Goal: Task Accomplishment & Management: Use online tool/utility

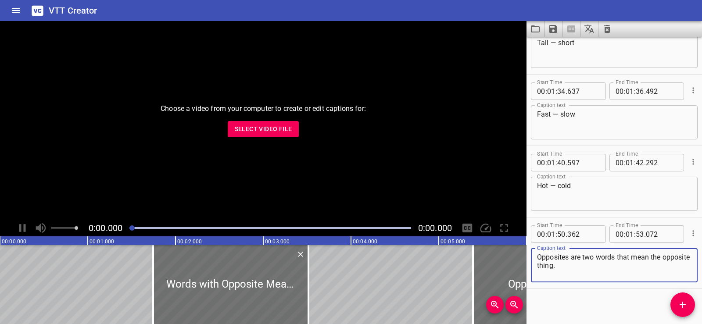
scroll to position [1113, 0]
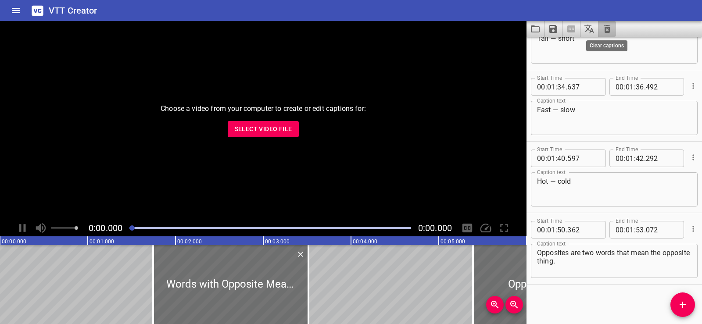
click at [608, 31] on icon "Clear captions" at bounding box center [607, 29] width 6 height 8
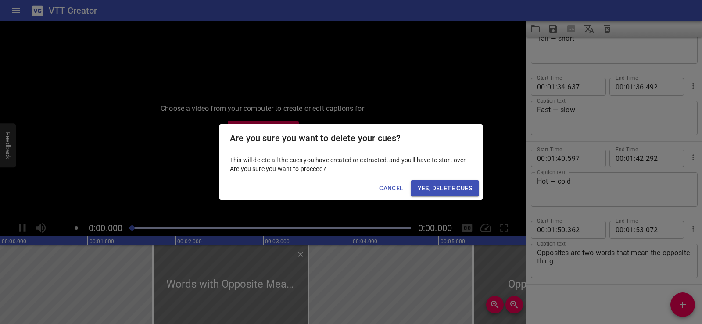
click at [442, 184] on span "Yes, Delete Cues" at bounding box center [445, 188] width 54 height 11
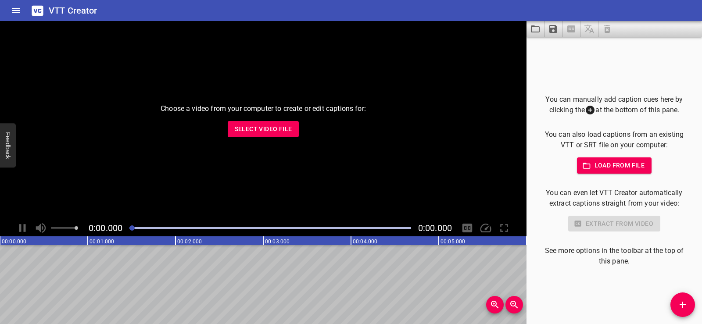
click at [252, 136] on button "Select Video File" at bounding box center [264, 129] width 72 height 16
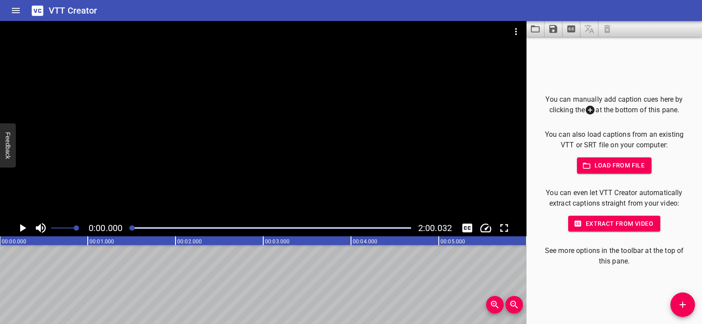
click at [538, 27] on icon "Load captions from file" at bounding box center [535, 28] width 9 height 7
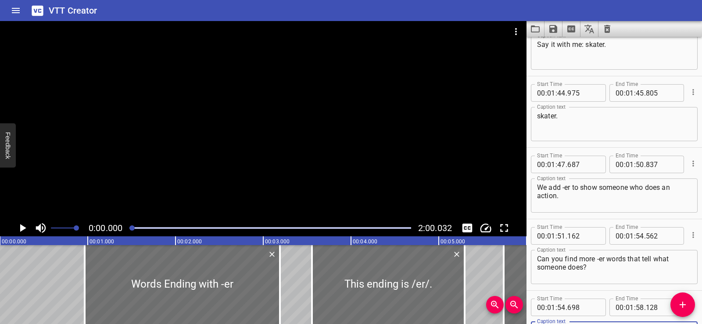
click at [233, 120] on div at bounding box center [263, 120] width 527 height 199
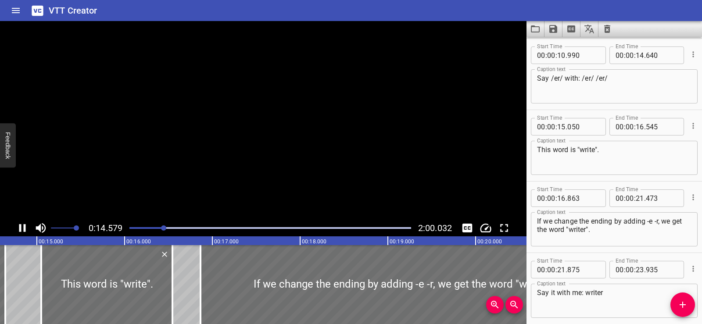
scroll to position [0, 1303]
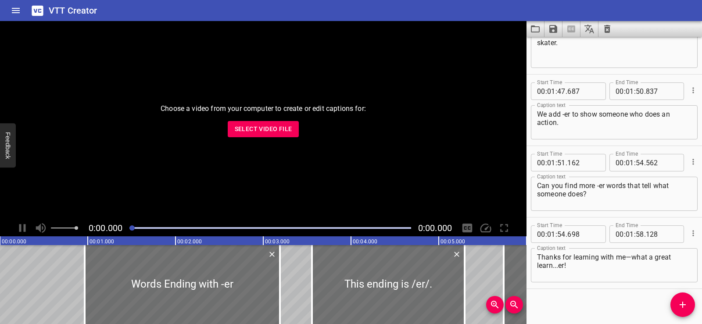
scroll to position [2687, 0]
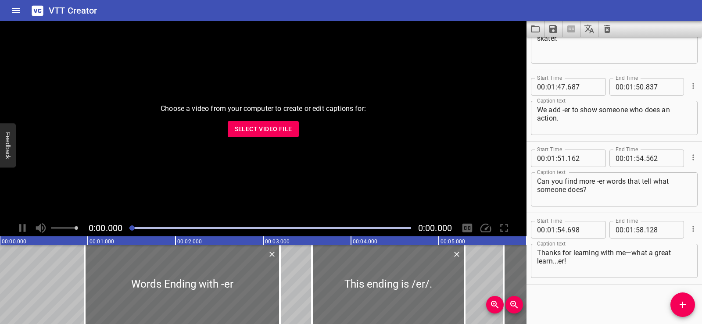
click at [607, 37] on textarea "skater." at bounding box center [614, 46] width 155 height 25
click at [608, 25] on icon "Clear captions" at bounding box center [607, 29] width 6 height 8
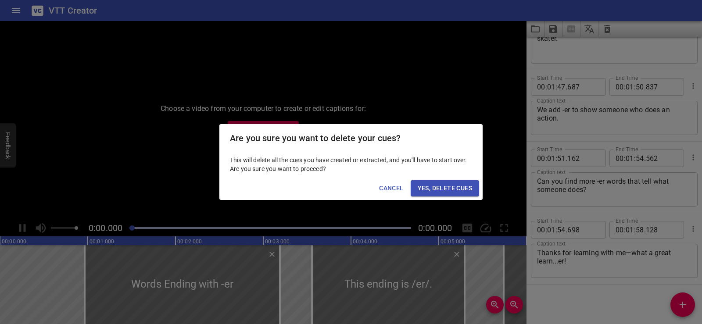
click at [457, 189] on span "Yes, Delete Cues" at bounding box center [445, 188] width 54 height 11
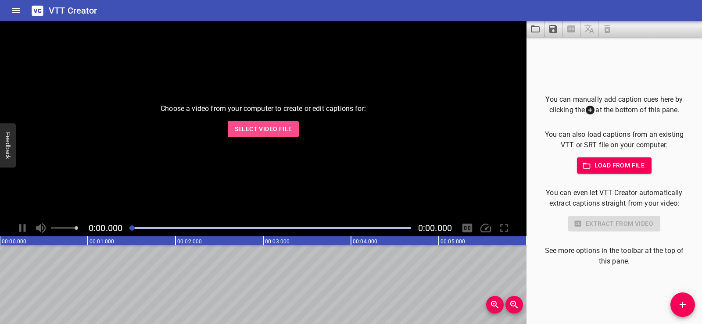
click at [266, 126] on span "Select Video File" at bounding box center [264, 129] width 58 height 11
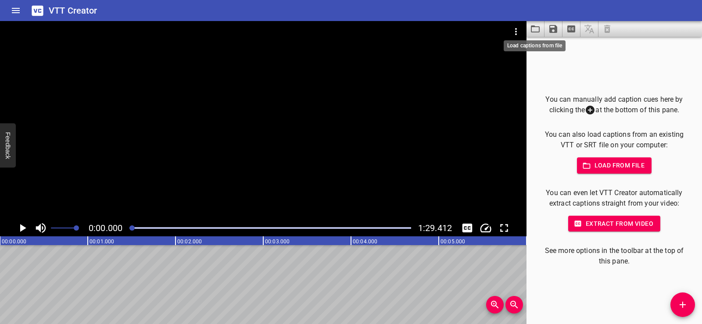
click at [531, 29] on icon "Load captions from file" at bounding box center [535, 29] width 11 height 11
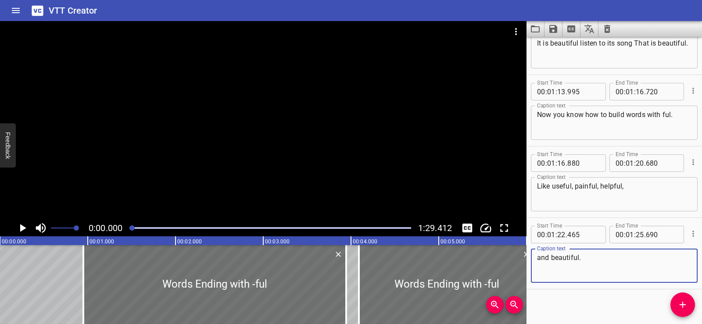
scroll to position [1829, 0]
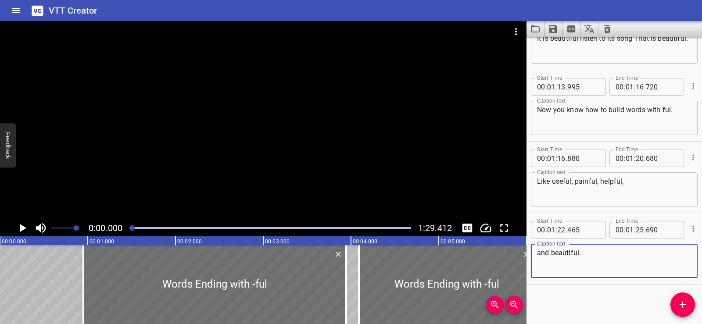
click at [219, 111] on div at bounding box center [263, 120] width 527 height 199
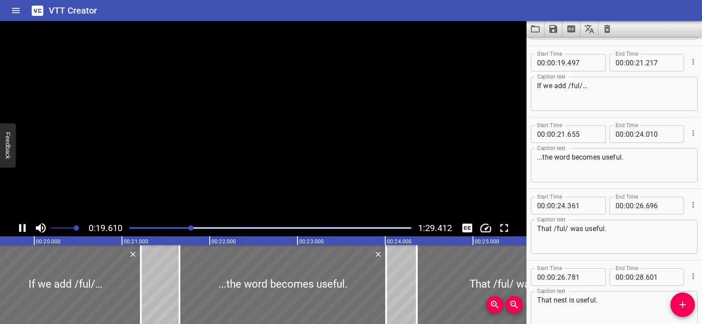
scroll to position [0, 0]
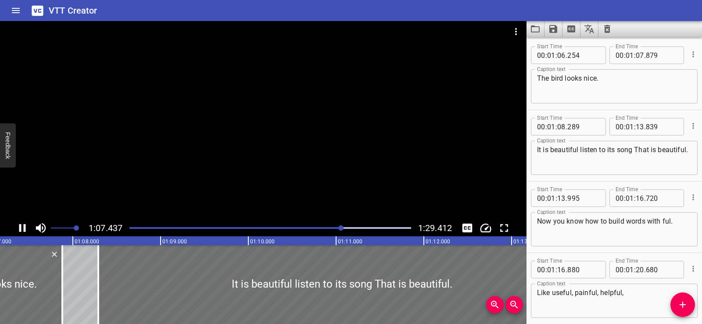
click at [271, 147] on div at bounding box center [263, 120] width 527 height 199
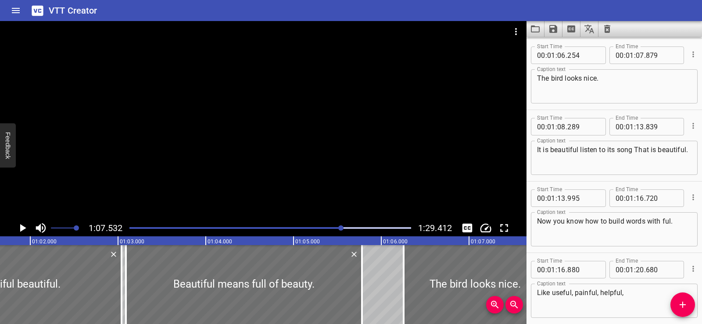
click at [314, 144] on div at bounding box center [263, 120] width 527 height 199
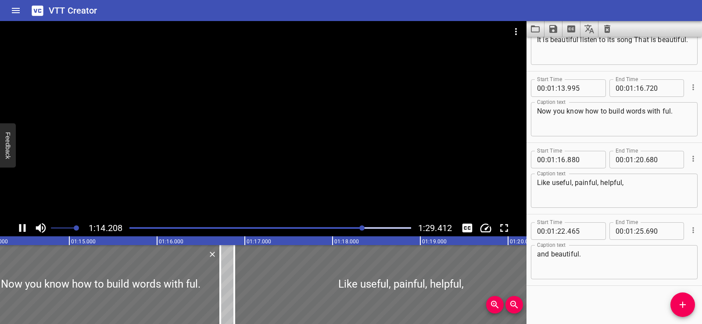
scroll to position [1829, 0]
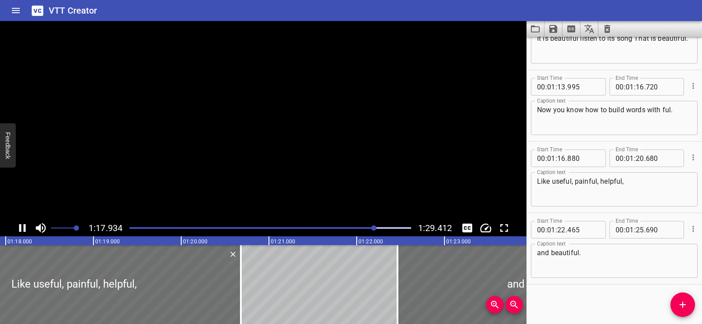
click at [260, 137] on video at bounding box center [263, 120] width 527 height 199
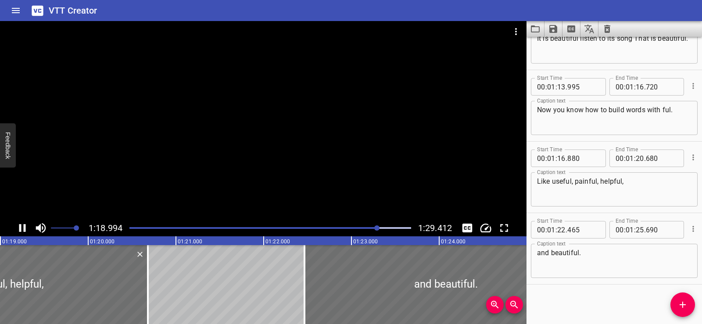
click at [298, 152] on div at bounding box center [263, 120] width 527 height 199
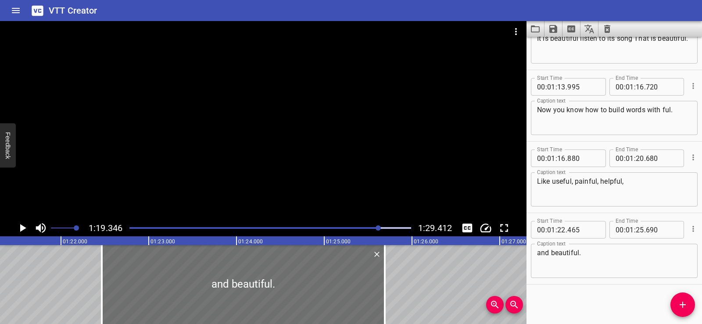
scroll to position [0, 7119]
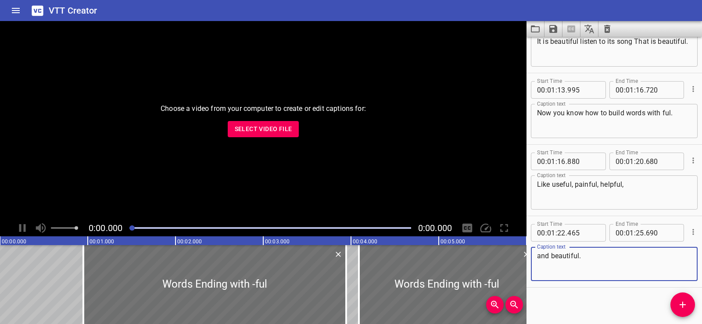
scroll to position [1829, 0]
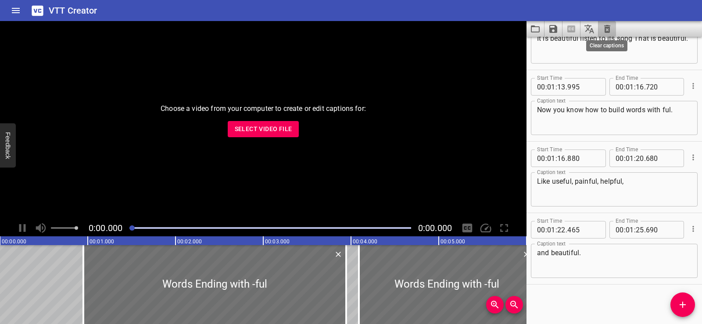
click at [609, 29] on icon "Clear captions" at bounding box center [607, 29] width 11 height 11
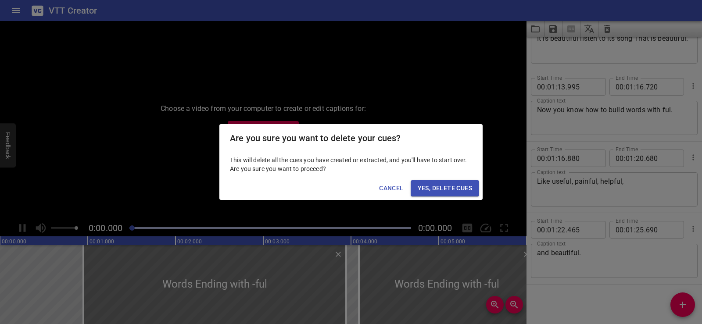
click at [424, 187] on span "Yes, Delete Cues" at bounding box center [445, 188] width 54 height 11
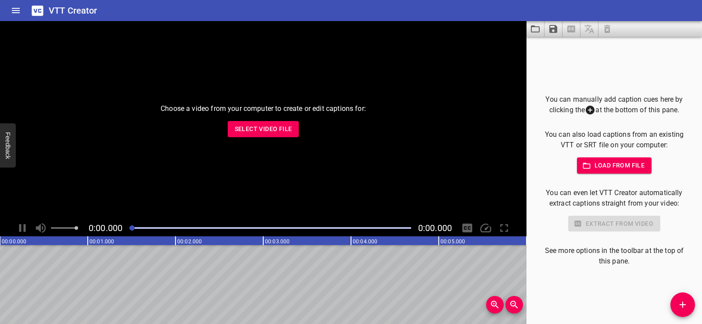
click at [264, 129] on span "Select Video File" at bounding box center [264, 129] width 58 height 11
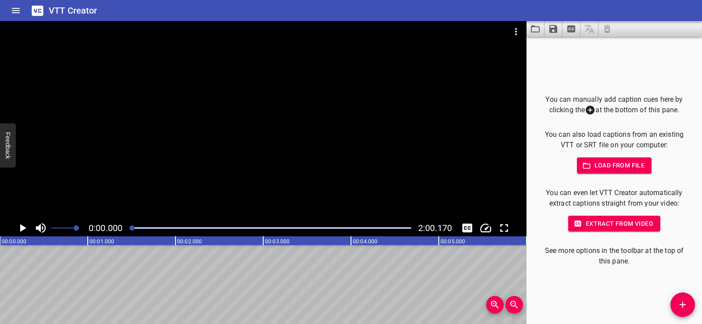
click at [595, 164] on span "Load from file" at bounding box center [614, 165] width 61 height 11
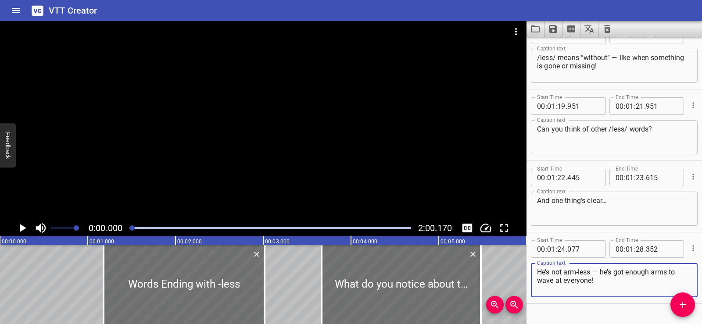
scroll to position [1900, 0]
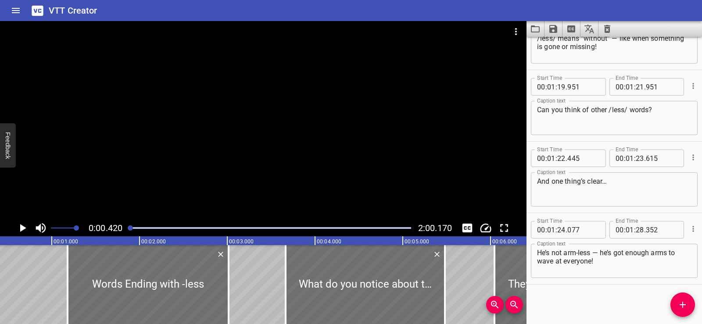
scroll to position [0, 37]
click at [257, 90] on div at bounding box center [263, 120] width 527 height 199
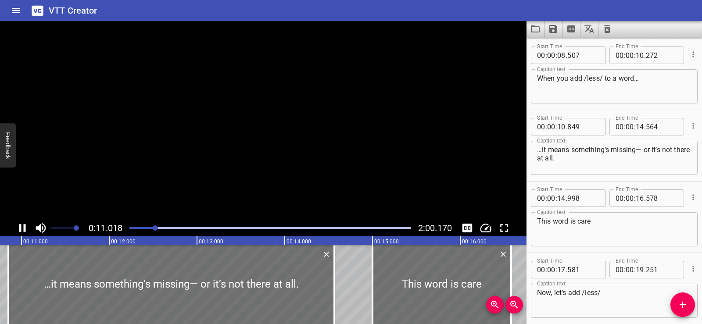
scroll to position [286, 0]
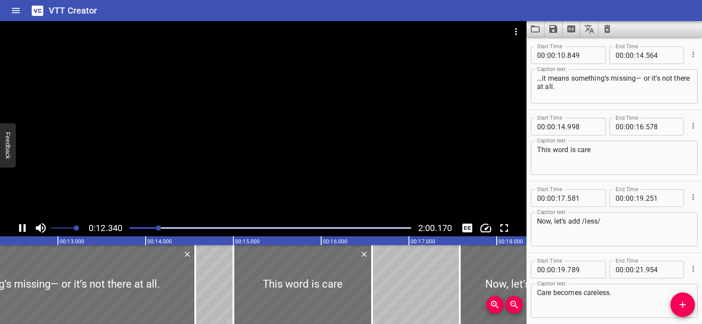
click at [281, 110] on div at bounding box center [263, 120] width 527 height 199
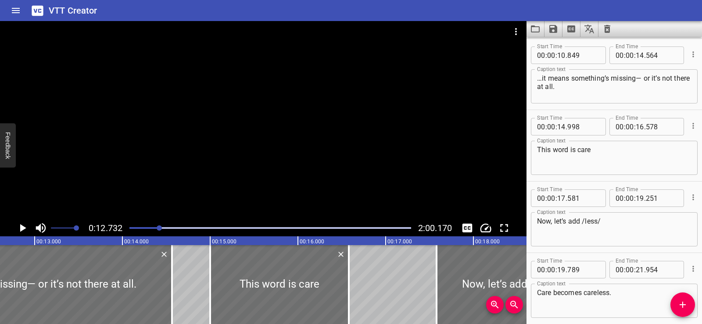
scroll to position [0, 1118]
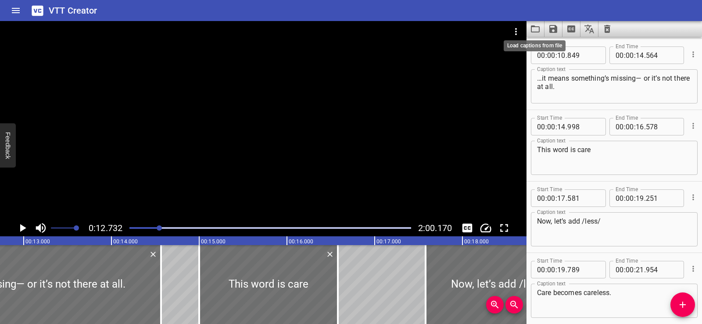
click at [537, 27] on icon "Load captions from file" at bounding box center [535, 28] width 9 height 7
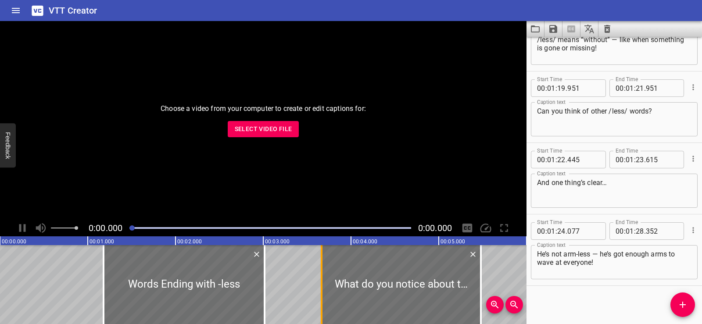
scroll to position [1900, 0]
click at [606, 27] on icon "Clear captions" at bounding box center [607, 29] width 6 height 8
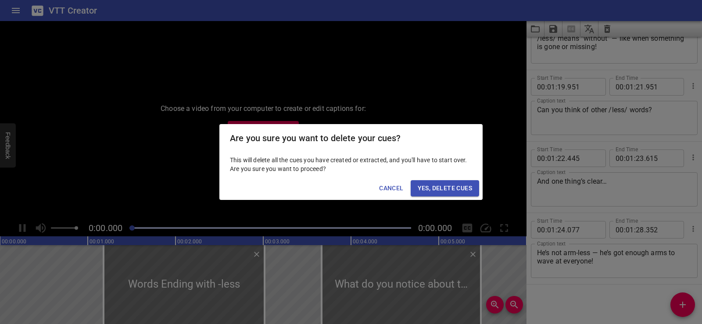
click at [421, 190] on span "Yes, Delete Cues" at bounding box center [445, 188] width 54 height 11
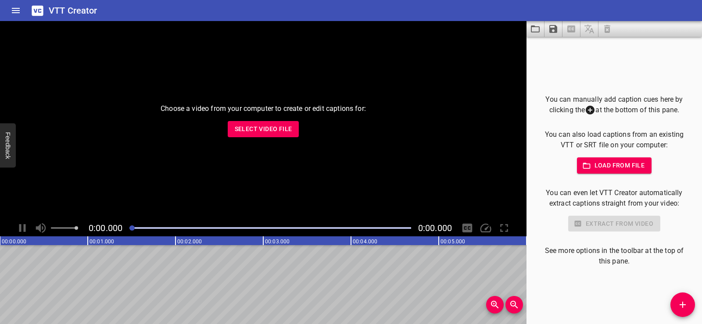
click at [263, 129] on span "Select Video File" at bounding box center [264, 129] width 58 height 11
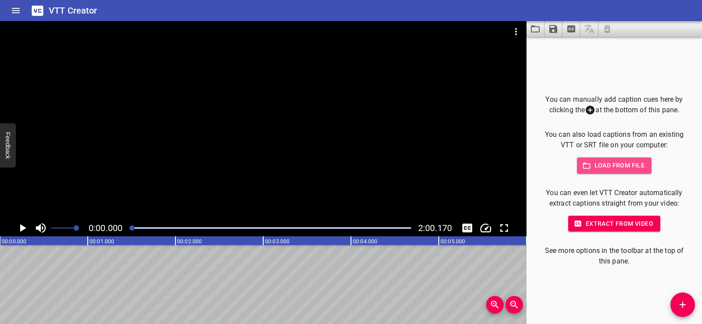
click at [610, 164] on span "Load from file" at bounding box center [614, 165] width 61 height 11
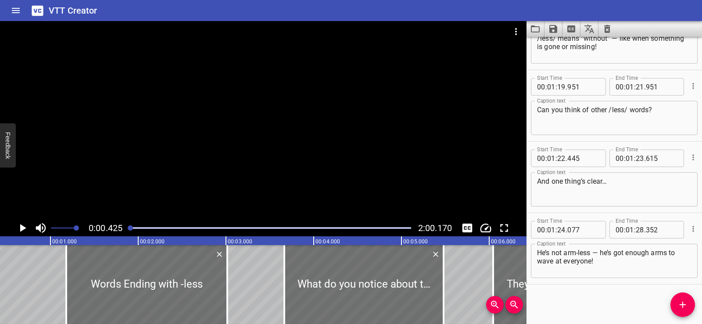
click at [362, 106] on div at bounding box center [263, 120] width 527 height 199
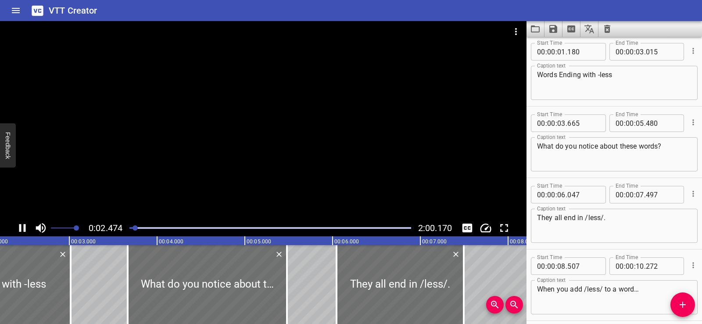
scroll to position [0, 0]
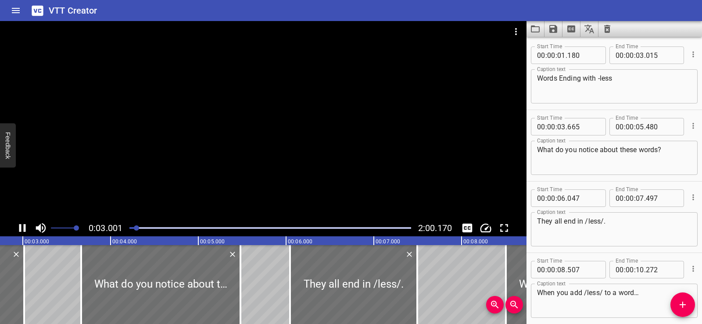
click at [251, 91] on div at bounding box center [263, 120] width 527 height 199
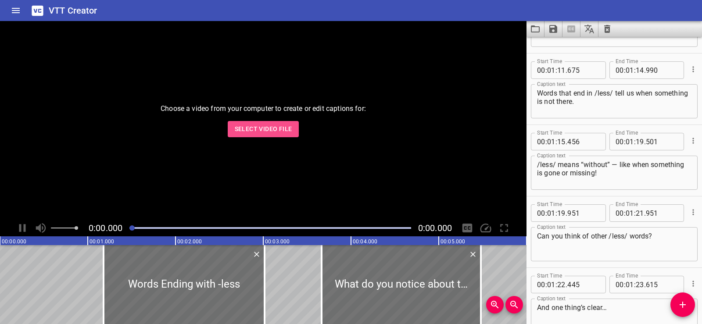
click at [252, 128] on span "Select Video File" at bounding box center [264, 129] width 58 height 11
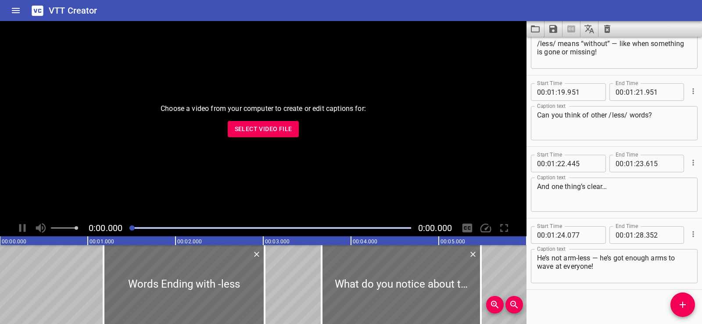
scroll to position [1900, 0]
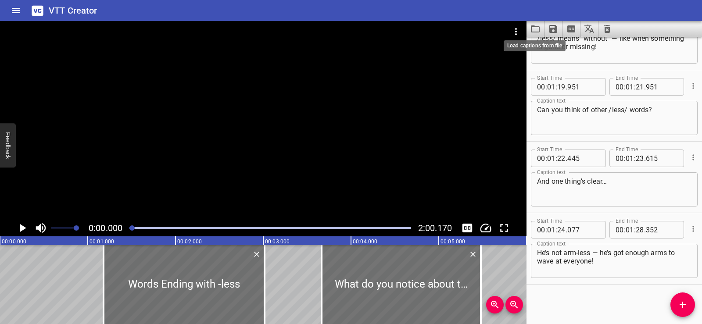
click at [535, 26] on icon "Load captions from file" at bounding box center [535, 28] width 9 height 7
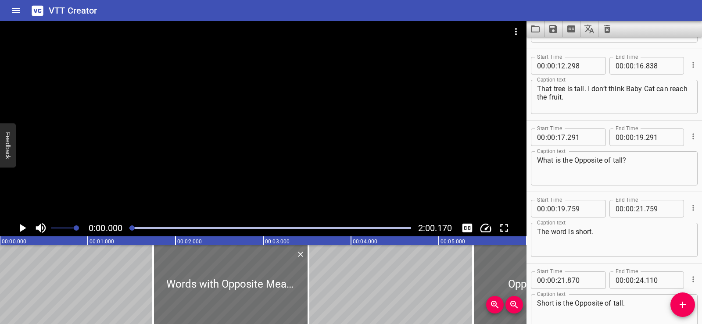
scroll to position [0, 0]
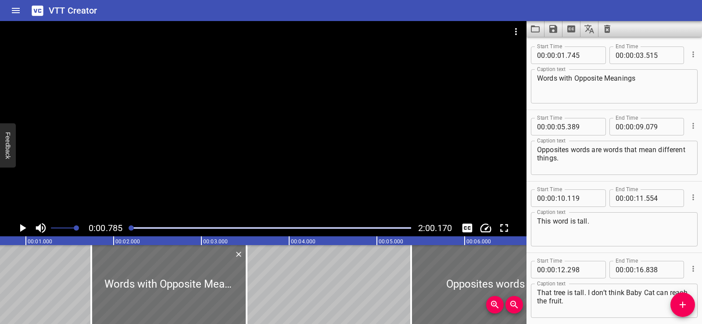
scroll to position [0, 69]
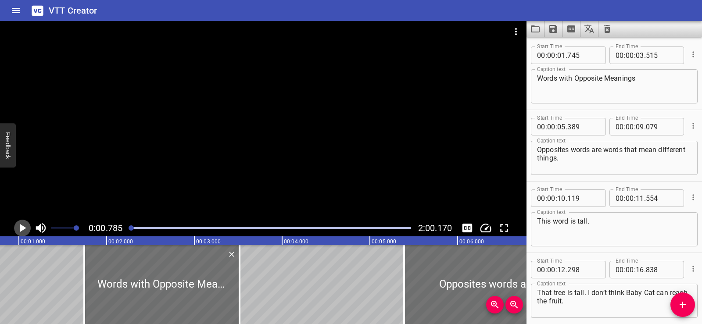
click at [21, 226] on icon "Play/Pause" at bounding box center [23, 228] width 6 height 8
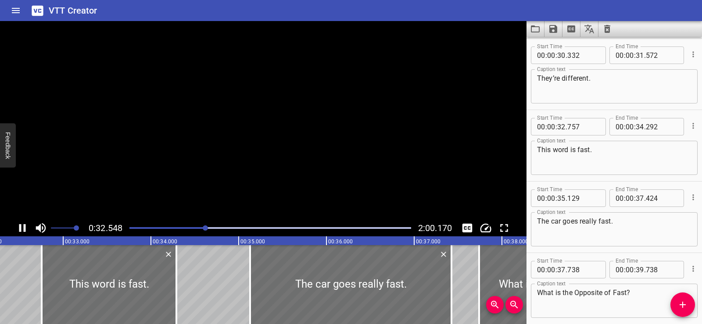
scroll to position [0, 0]
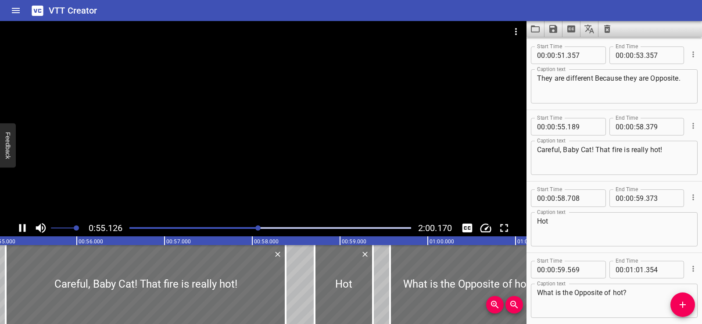
click at [246, 173] on div at bounding box center [263, 120] width 527 height 199
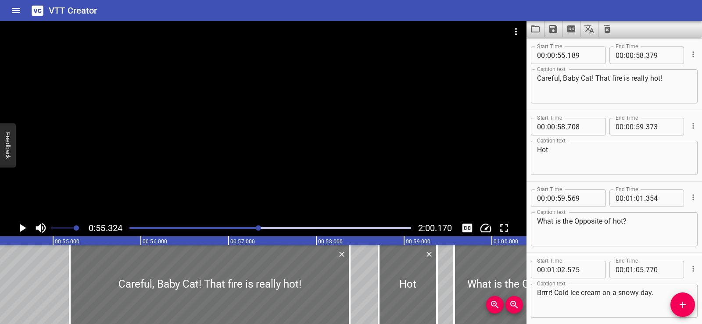
click at [21, 223] on icon "Play/Pause" at bounding box center [22, 228] width 13 height 13
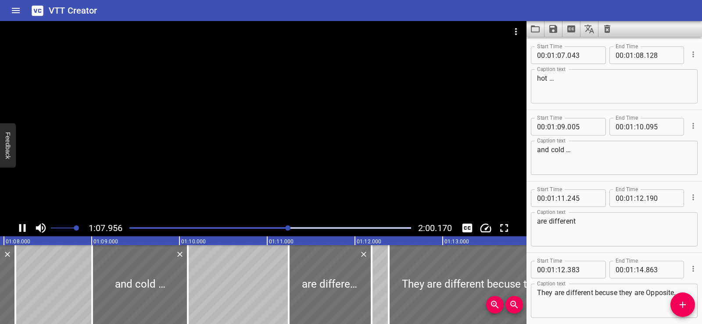
click at [312, 173] on div at bounding box center [263, 120] width 527 height 199
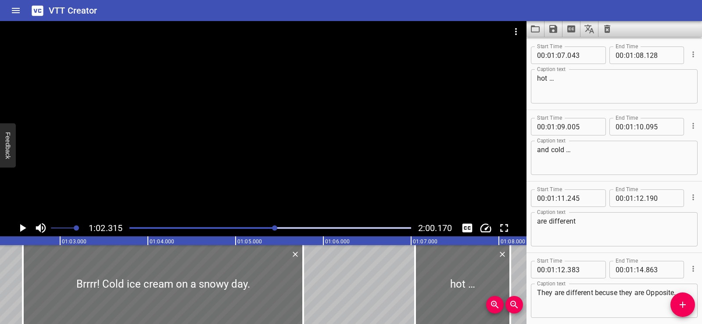
click at [218, 140] on div at bounding box center [263, 120] width 527 height 199
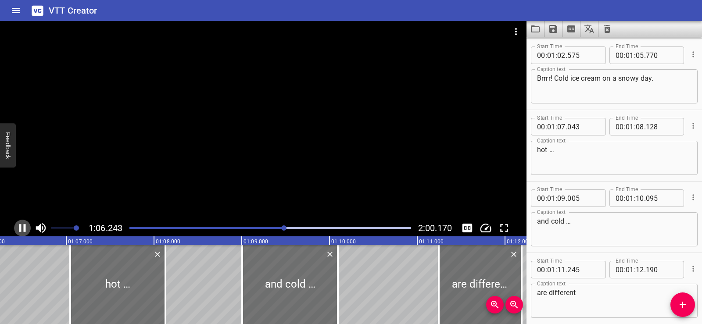
click at [25, 225] on icon "Play/Pause" at bounding box center [22, 228] width 7 height 8
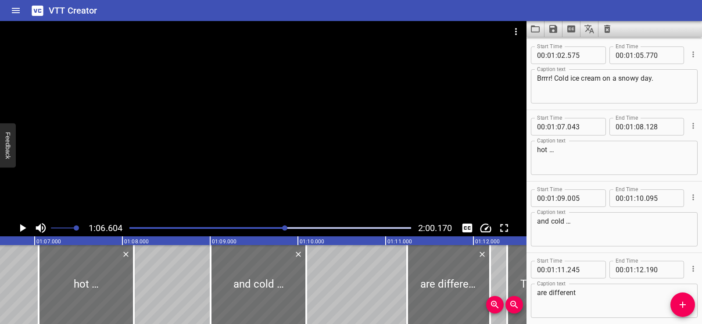
click at [260, 112] on div at bounding box center [263, 120] width 527 height 199
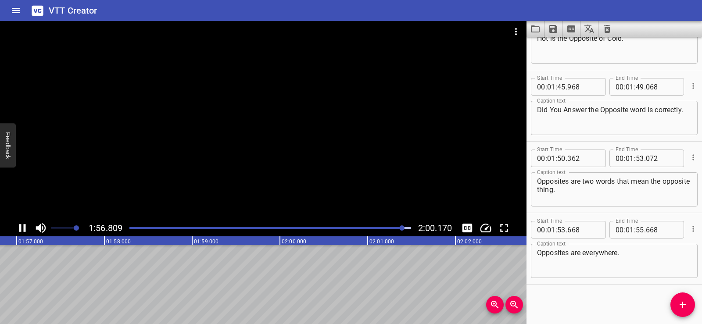
click at [259, 72] on div at bounding box center [263, 120] width 527 height 199
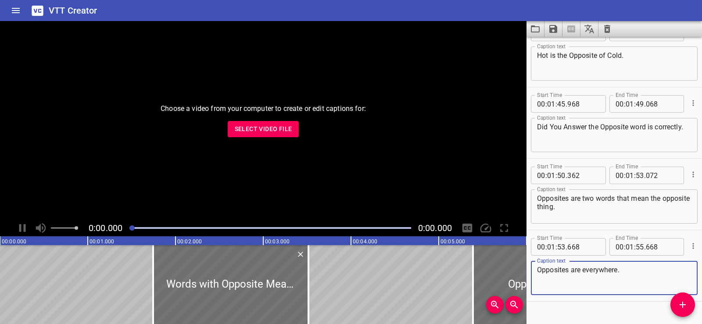
click at [604, 29] on icon "Clear captions" at bounding box center [607, 29] width 11 height 11
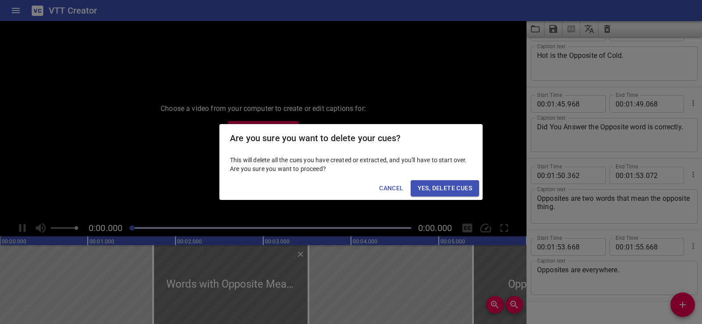
scroll to position [3045, 0]
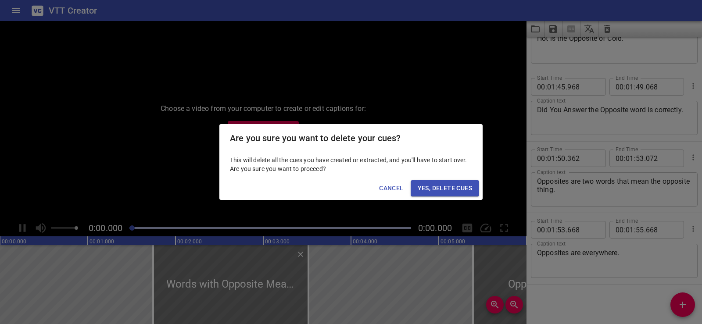
click at [438, 191] on span "Yes, Delete Cues" at bounding box center [445, 188] width 54 height 11
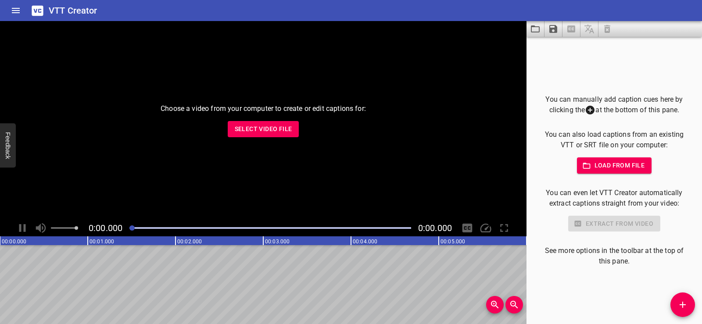
click at [272, 125] on span "Select Video File" at bounding box center [264, 129] width 58 height 11
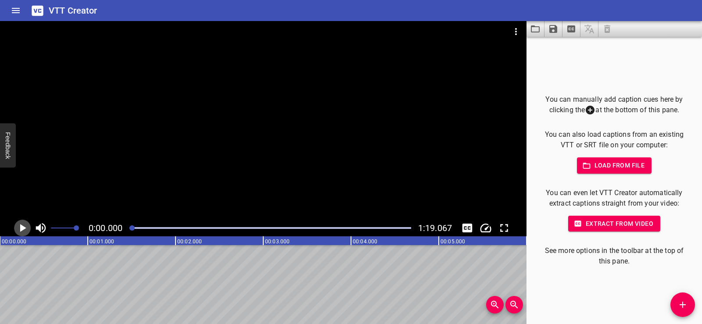
click at [19, 231] on icon "Play/Pause" at bounding box center [22, 228] width 13 height 13
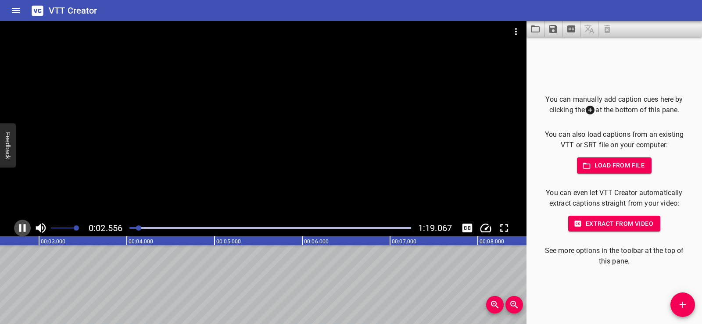
click at [23, 223] on icon "Play/Pause" at bounding box center [22, 228] width 13 height 13
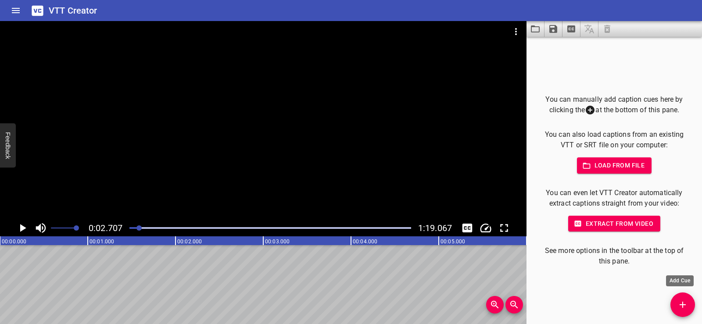
click at [683, 312] on button "Add Cue" at bounding box center [683, 305] width 25 height 25
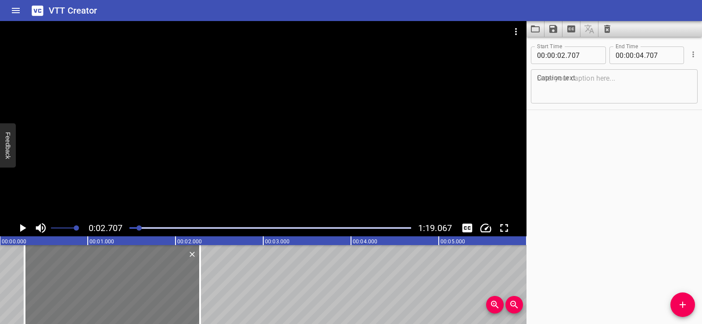
drag, startPoint x: 271, startPoint y: 288, endPoint x: 93, endPoint y: 281, distance: 177.9
click at [93, 281] on div at bounding box center [113, 284] width 176 height 79
type input "00"
type input "282"
type input "02"
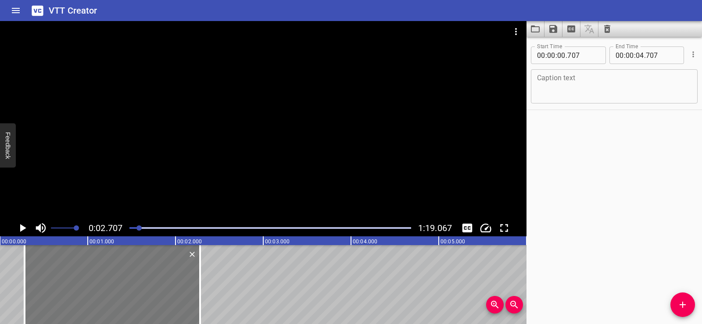
type input "282"
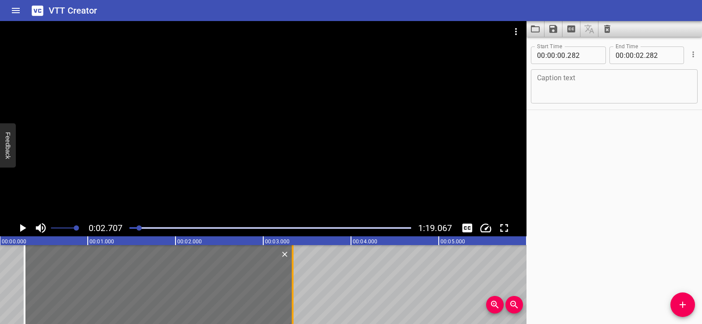
drag, startPoint x: 200, startPoint y: 292, endPoint x: 293, endPoint y: 289, distance: 92.7
click at [293, 289] on div at bounding box center [293, 284] width 2 height 79
type input "03"
type input "337"
click at [560, 85] on textarea at bounding box center [614, 86] width 155 height 25
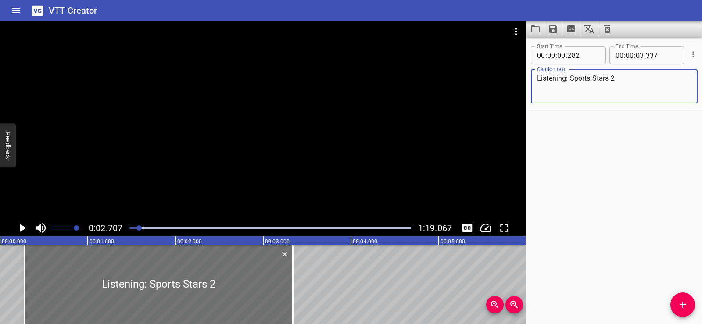
type textarea "Listening: Sports Stars 2"
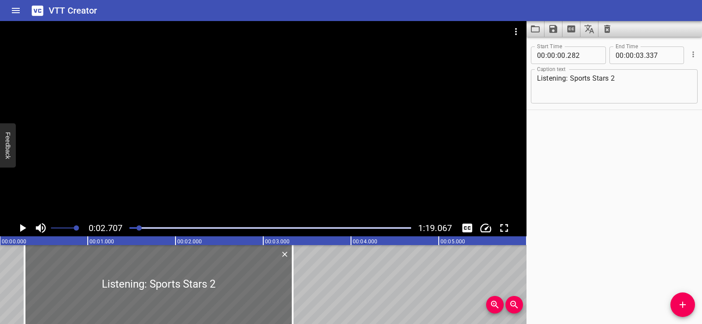
click at [627, 202] on div "Start Time 00 : 00 : 00 . 282 Start Time End Time 00 : 00 : 03 . 337 End Time C…" at bounding box center [615, 181] width 176 height 288
click at [22, 227] on icon "Play/Pause" at bounding box center [23, 228] width 6 height 8
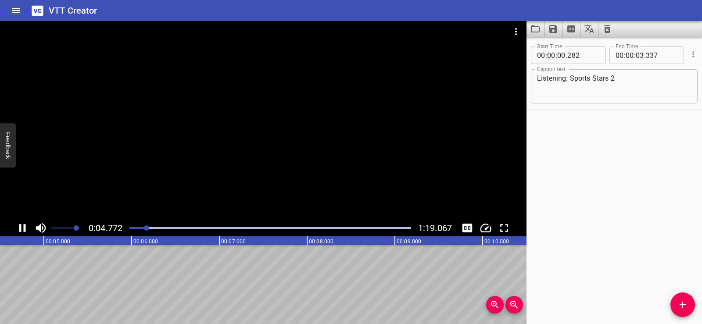
scroll to position [0, 419]
click at [22, 227] on icon "Play/Pause" at bounding box center [22, 228] width 13 height 13
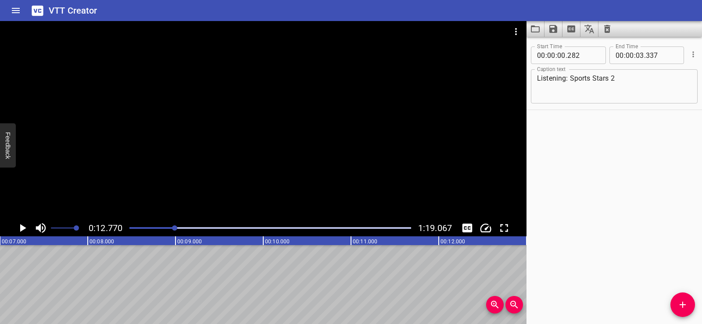
click at [683, 302] on icon "Add Cue" at bounding box center [683, 305] width 6 height 6
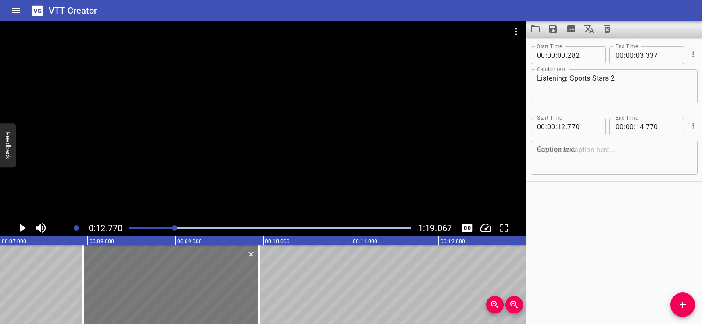
drag, startPoint x: 517, startPoint y: 270, endPoint x: 93, endPoint y: 273, distance: 423.2
click at [93, 273] on div at bounding box center [171, 284] width 176 height 79
type input "07"
type input "950"
type input "09"
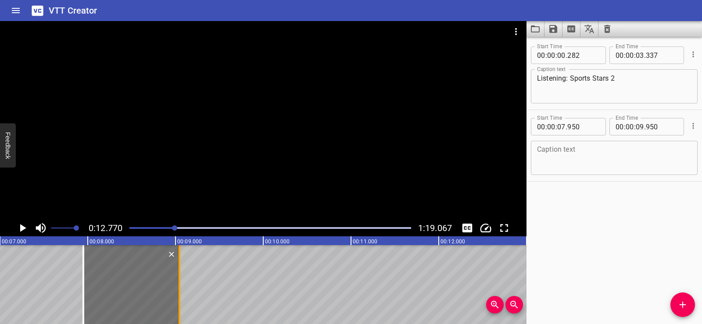
drag, startPoint x: 259, startPoint y: 289, endPoint x: 180, endPoint y: 288, distance: 79.5
click at [180, 288] on div at bounding box center [180, 284] width 2 height 79
type input "045"
click at [600, 204] on div "Start Time 00 : 00 : 00 . 282 Start Time End Time 00 : 00 : 03 . 337 End Time C…" at bounding box center [615, 181] width 176 height 288
click at [566, 162] on textarea at bounding box center [614, 158] width 155 height 25
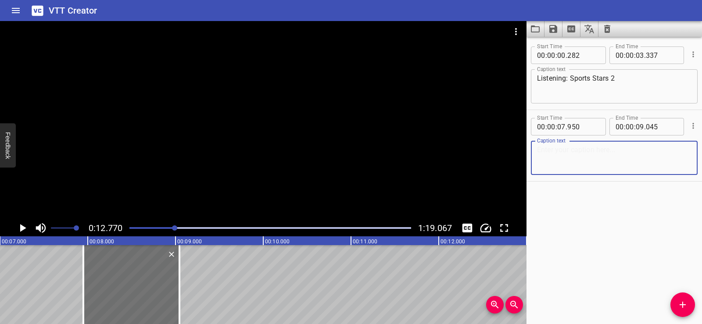
paste textarea "Hi Jamar!"
type textarea "Hi Jamar!"
click at [589, 219] on div "Start Time 00 : 00 : 00 . 282 Start Time End Time 00 : 00 : 03 . 337 End Time C…" at bounding box center [615, 181] width 176 height 288
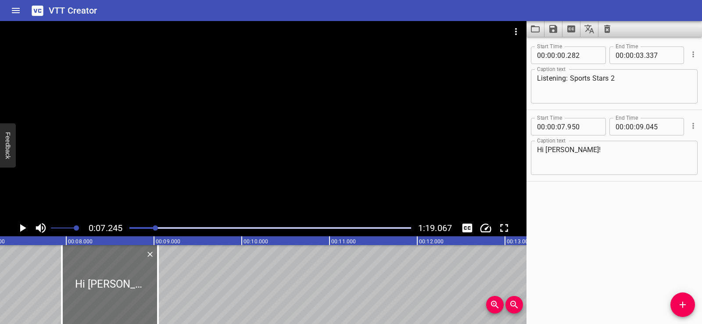
click at [22, 225] on icon "Play/Pause" at bounding box center [22, 228] width 13 height 13
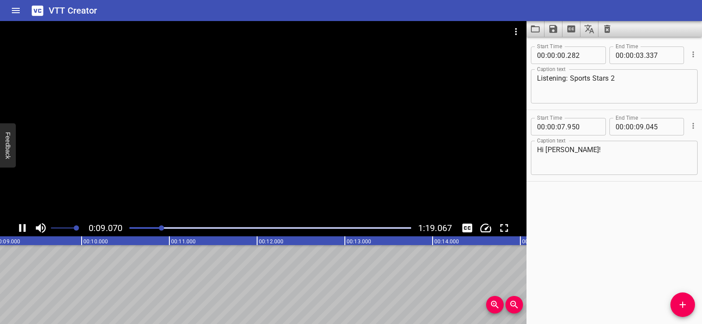
click at [284, 129] on div at bounding box center [263, 120] width 527 height 199
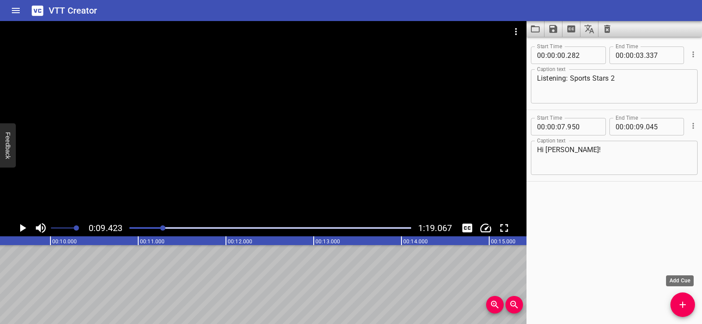
click at [681, 307] on icon "Add Cue" at bounding box center [683, 305] width 11 height 11
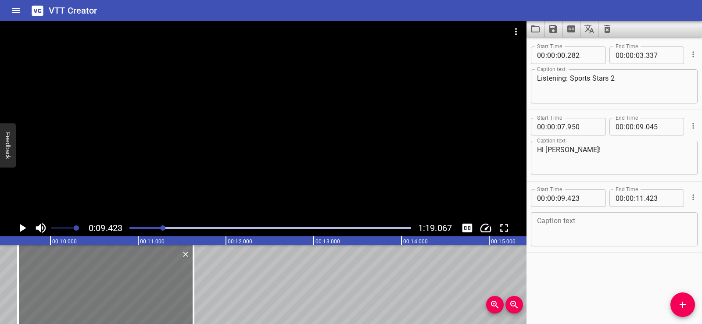
drag, startPoint x: 57, startPoint y: 294, endPoint x: 75, endPoint y: 294, distance: 18.0
click at [75, 294] on div at bounding box center [106, 284] width 176 height 79
type input "628"
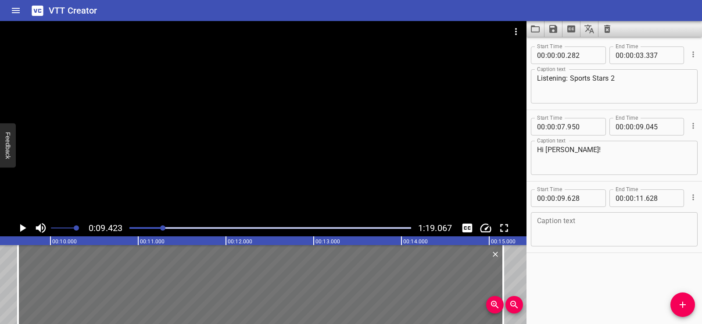
drag, startPoint x: 253, startPoint y: 302, endPoint x: 503, endPoint y: 300, distance: 249.8
click at [503, 300] on div "00:00.000 00:01.000 00:02.000 00:03.000 00:04.000 00:05.000 00:06.000 00:07.000…" at bounding box center [263, 281] width 527 height 88
type input "15"
type input "158"
click at [617, 280] on div "Start Time 00 : 00 : 00 . 282 Start Time End Time 00 : 00 : 03 . 337 End Time C…" at bounding box center [615, 181] width 176 height 288
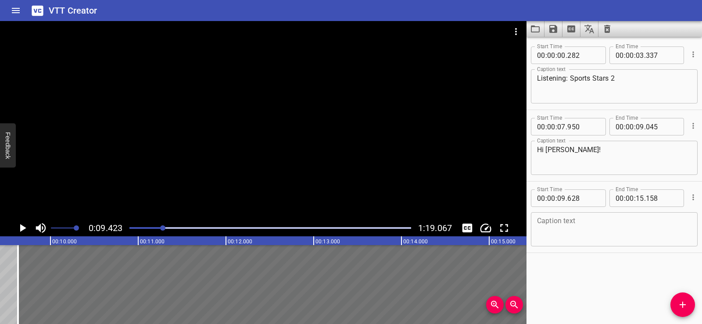
type input "16"
type input "443"
click at [489, 284] on div at bounding box center [317, 284] width 598 height 79
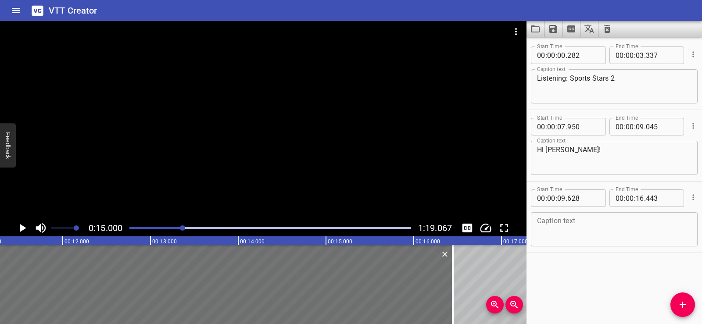
scroll to position [0, 1136]
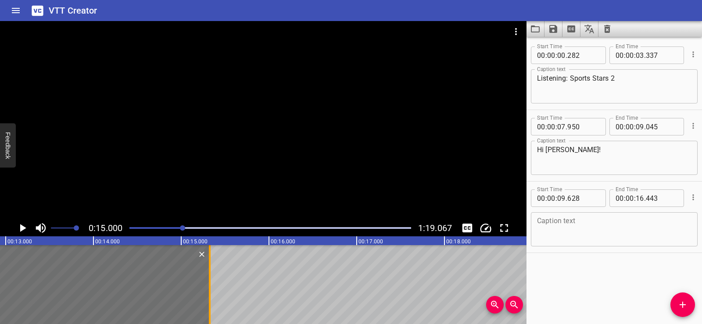
drag, startPoint x: 308, startPoint y: 295, endPoint x: 203, endPoint y: 303, distance: 105.2
click at [209, 303] on div at bounding box center [210, 284] width 2 height 79
type input "15"
type input "248"
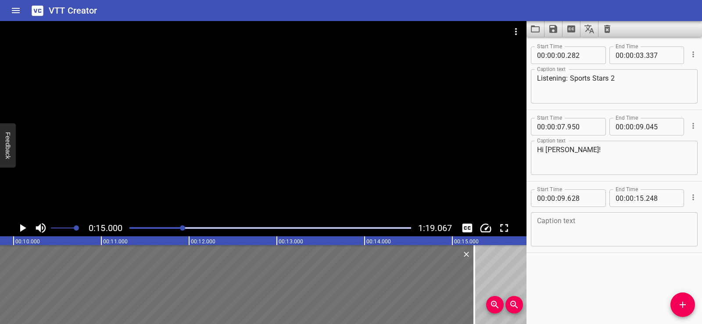
scroll to position [0, 783]
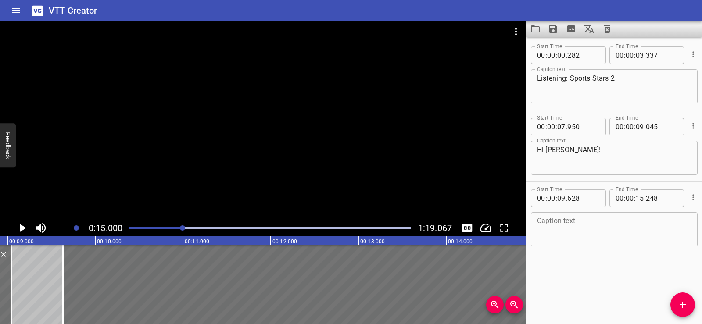
click at [553, 220] on textarea at bounding box center [614, 229] width 155 height 25
paste textarea "Hi again Sara! Come and meet my friends, my online friends. There are lots!"
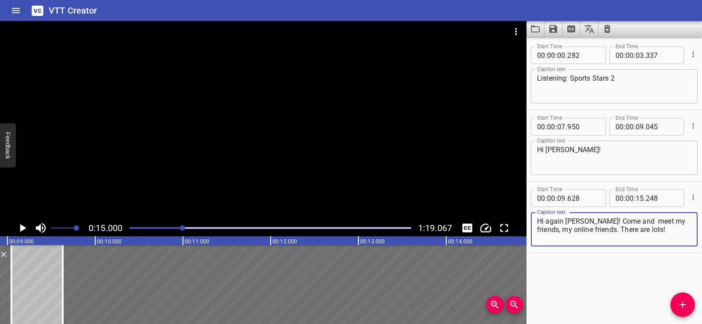
click at [579, 266] on div "Start Time 00 : 00 : 00 . 282 Start Time End Time 00 : 00 : 03 . 337 End Time C…" at bounding box center [615, 181] width 176 height 288
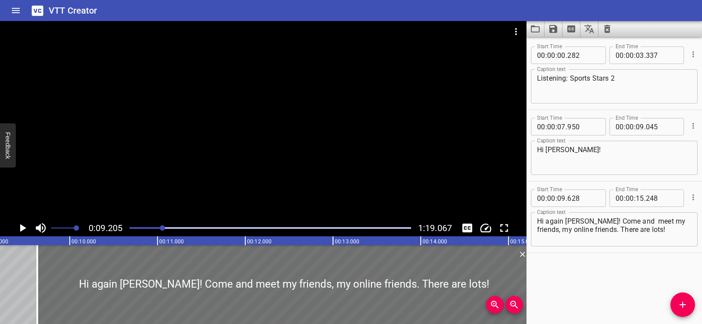
click at [286, 127] on div at bounding box center [263, 120] width 527 height 199
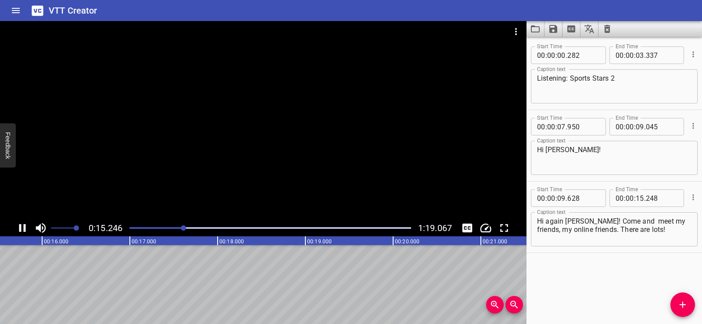
click at [242, 119] on div at bounding box center [263, 120] width 527 height 199
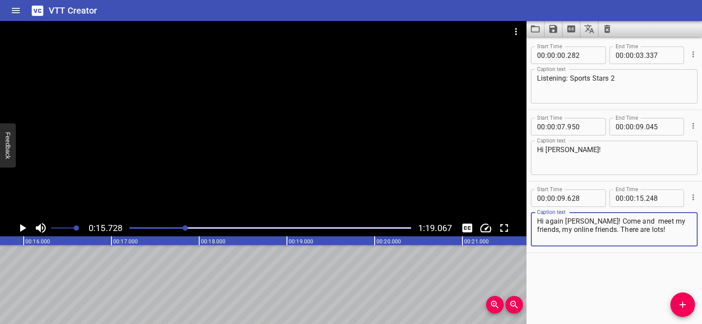
click at [621, 221] on textarea "Hi again Sara! Come and meet my friends, my online friends. There are lots!" at bounding box center [614, 229] width 155 height 25
type textarea "Hi again Sara! Come and meet my friends, my online friends. There are lots!"
click at [614, 259] on div "Start Time 00 : 00 : 00 . 282 Start Time End Time 00 : 00 : 03 . 337 End Time C…" at bounding box center [615, 181] width 176 height 288
click at [643, 225] on textarea "Hi again Sara! Come and meet my friends, my online friends. There are lots!" at bounding box center [614, 229] width 155 height 25
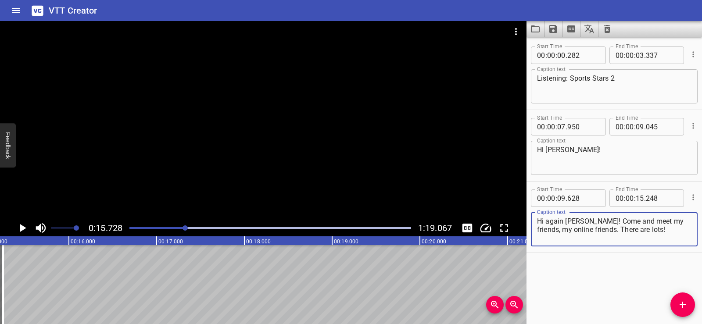
scroll to position [0, 1282]
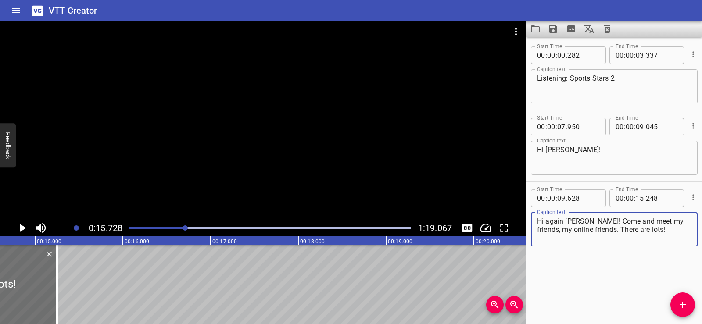
click at [683, 309] on icon "Add Cue" at bounding box center [683, 305] width 11 height 11
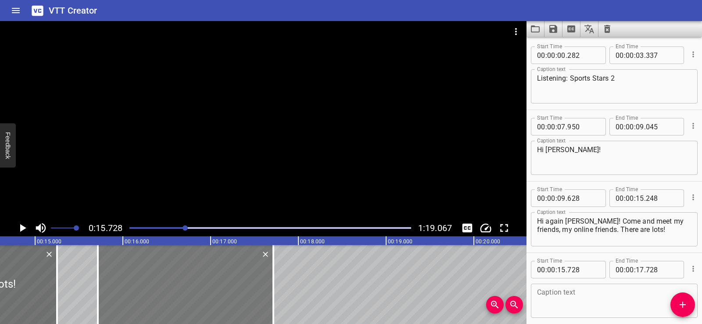
click at [220, 289] on div at bounding box center [186, 284] width 176 height 79
type input "713"
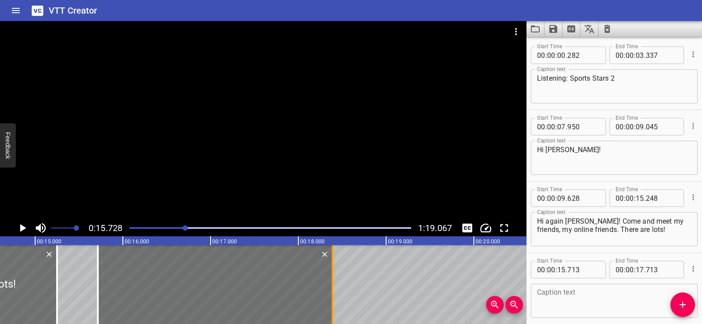
drag, startPoint x: 276, startPoint y: 291, endPoint x: 335, endPoint y: 289, distance: 59.3
click at [335, 289] on div at bounding box center [332, 284] width 9 height 79
type input "18"
type input "388"
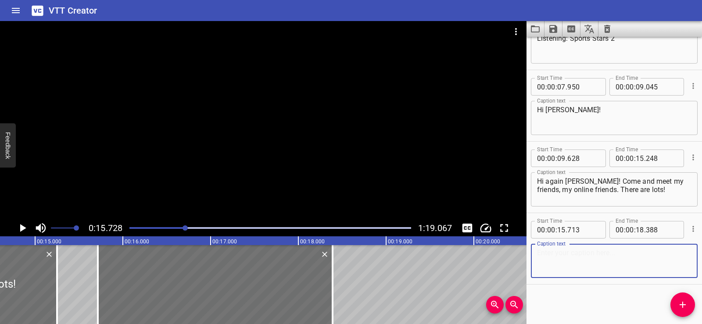
click at [547, 259] on textarea at bounding box center [614, 261] width 155 height 25
paste textarea "Lots? Erm, okay…"
type textarea "Lots? Erm, okay…"
click at [568, 288] on div "Start Time 00 : 00 : 00 . 282 Start Time End Time 00 : 00 : 03 . 337 End Time C…" at bounding box center [615, 181] width 176 height 288
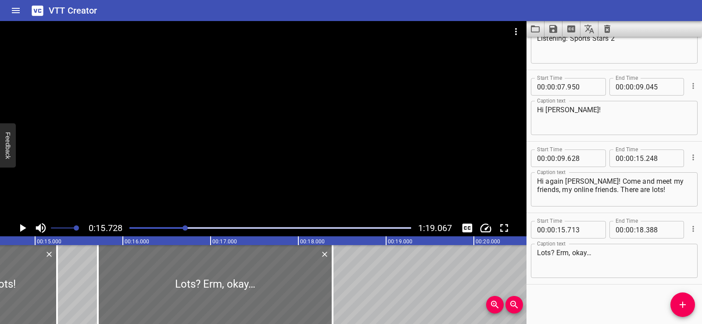
click at [257, 129] on div at bounding box center [263, 120] width 527 height 199
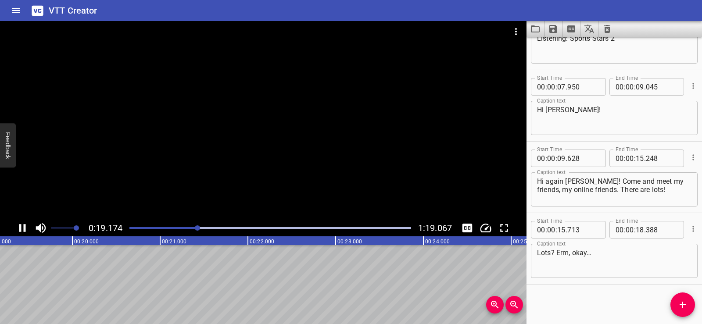
click at [275, 118] on div at bounding box center [263, 120] width 527 height 199
click at [250, 127] on div at bounding box center [263, 120] width 527 height 199
click at [235, 117] on div at bounding box center [263, 120] width 527 height 199
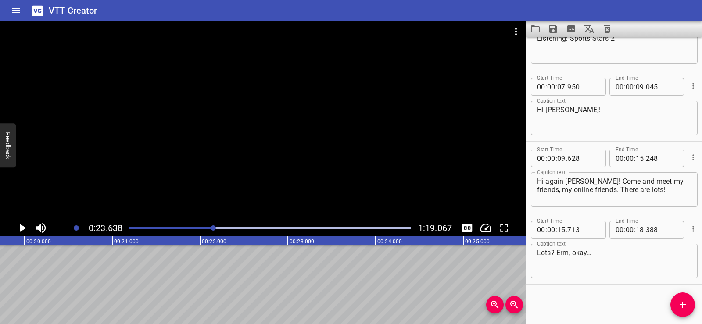
scroll to position [0, 1686]
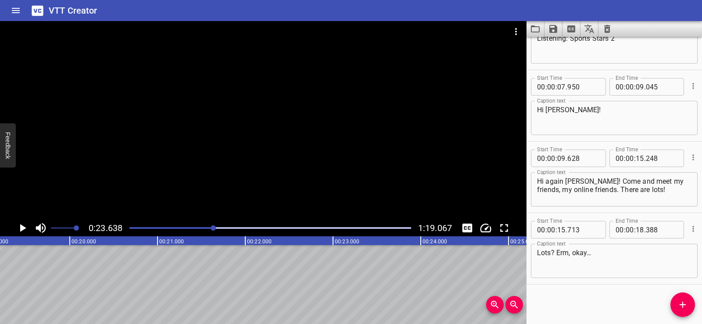
click at [678, 308] on icon "Add Cue" at bounding box center [683, 305] width 11 height 11
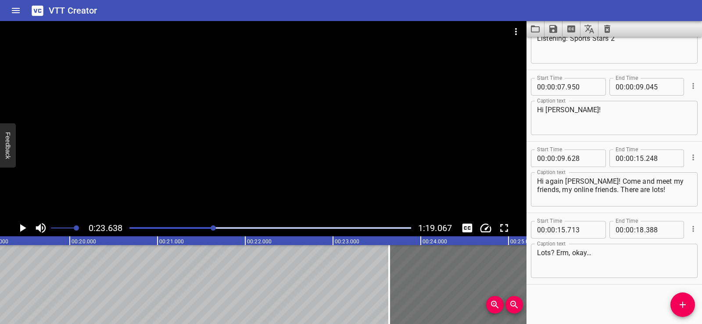
scroll to position [44, 0]
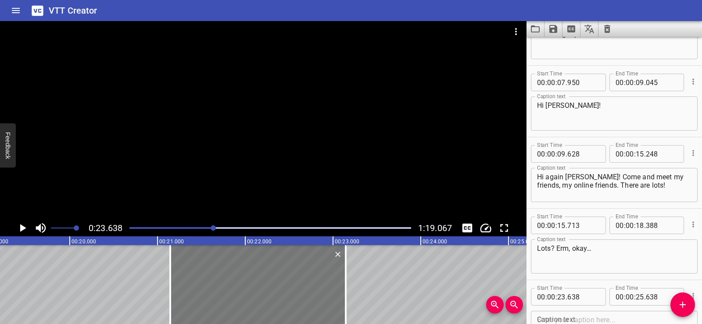
drag, startPoint x: 457, startPoint y: 278, endPoint x: 239, endPoint y: 277, distance: 217.7
click at [239, 277] on div at bounding box center [258, 284] width 176 height 79
type input "21"
type input "158"
type input "23"
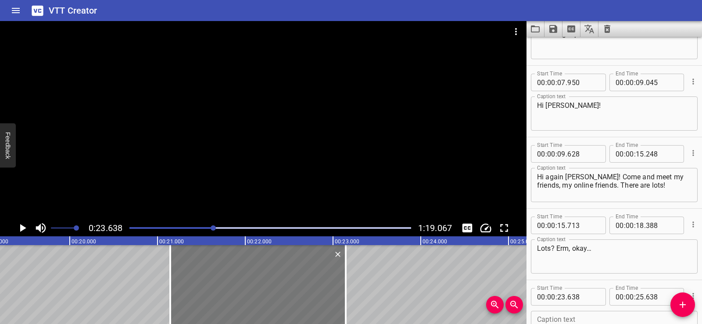
type input "158"
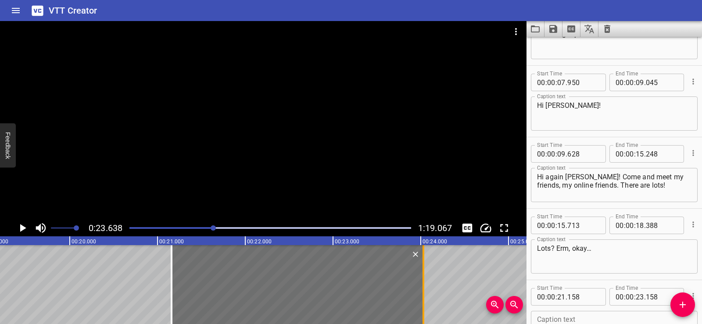
drag, startPoint x: 350, startPoint y: 295, endPoint x: 422, endPoint y: 290, distance: 72.2
click at [422, 290] on div at bounding box center [423, 284] width 9 height 79
type input "24"
type input "028"
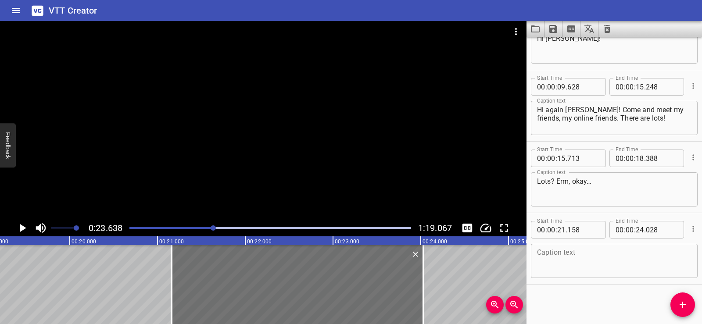
click at [543, 265] on textarea at bounding box center [614, 261] width 155 height 25
paste textarea "This is Michael."
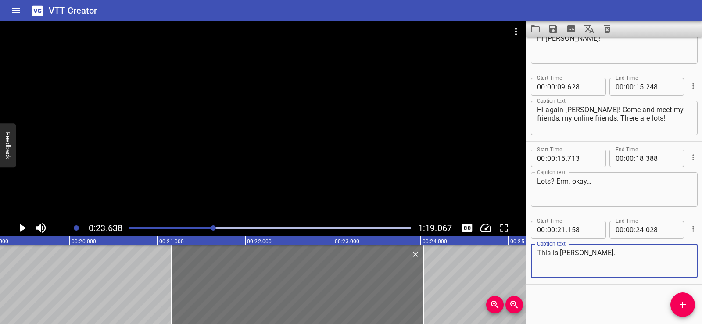
type textarea "This is Michael."
click at [581, 289] on div "Start Time 00 : 00 : 00 . 282 Start Time End Time 00 : 00 : 03 . 337 End Time C…" at bounding box center [615, 181] width 176 height 288
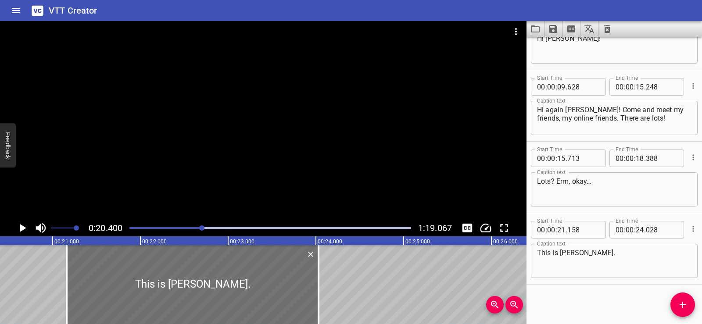
click at [291, 122] on div at bounding box center [263, 120] width 527 height 199
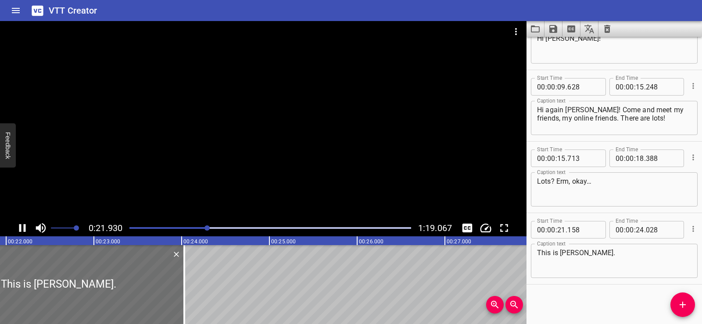
click at [240, 117] on div at bounding box center [263, 120] width 527 height 199
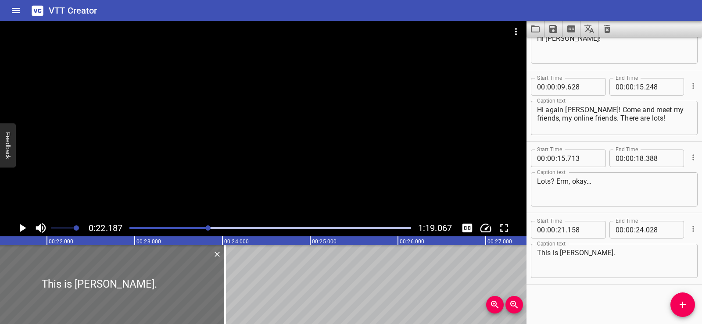
scroll to position [0, 1848]
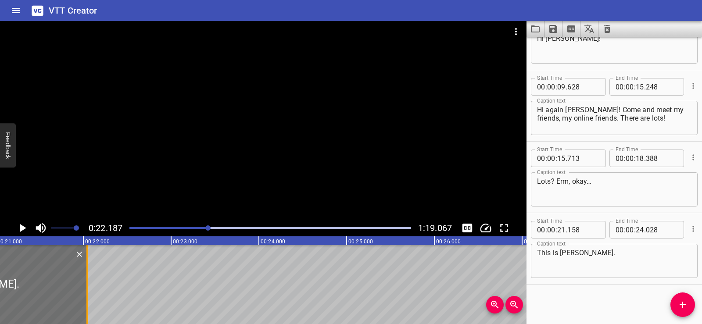
drag, startPoint x: 257, startPoint y: 301, endPoint x: 83, endPoint y: 299, distance: 174.3
type input "19"
type input "173"
type input "22"
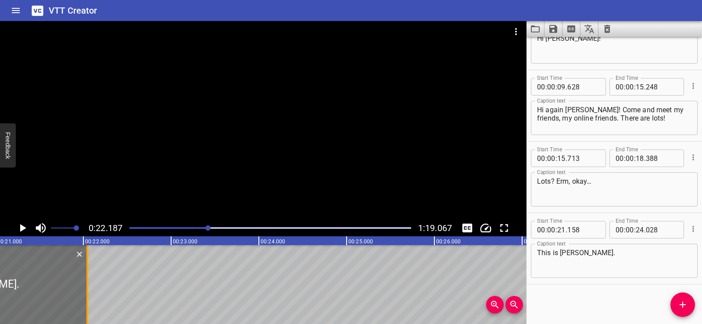
type input "043"
click at [682, 303] on icon "Add Cue" at bounding box center [683, 305] width 11 height 11
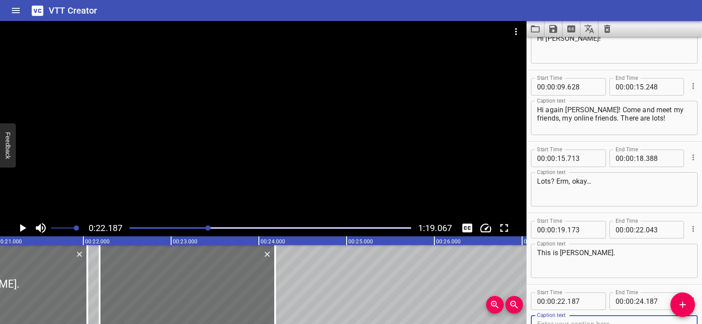
scroll to position [116, 0]
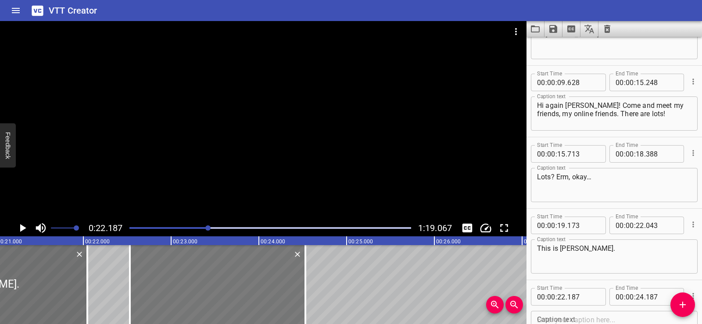
drag, startPoint x: 217, startPoint y: 279, endPoint x: 248, endPoint y: 279, distance: 30.3
click at [248, 279] on div at bounding box center [218, 284] width 176 height 79
type input "532"
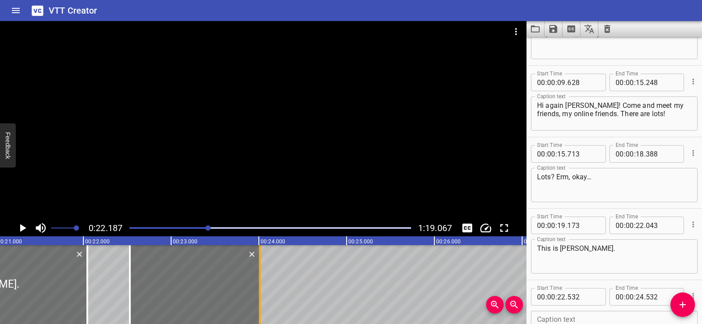
drag, startPoint x: 308, startPoint y: 294, endPoint x: 262, endPoint y: 287, distance: 46.3
click at [262, 287] on div at bounding box center [259, 284] width 9 height 79
type input "012"
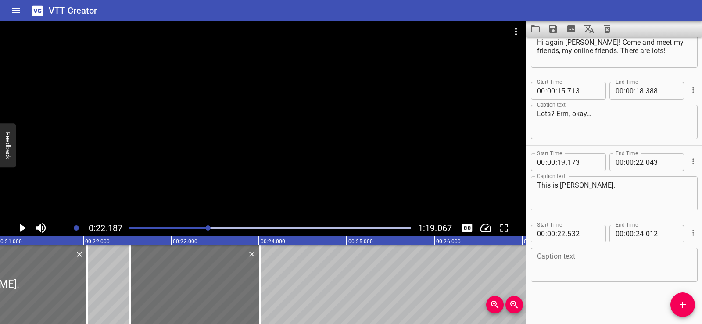
scroll to position [183, 0]
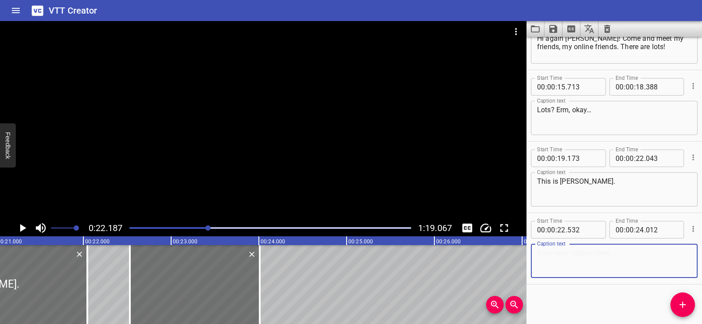
click at [576, 252] on textarea at bounding box center [614, 261] width 155 height 25
paste textarea "He’s in the United States."
type textarea "He’s in the United States."
click at [575, 299] on div "Start Time 00 : 00 : 00 . 282 Start Time End Time 00 : 00 : 03 . 337 End Time C…" at bounding box center [615, 181] width 176 height 288
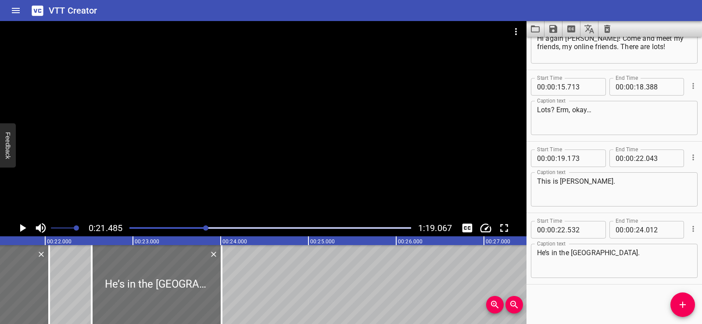
click at [213, 152] on div at bounding box center [263, 120] width 527 height 199
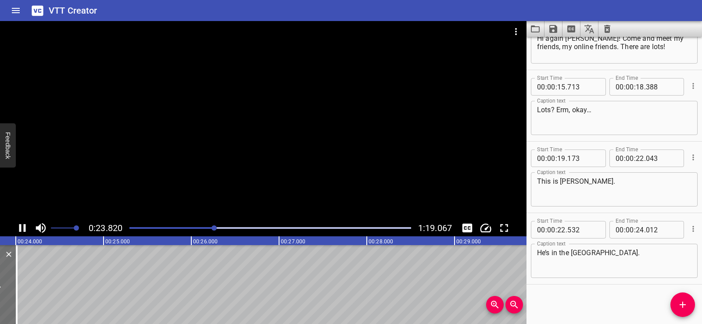
click at [270, 122] on div at bounding box center [263, 120] width 527 height 199
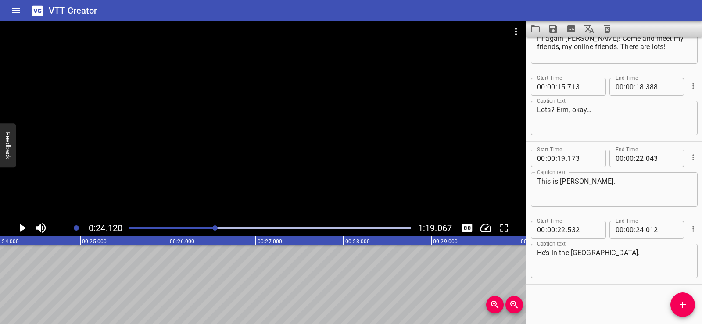
scroll to position [0, 2118]
drag, startPoint x: 687, startPoint y: 290, endPoint x: 687, endPoint y: 300, distance: 10.1
click at [687, 293] on div "Start Time 00 : 00 : 00 . 282 Start Time End Time 00 : 00 : 03 . 337 End Time C…" at bounding box center [615, 181] width 176 height 288
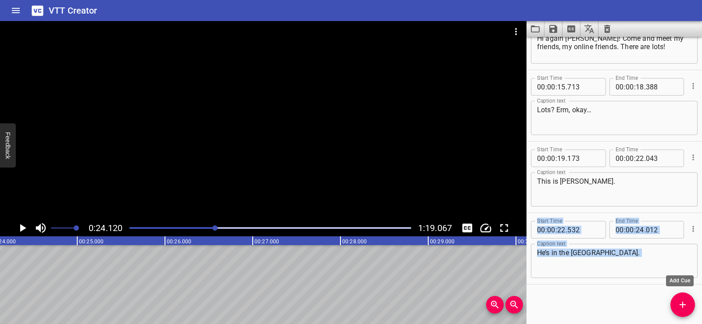
click at [684, 307] on icon "Add Cue" at bounding box center [683, 305] width 11 height 11
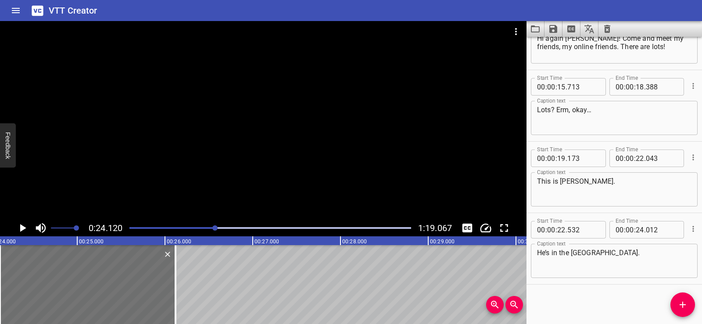
scroll to position [187, 0]
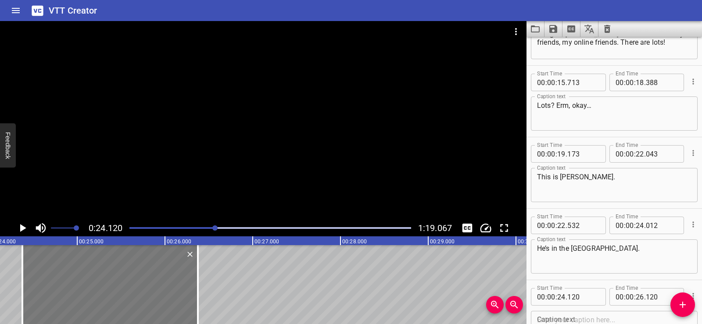
drag, startPoint x: 98, startPoint y: 285, endPoint x: 120, endPoint y: 284, distance: 22.4
click at [120, 284] on div at bounding box center [110, 284] width 176 height 79
type input "375"
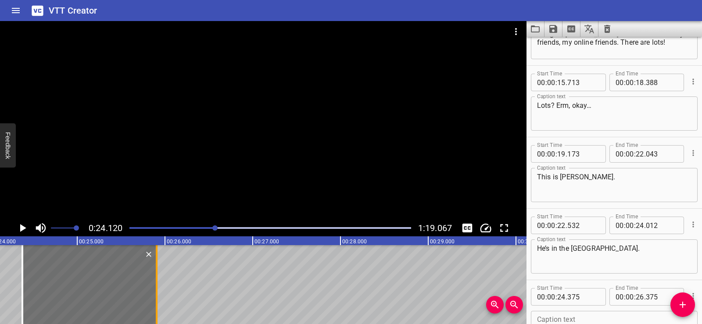
drag, startPoint x: 200, startPoint y: 298, endPoint x: 158, endPoint y: 301, distance: 41.4
click at [158, 301] on div at bounding box center [156, 284] width 9 height 79
type input "25"
type input "905"
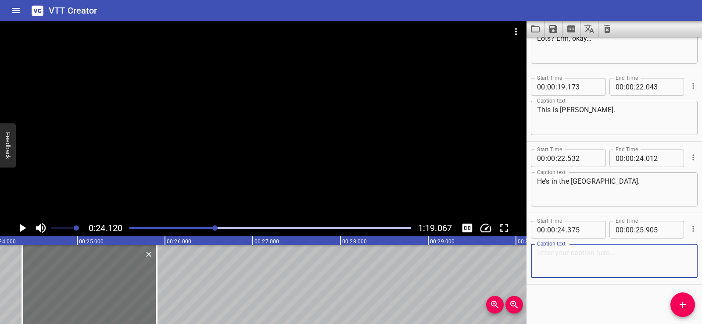
click at [561, 257] on textarea at bounding box center [614, 261] width 155 height 25
paste textarea "He’s Omar, from Turkey."
type textarea "He’s Omar, from Turkey."
click at [569, 289] on div "Start Time 00 : 00 : 00 . 282 Start Time End Time 00 : 00 : 03 . 337 End Time C…" at bounding box center [615, 181] width 176 height 288
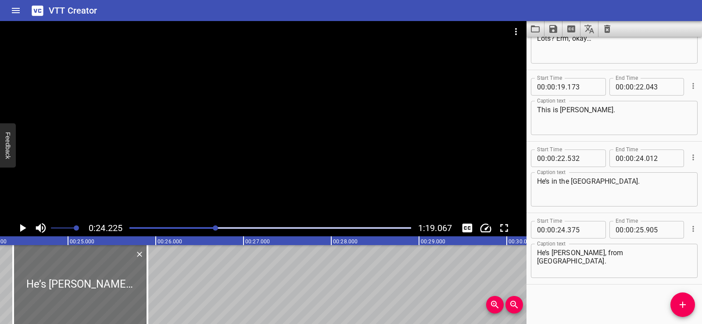
click at [276, 130] on div at bounding box center [263, 120] width 527 height 199
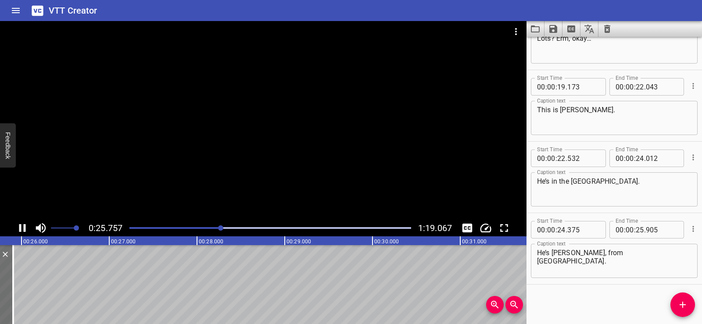
click at [340, 101] on div at bounding box center [263, 120] width 527 height 199
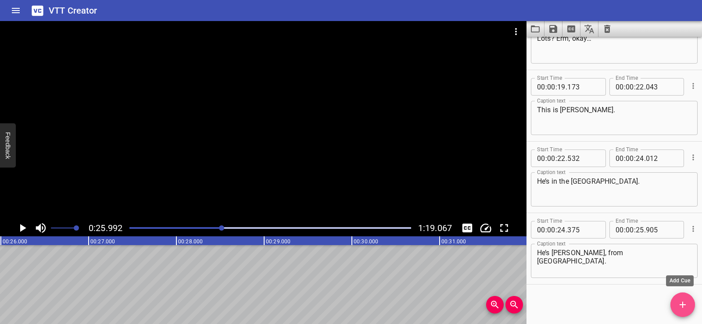
click at [687, 300] on icon "Add Cue" at bounding box center [683, 305] width 11 height 11
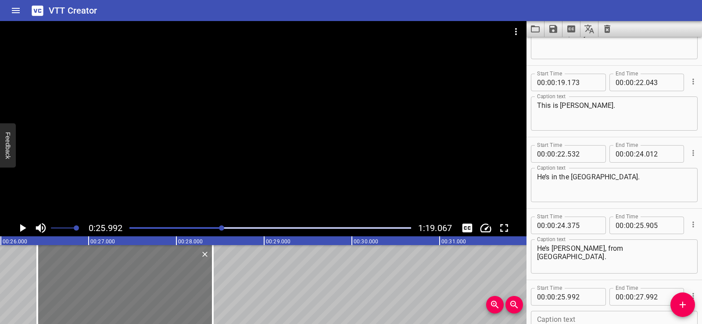
drag, startPoint x: 87, startPoint y: 281, endPoint x: 124, endPoint y: 280, distance: 37.3
click at [124, 280] on div at bounding box center [125, 284] width 176 height 79
type input "26"
type input "417"
type input "28"
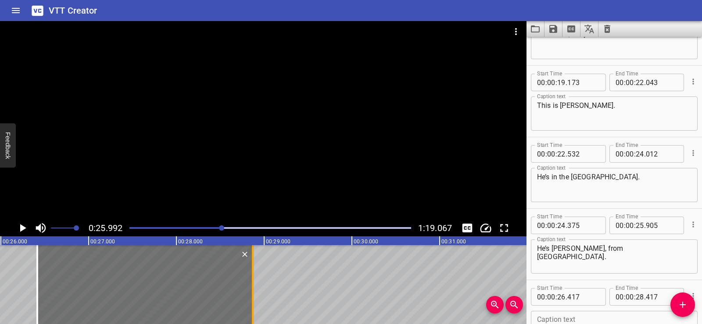
drag, startPoint x: 211, startPoint y: 300, endPoint x: 251, endPoint y: 297, distance: 40.1
click at [251, 297] on div at bounding box center [252, 284] width 9 height 79
type input "872"
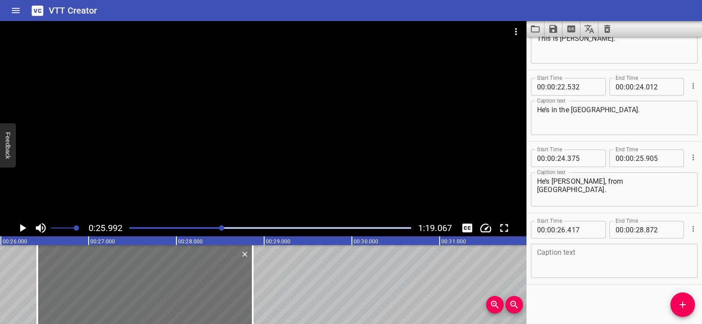
click at [551, 259] on textarea at bounding box center [614, 261] width 155 height 25
paste textarea "He’s Abdullah, he lives here in Abu Dhabi."
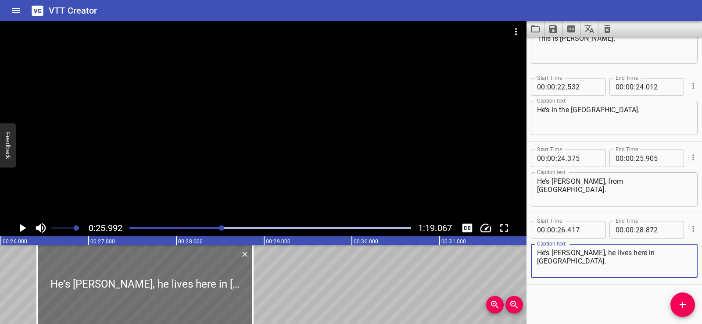
type textarea "He’s Abdullah, he lives here in Abu Dhabi."
click at [565, 284] on div "Start Time 00 : 00 : 26 . 417 Start Time End Time 00 : 00 : 28 . 872 End Time C…" at bounding box center [615, 248] width 176 height 71
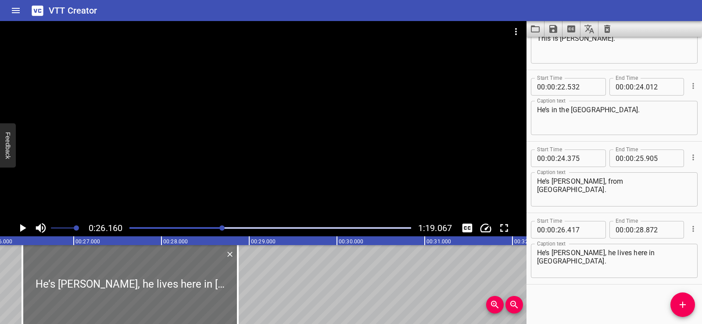
click at [246, 132] on div at bounding box center [263, 120] width 527 height 199
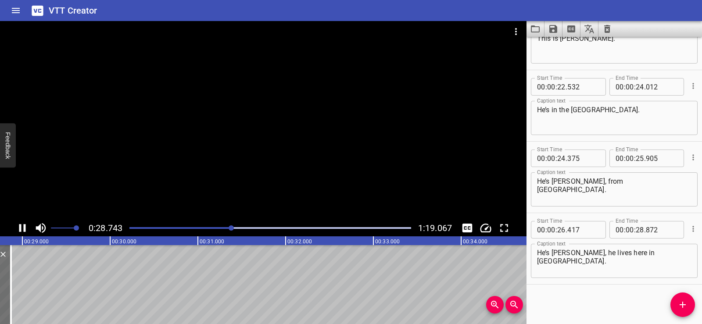
click at [310, 101] on div at bounding box center [263, 120] width 527 height 199
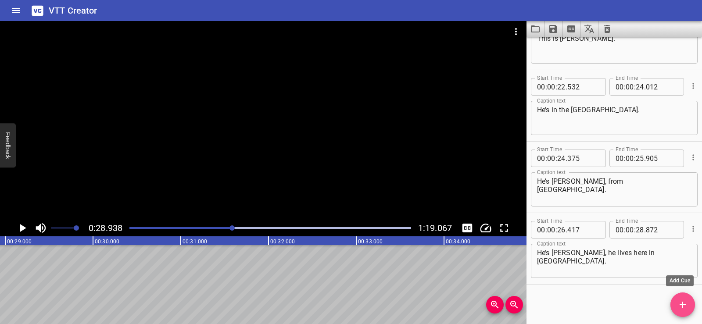
click at [688, 301] on icon "Add Cue" at bounding box center [683, 305] width 11 height 11
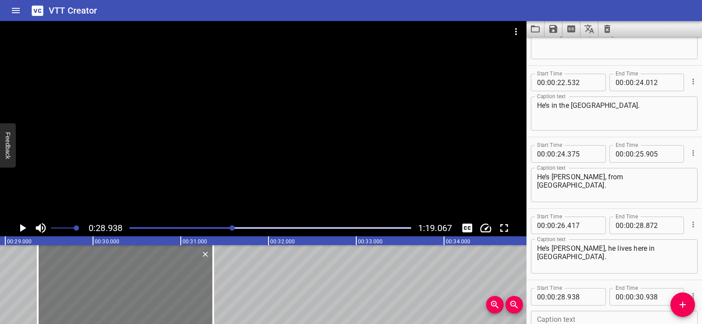
drag, startPoint x: 119, startPoint y: 298, endPoint x: 147, endPoint y: 297, distance: 28.1
click at [147, 297] on div at bounding box center [126, 284] width 176 height 79
type input "29"
type input "343"
type input "31"
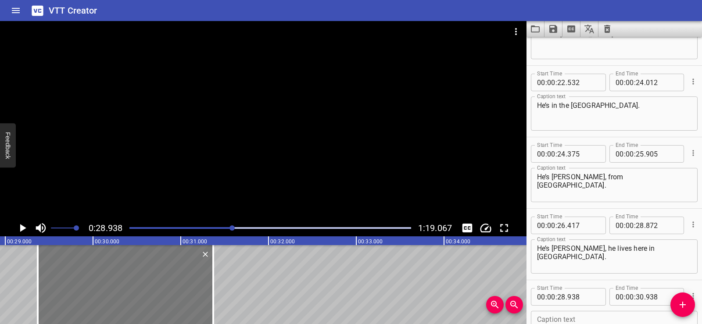
type input "343"
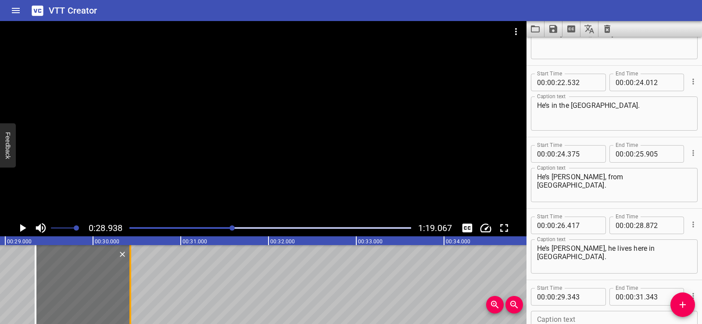
drag, startPoint x: 212, startPoint y: 302, endPoint x: 131, endPoint y: 307, distance: 81.0
click at [131, 307] on div at bounding box center [130, 284] width 9 height 79
type input "30"
drag, startPoint x: 131, startPoint y: 308, endPoint x: 140, endPoint y: 305, distance: 9.5
click at [140, 305] on div at bounding box center [138, 284] width 9 height 79
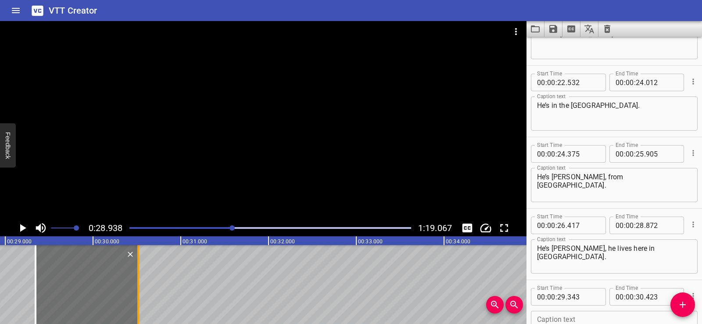
type input "518"
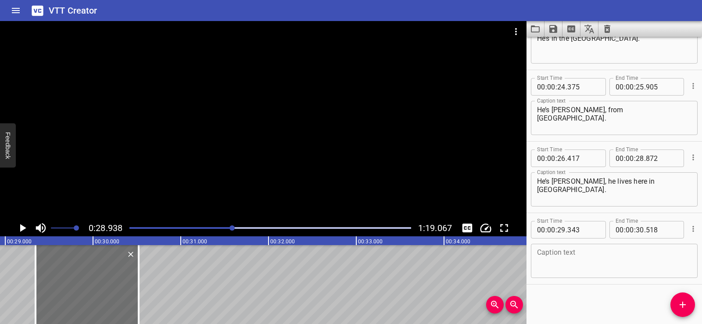
click at [561, 260] on textarea at bounding box center [614, 261] width 155 height 25
paste textarea "His name is David,"
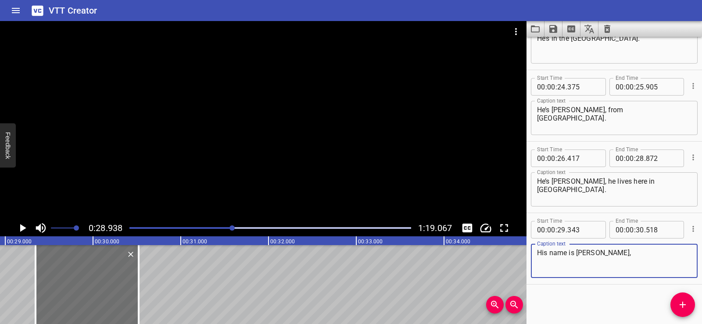
type textarea "His name is David,"
click at [575, 285] on hr at bounding box center [615, 284] width 176 height 0
click at [252, 144] on div at bounding box center [263, 120] width 527 height 199
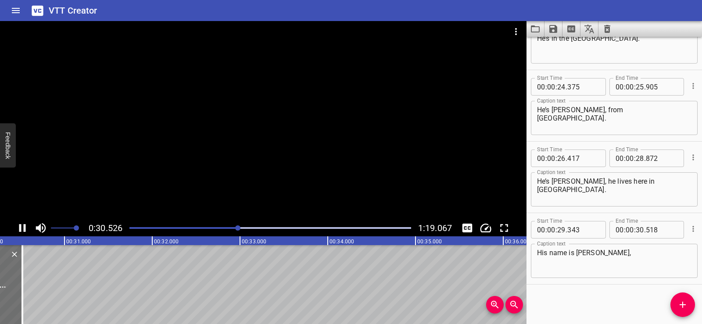
click at [306, 115] on div at bounding box center [263, 120] width 527 height 199
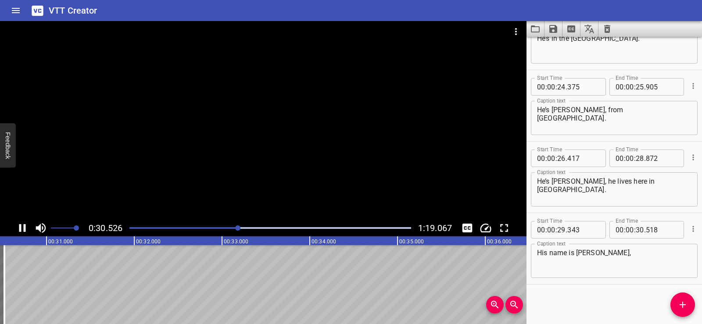
scroll to position [0, 2686]
click at [679, 300] on icon "Add Cue" at bounding box center [683, 305] width 11 height 11
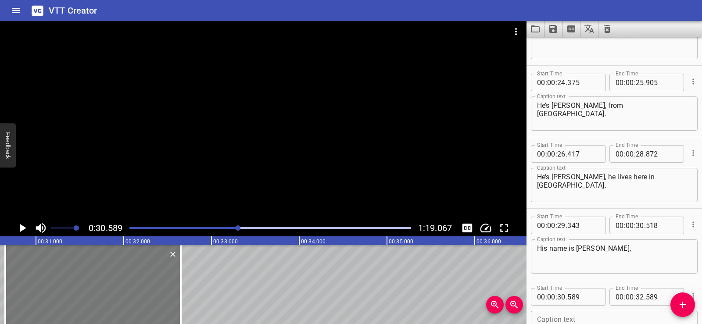
drag, startPoint x: 86, startPoint y: 286, endPoint x: 92, endPoint y: 283, distance: 7.5
click at [92, 283] on div at bounding box center [93, 284] width 176 height 79
type input "664"
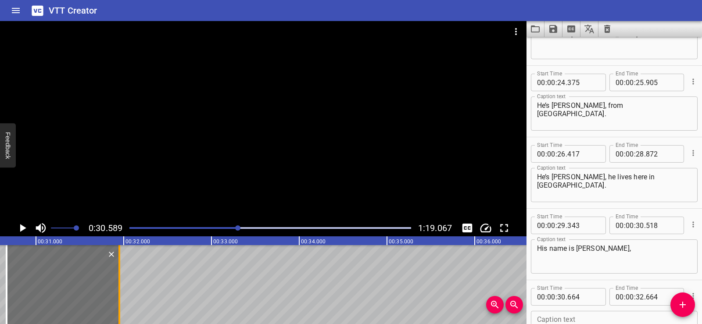
drag, startPoint x: 180, startPoint y: 294, endPoint x: 117, endPoint y: 294, distance: 62.8
click at [117, 294] on div at bounding box center [119, 284] width 9 height 79
type input "31"
type input "949"
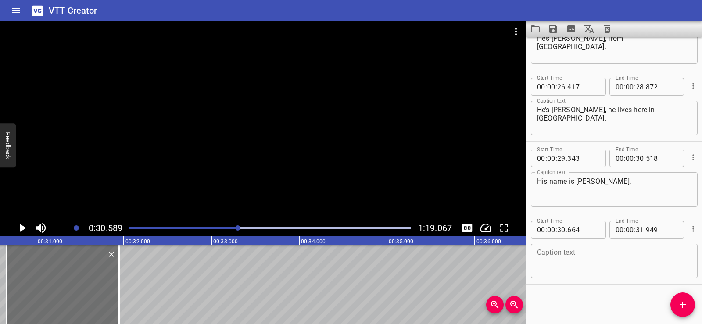
click at [576, 257] on textarea at bounding box center [614, 261] width 155 height 25
paste textarea "he was born in England,"
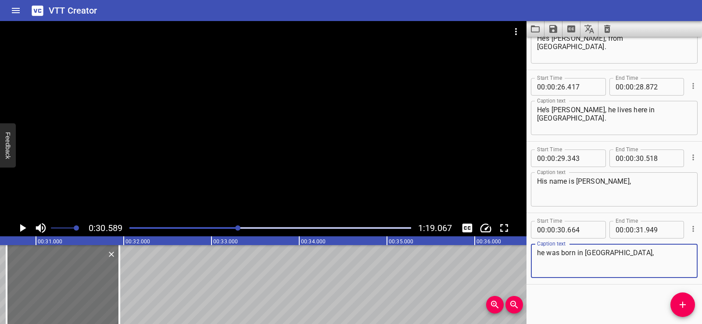
type textarea "he was born in England,"
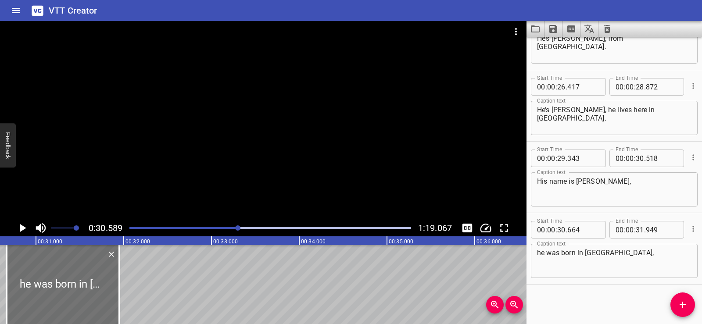
click at [575, 312] on div "Start Time 00 : 00 : 00 . 282 Start Time End Time 00 : 00 : 03 . 337 End Time C…" at bounding box center [615, 181] width 176 height 288
click at [312, 124] on div at bounding box center [263, 120] width 527 height 199
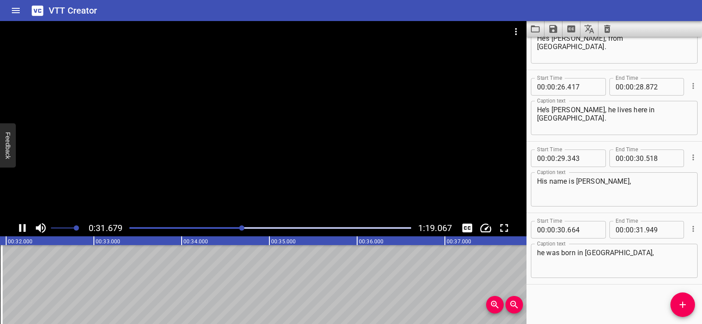
click at [285, 109] on div at bounding box center [263, 120] width 527 height 199
click at [684, 305] on icon "Add Cue" at bounding box center [683, 305] width 6 height 6
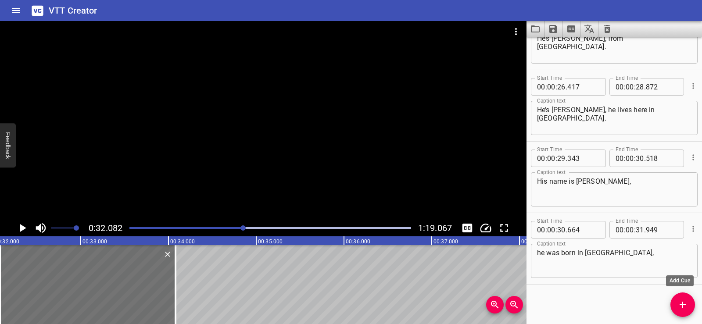
scroll to position [474, 0]
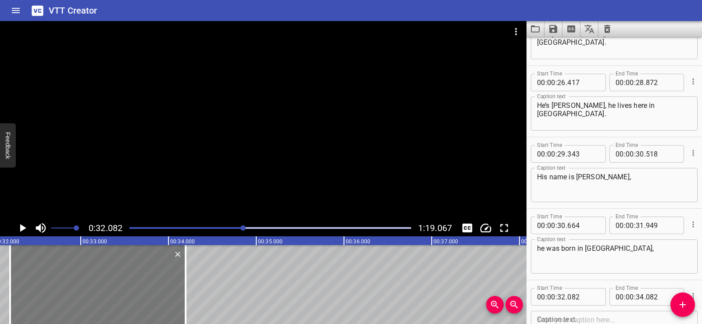
drag, startPoint x: 94, startPoint y: 293, endPoint x: 104, endPoint y: 293, distance: 10.1
click at [104, 293] on div at bounding box center [98, 284] width 176 height 79
type input "197"
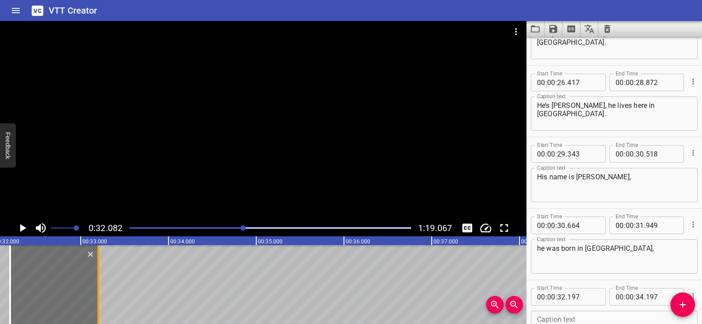
drag, startPoint x: 186, startPoint y: 301, endPoint x: 99, endPoint y: 294, distance: 87.6
click at [99, 294] on div at bounding box center [98, 284] width 2 height 79
type input "33"
type input "202"
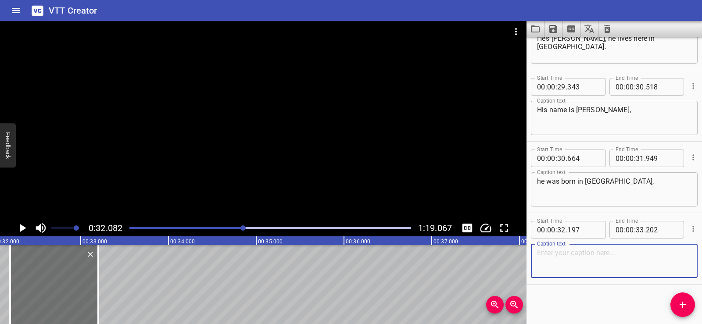
click at [564, 262] on textarea at bounding box center [614, 261] width 155 height 25
paste textarea "he lives in Dubai."
type textarea "he lives in Dubai."
click at [563, 291] on div "Start Time 00 : 00 : 00 . 282 Start Time End Time 00 : 00 : 03 . 337 End Time C…" at bounding box center [615, 181] width 176 height 288
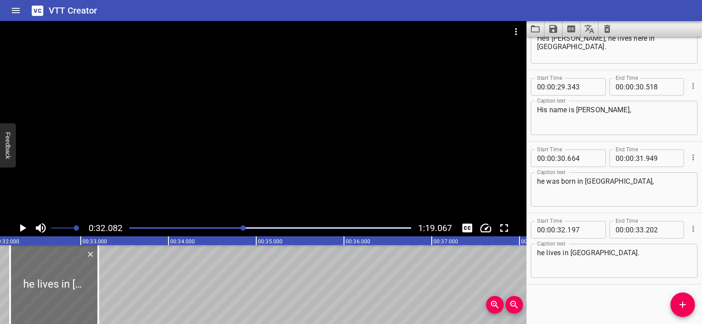
click at [262, 139] on div at bounding box center [263, 120] width 527 height 199
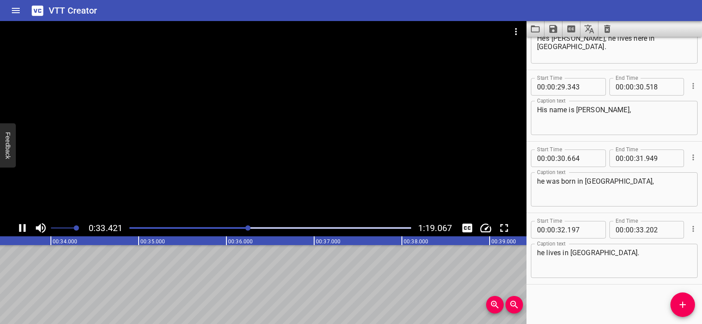
click at [265, 107] on div at bounding box center [263, 120] width 527 height 199
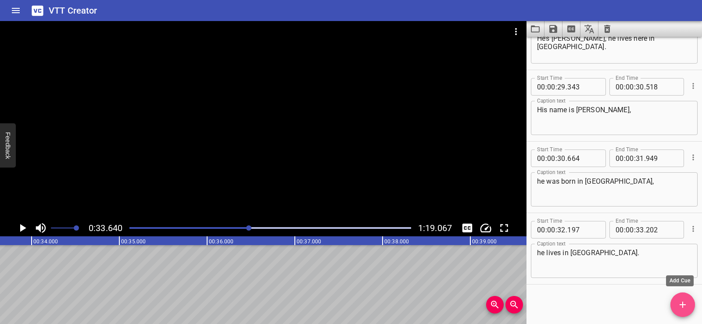
click at [683, 303] on icon "Add Cue" at bounding box center [683, 305] width 6 height 6
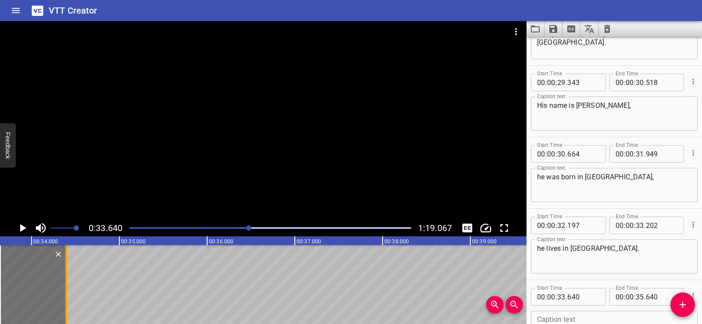
drag, startPoint x: 174, startPoint y: 288, endPoint x: 65, endPoint y: 302, distance: 110.1
click at [65, 302] on div at bounding box center [66, 284] width 9 height 79
type input "34"
type input "395"
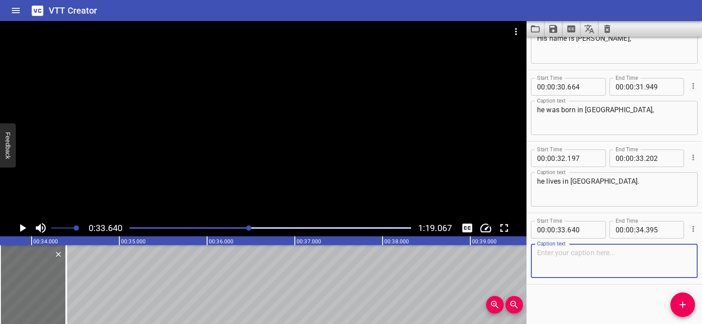
click at [573, 261] on textarea at bounding box center [614, 261] width 155 height 25
paste textarea "Okay"
type textarea "Okay"
click at [574, 313] on div "Start Time 00 : 00 : 00 . 282 Start Time End Time 00 : 00 : 03 . 337 End Time C…" at bounding box center [615, 181] width 176 height 288
click at [217, 114] on div at bounding box center [263, 120] width 527 height 199
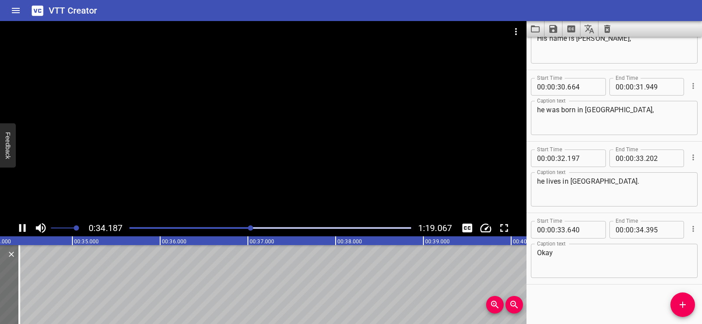
click at [273, 102] on div at bounding box center [263, 120] width 527 height 199
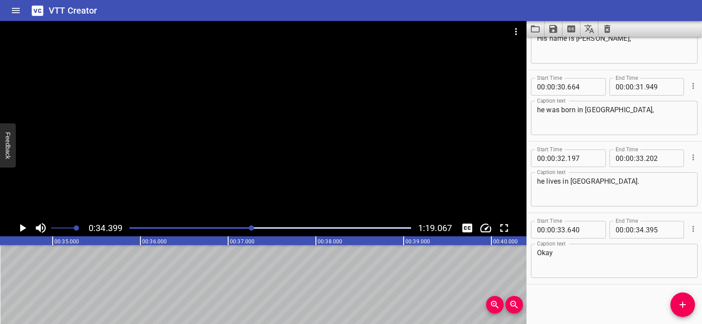
click at [692, 307] on span "Add Cue" at bounding box center [683, 305] width 25 height 11
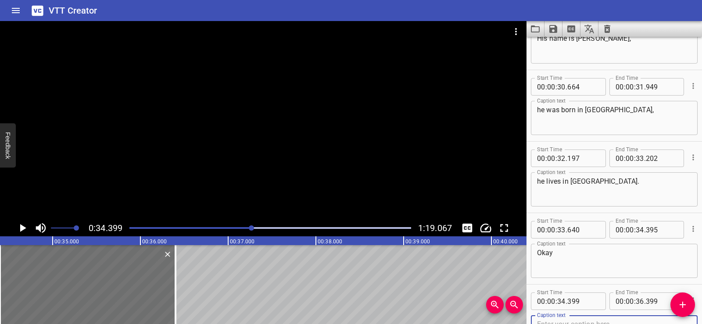
scroll to position [617, 0]
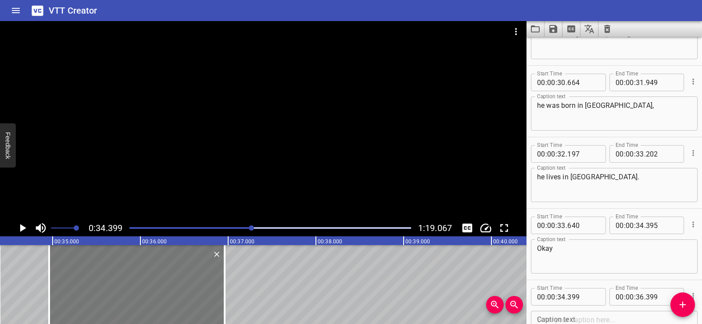
drag, startPoint x: 101, startPoint y: 282, endPoint x: 200, endPoint y: 295, distance: 99.7
click at [136, 277] on div at bounding box center [137, 284] width 176 height 79
type input "954"
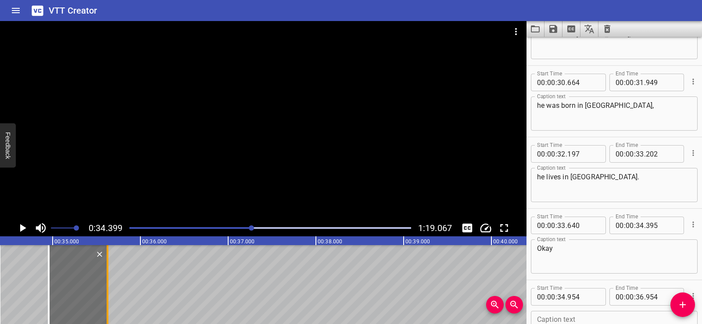
drag, startPoint x: 227, startPoint y: 298, endPoint x: 110, endPoint y: 294, distance: 116.8
click at [110, 294] on div at bounding box center [107, 284] width 9 height 79
type input "35"
type input "624"
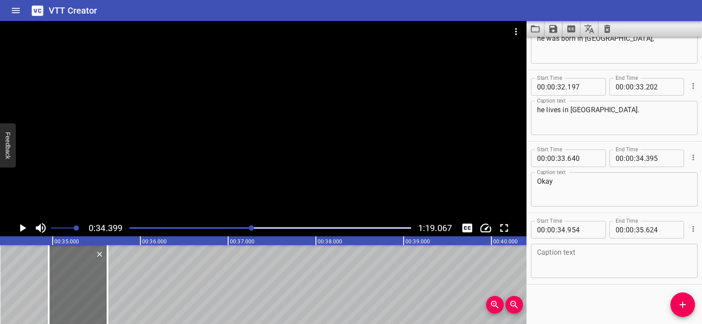
click at [569, 249] on textarea at bounding box center [614, 261] width 155 height 25
paste textarea "Sorry"
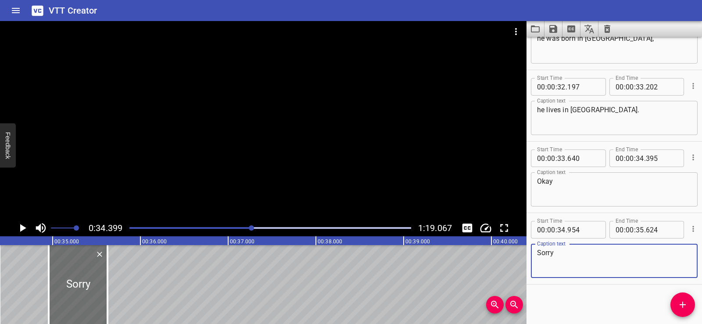
type textarea "Sorry"
click at [580, 287] on div "Start Time 00 : 00 : 00 . 282 Start Time End Time 00 : 00 : 03 . 337 End Time C…" at bounding box center [615, 181] width 176 height 288
click at [682, 303] on icon "Add Cue" at bounding box center [683, 305] width 11 height 11
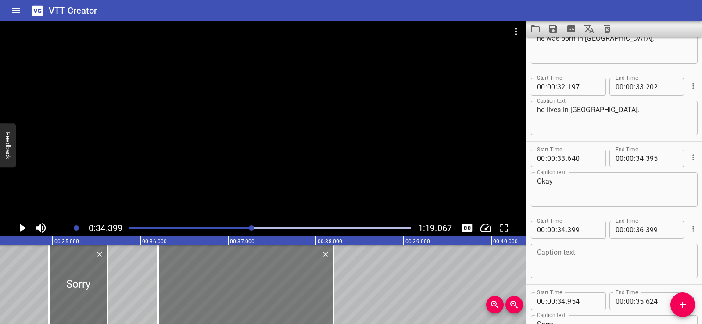
drag, startPoint x: 135, startPoint y: 295, endPoint x: 294, endPoint y: 298, distance: 159.0
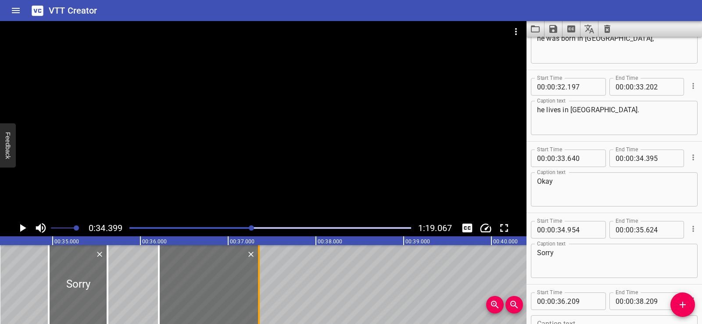
drag, startPoint x: 333, startPoint y: 288, endPoint x: 257, endPoint y: 288, distance: 75.5
click at [257, 288] on div at bounding box center [259, 284] width 9 height 79
type input "37"
type input "349"
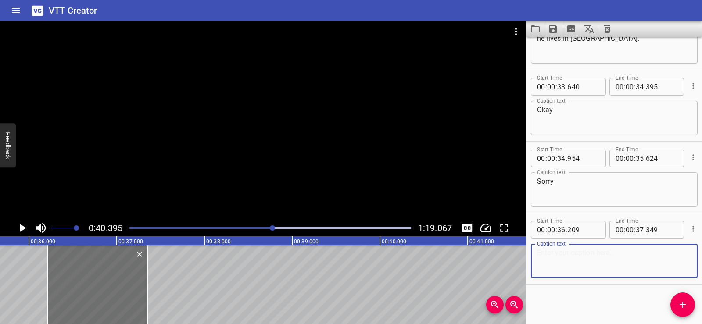
click at [568, 254] on textarea at bounding box center [614, 261] width 155 height 25
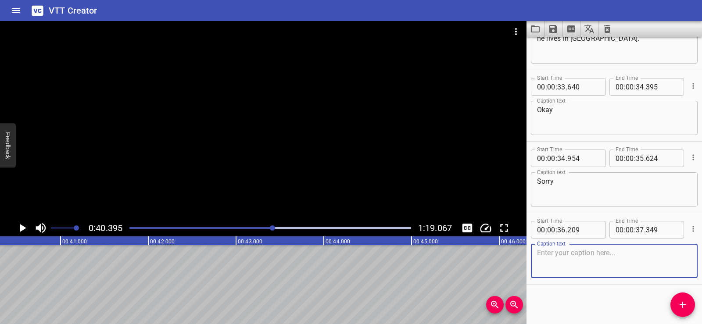
scroll to position [0, 3546]
paste textarea "Can you repeat that?"
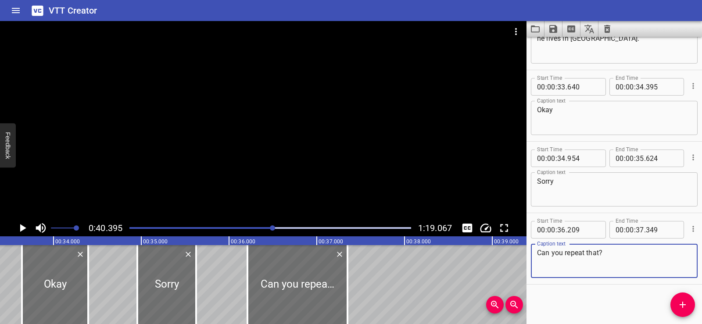
scroll to position [0, 2877]
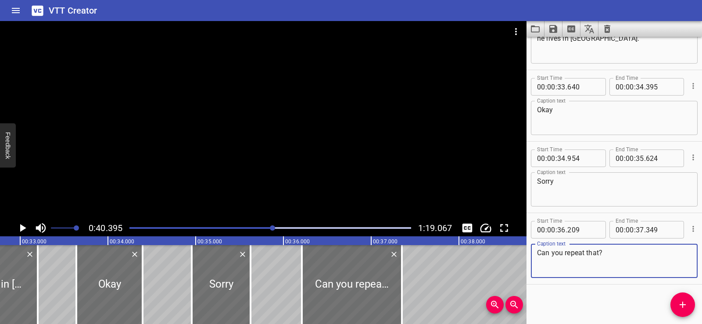
type textarea "Can you repeat that?"
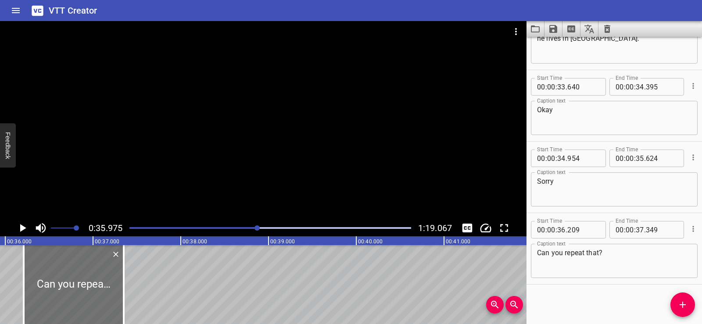
scroll to position [0, 3158]
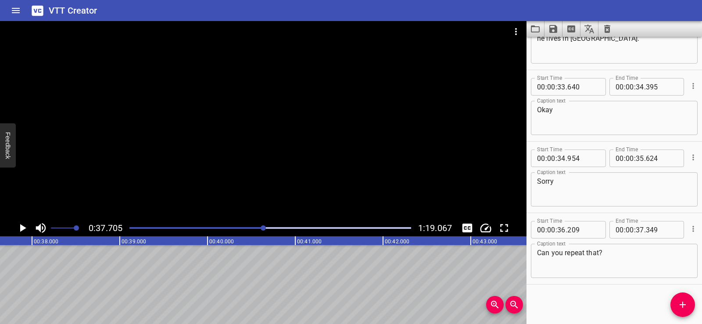
scroll to position [0, 3310]
click at [681, 309] on icon "Add Cue" at bounding box center [683, 305] width 11 height 11
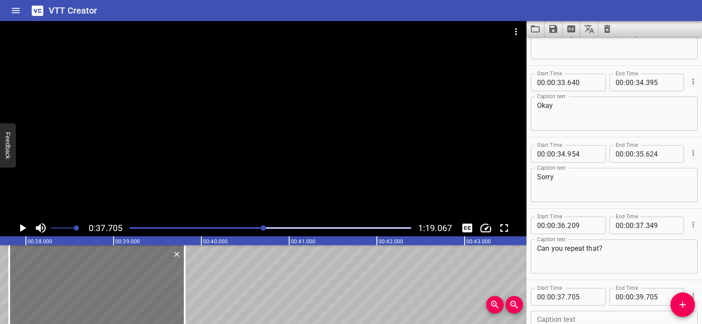
drag, startPoint x: 66, startPoint y: 294, endPoint x: 77, endPoint y: 294, distance: 10.5
click at [76, 294] on div at bounding box center [97, 284] width 176 height 79
type input "830"
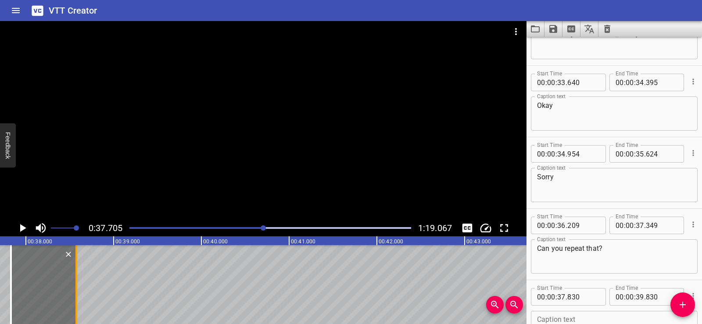
drag, startPoint x: 186, startPoint y: 292, endPoint x: 76, endPoint y: 283, distance: 110.6
click at [76, 283] on div at bounding box center [77, 284] width 2 height 79
type input "38"
type input "575"
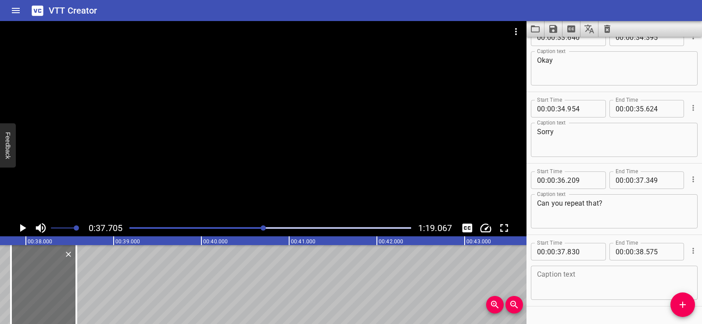
scroll to position [827, 0]
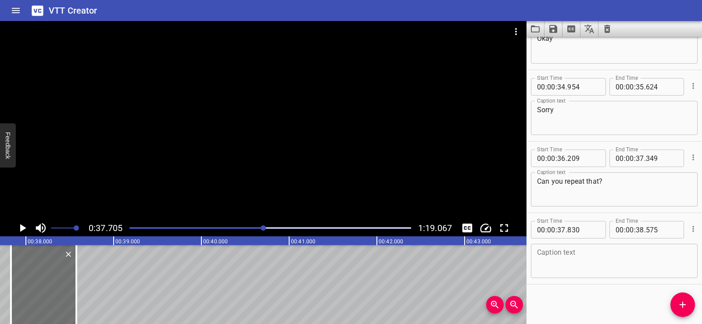
click at [557, 259] on textarea at bounding box center [614, 261] width 155 height 25
paste textarea "Who is he?"
type textarea "Who is he?"
click at [567, 287] on div "Start Time 00 : 00 : 00 . 282 Start Time End Time 00 : 00 : 03 . 337 End Time C…" at bounding box center [615, 181] width 176 height 288
drag, startPoint x: 176, startPoint y: 316, endPoint x: 156, endPoint y: 322, distance: 21.4
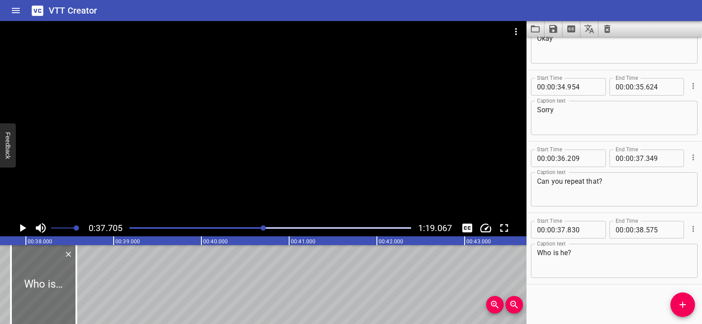
click at [156, 322] on div "00:00.000 00:01.000 00:02.000 00:03.000 00:04.000 00:05.000 00:06.000 00:07.000…" at bounding box center [263, 281] width 527 height 88
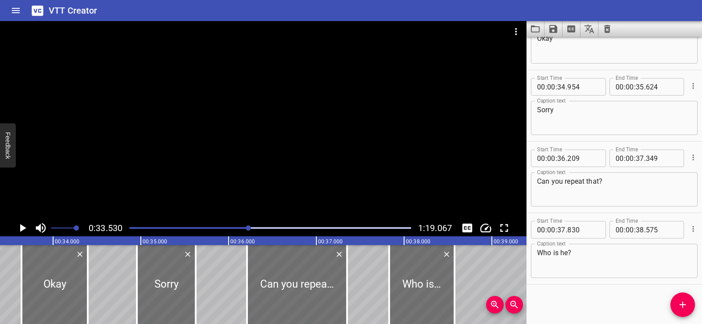
scroll to position [0, 2944]
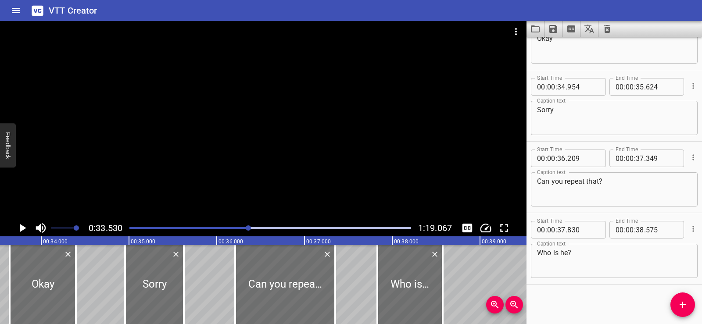
click at [271, 148] on div at bounding box center [263, 120] width 527 height 199
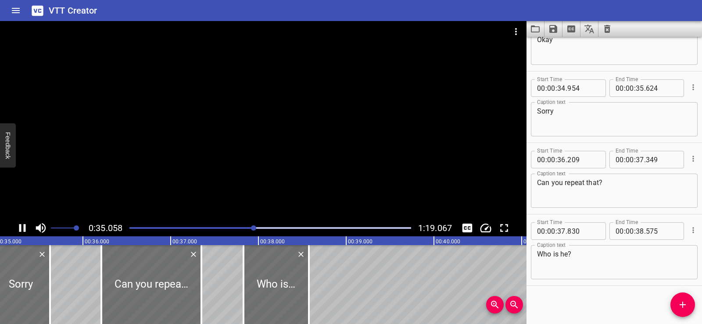
scroll to position [827, 0]
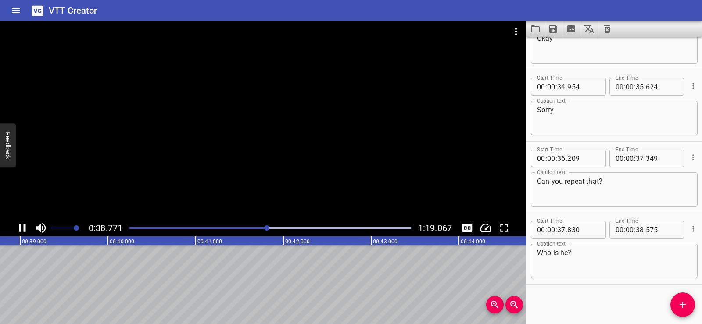
click at [321, 117] on div at bounding box center [263, 120] width 527 height 199
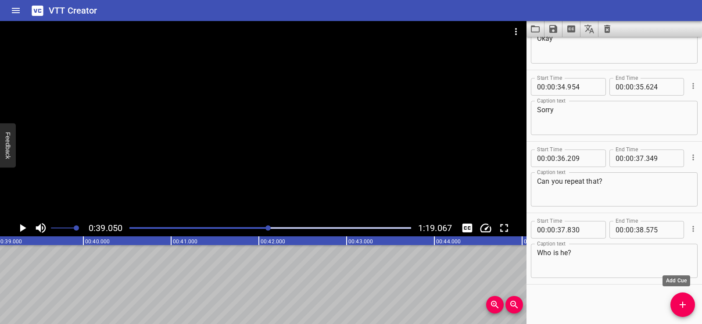
click at [679, 306] on icon "Add Cue" at bounding box center [683, 305] width 11 height 11
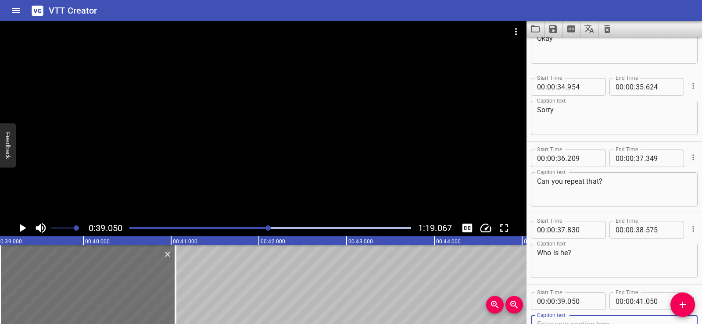
scroll to position [831, 0]
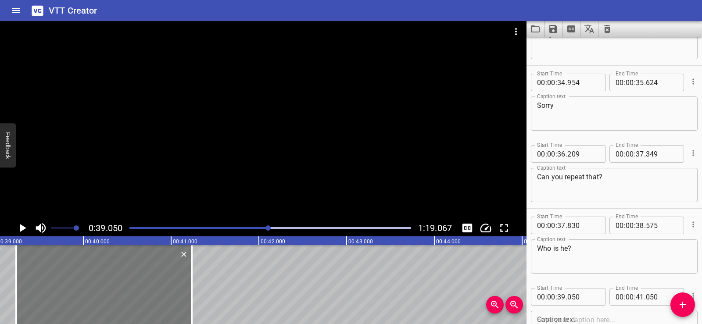
drag, startPoint x: 90, startPoint y: 305, endPoint x: 107, endPoint y: 303, distance: 16.3
click at [107, 303] on div at bounding box center [104, 284] width 176 height 79
type input "235"
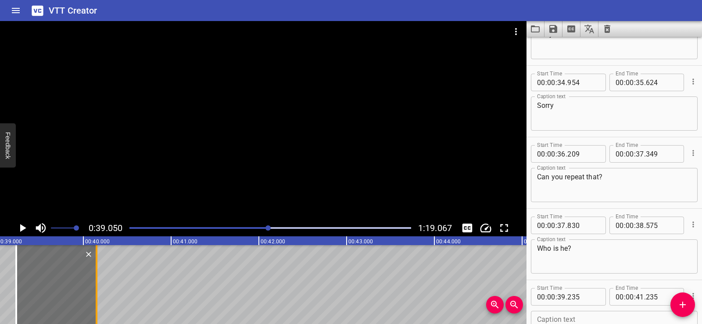
drag, startPoint x: 190, startPoint y: 303, endPoint x: 93, endPoint y: 290, distance: 97.5
click at [93, 290] on div at bounding box center [96, 284] width 9 height 79
type input "40"
type input "135"
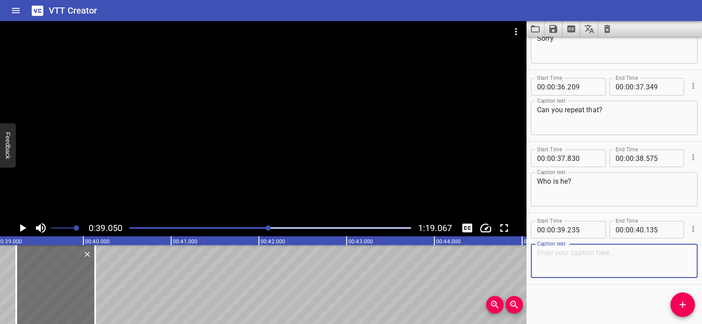
click at [547, 258] on textarea at bounding box center [614, 261] width 155 height 25
paste textarea "He’s Michael."
type textarea "He’s Michael."
click at [585, 288] on div "Start Time 00 : 00 : 00 . 282 Start Time End Time 00 : 00 : 03 . 337 End Time C…" at bounding box center [615, 181] width 176 height 288
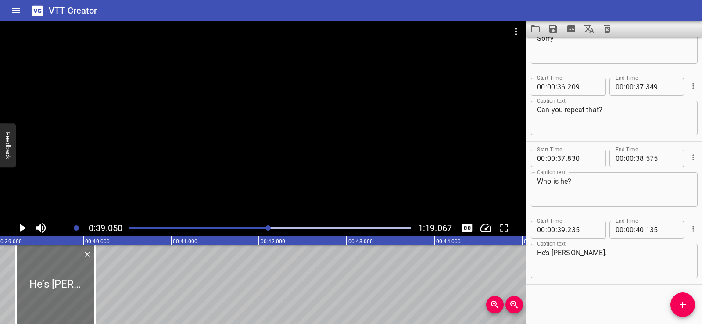
click at [333, 127] on div at bounding box center [263, 120] width 527 height 199
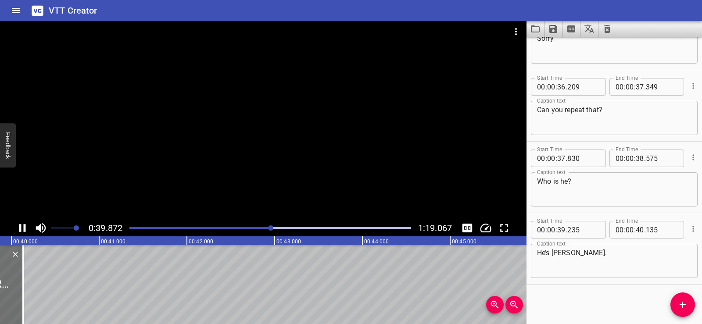
click at [333, 104] on div at bounding box center [263, 120] width 527 height 199
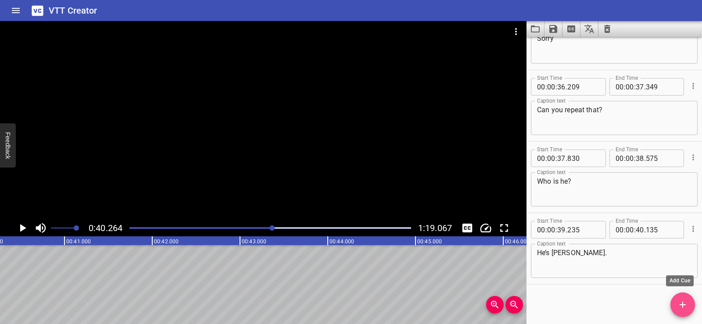
click at [685, 309] on icon "Add Cue" at bounding box center [683, 305] width 11 height 11
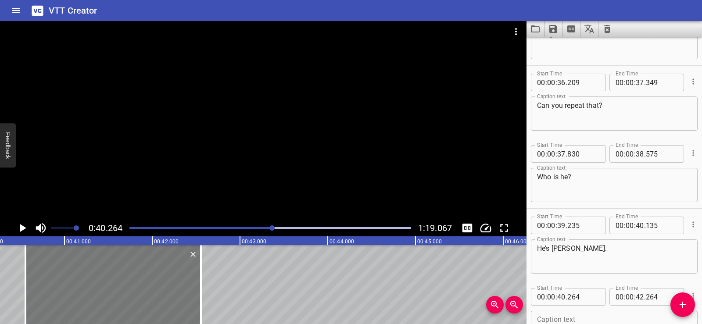
drag, startPoint x: 104, startPoint y: 310, endPoint x: 131, endPoint y: 309, distance: 26.8
click at [131, 309] on div at bounding box center [113, 284] width 176 height 79
type input "569"
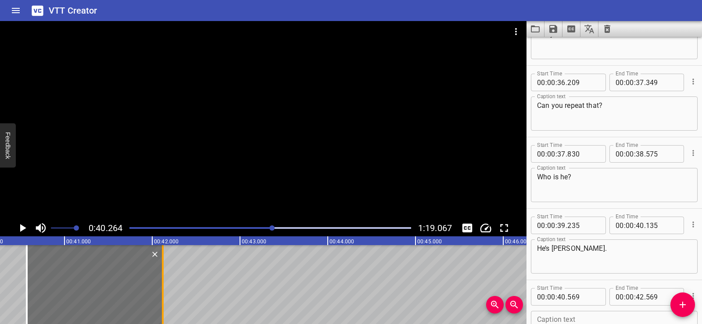
drag, startPoint x: 201, startPoint y: 304, endPoint x: 162, endPoint y: 302, distance: 39.6
click at [162, 302] on div at bounding box center [162, 284] width 9 height 79
type input "119"
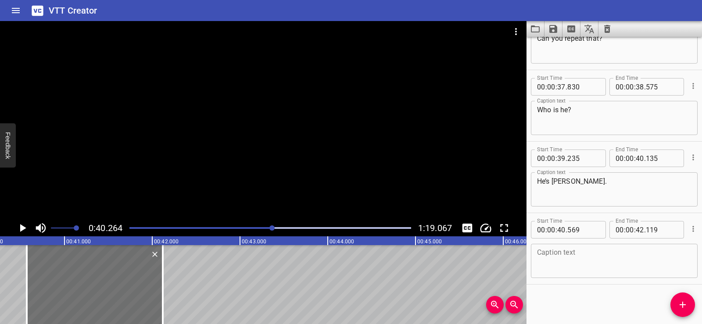
click at [561, 260] on textarea at bounding box center [614, 261] width 155 height 25
paste textarea "and…who is he?"
type textarea "and…who is he?"
click at [579, 305] on div "Start Time 00 : 00 : 00 . 282 Start Time End Time 00 : 00 : 03 . 337 End Time C…" at bounding box center [615, 181] width 176 height 288
click at [288, 129] on div at bounding box center [263, 120] width 527 height 199
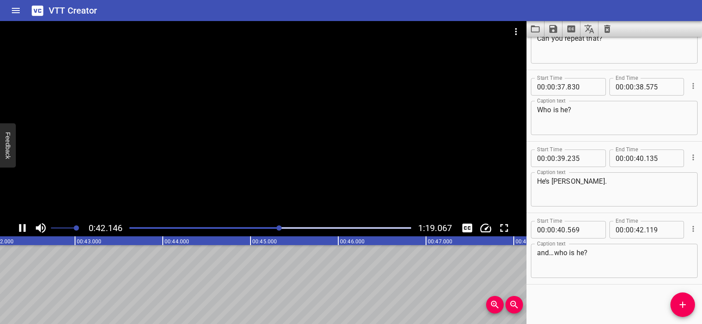
click at [308, 114] on div at bounding box center [263, 120] width 527 height 199
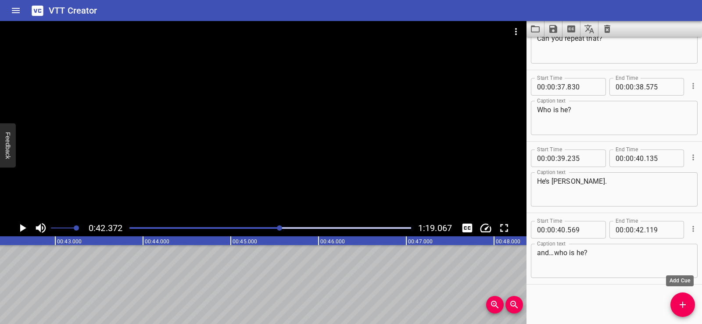
click at [682, 300] on icon "Add Cue" at bounding box center [683, 305] width 11 height 11
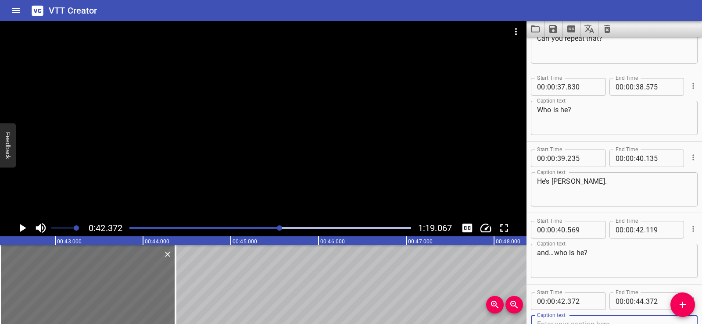
scroll to position [974, 0]
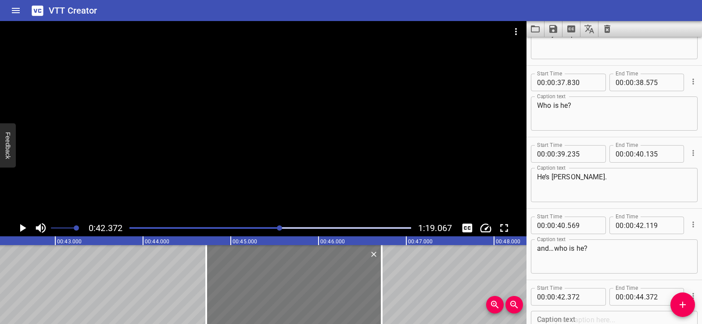
drag, startPoint x: 73, startPoint y: 279, endPoint x: 280, endPoint y: 285, distance: 206.4
click at [280, 285] on div at bounding box center [294, 284] width 176 height 79
type input "44"
type input "722"
type input "46"
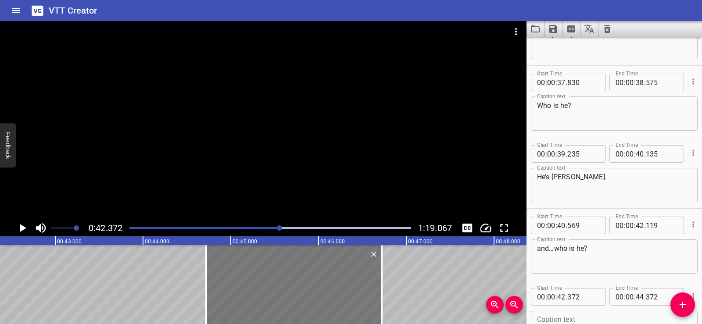
type input "722"
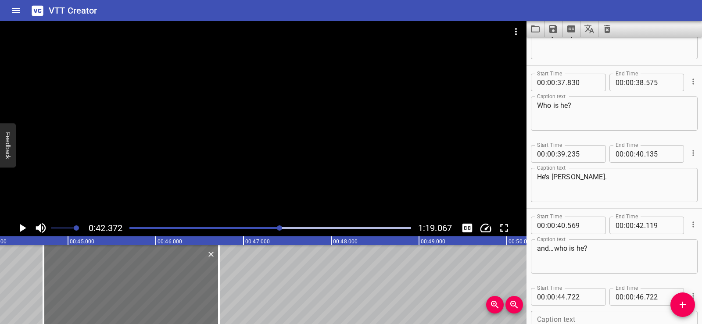
scroll to position [0, 3901]
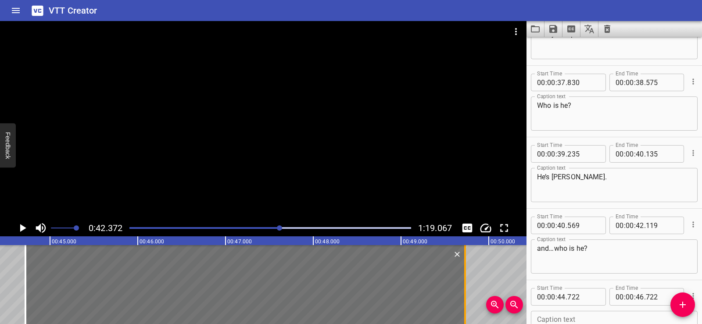
drag, startPoint x: 201, startPoint y: 295, endPoint x: 472, endPoint y: 277, distance: 272.3
click at [466, 277] on div at bounding box center [465, 284] width 2 height 79
type input "49"
type input "817"
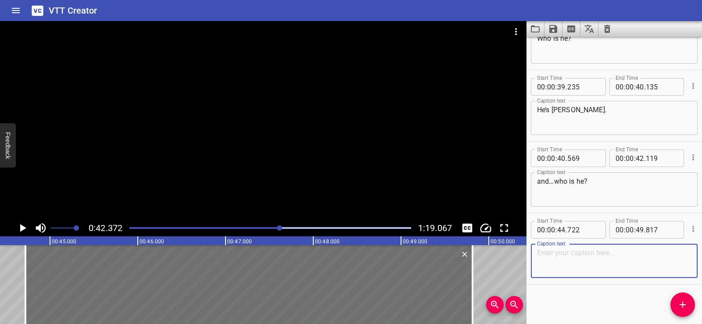
click at [539, 265] on textarea at bounding box center [614, 261] width 155 height 25
paste textarea "Michael, Omar, Abdullah and…."
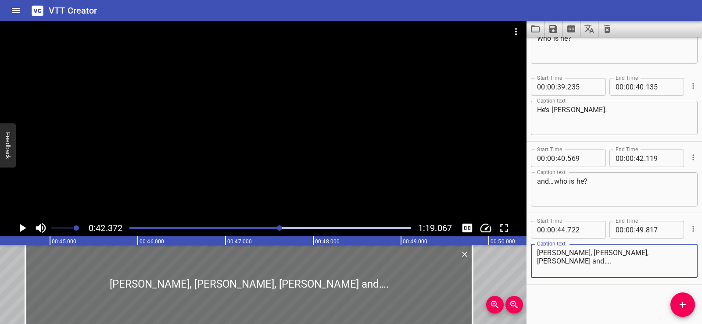
click at [582, 300] on div "Start Time 00 : 00 : 00 . 282 Start Time End Time 00 : 00 : 03 . 337 End Time C…" at bounding box center [615, 181] width 176 height 288
click at [268, 117] on div at bounding box center [263, 120] width 527 height 199
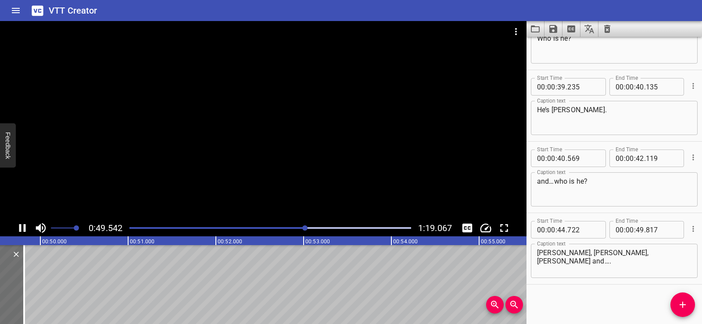
click at [289, 86] on div at bounding box center [263, 120] width 527 height 199
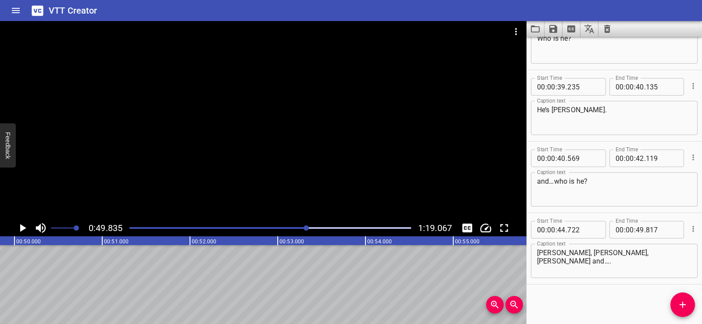
click at [644, 251] on textarea "Michael, Omar, Abdullah and…." at bounding box center [614, 261] width 155 height 25
paste textarea "David?"
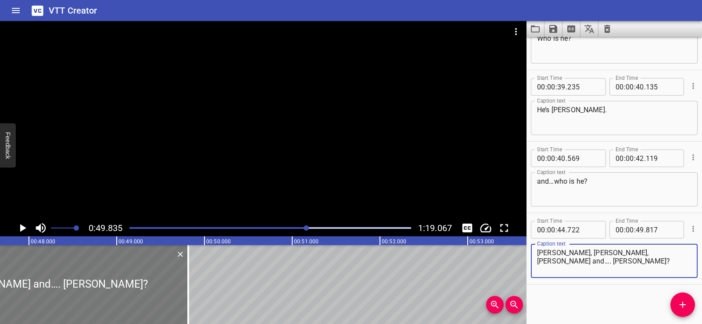
type textarea "Michael, Omar, Abdullah and…. David?"
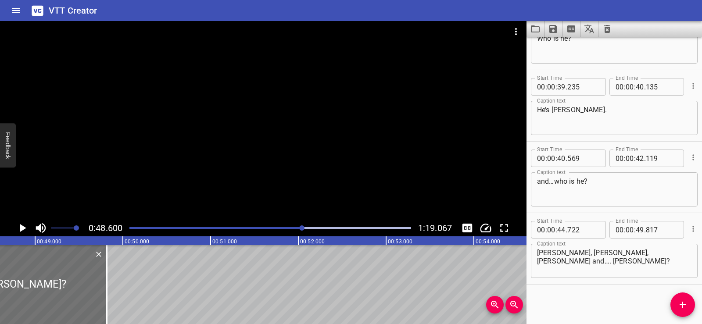
click at [319, 122] on div at bounding box center [263, 120] width 527 height 199
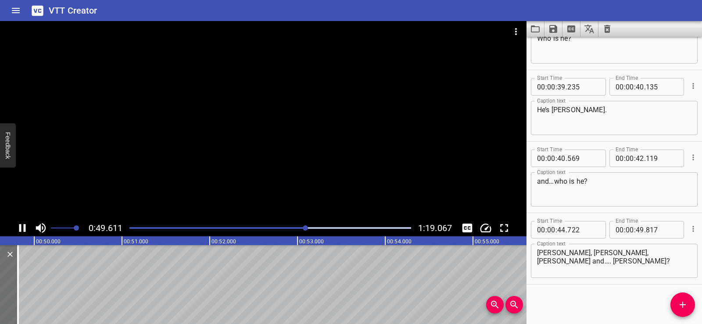
click at [315, 109] on div at bounding box center [263, 120] width 527 height 199
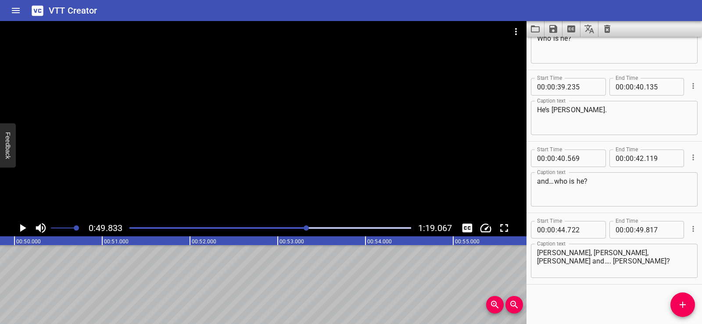
click at [670, 309] on div "Start Time 00 : 00 : 00 . 282 Start Time End Time 00 : 00 : 03 . 337 End Time C…" at bounding box center [615, 181] width 176 height 288
click at [680, 306] on icon "Add Cue" at bounding box center [683, 305] width 6 height 6
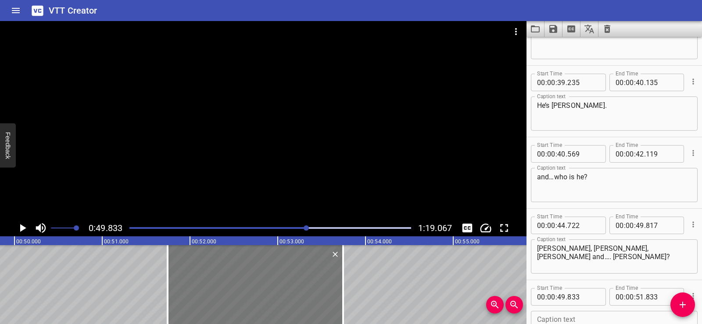
drag, startPoint x: 113, startPoint y: 279, endPoint x: 260, endPoint y: 278, distance: 147.1
click at [260, 278] on div at bounding box center [256, 284] width 176 height 79
type input "51"
type input "743"
type input "53"
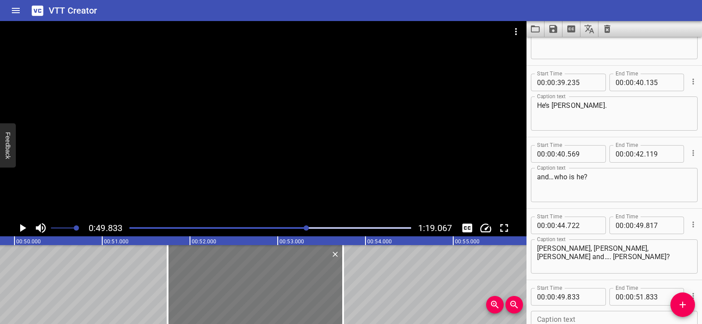
type input "743"
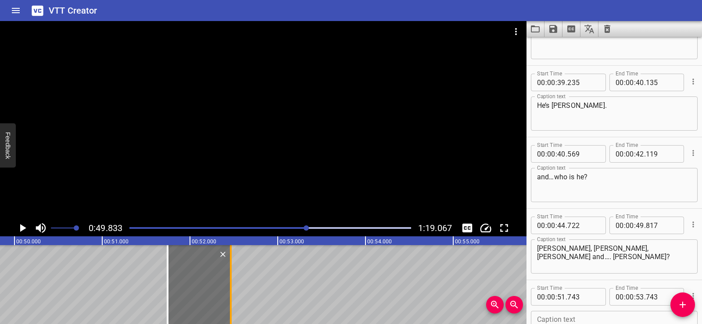
drag, startPoint x: 330, startPoint y: 292, endPoint x: 230, endPoint y: 295, distance: 99.2
click at [230, 295] on div at bounding box center [231, 284] width 2 height 79
type input "52"
type input "463"
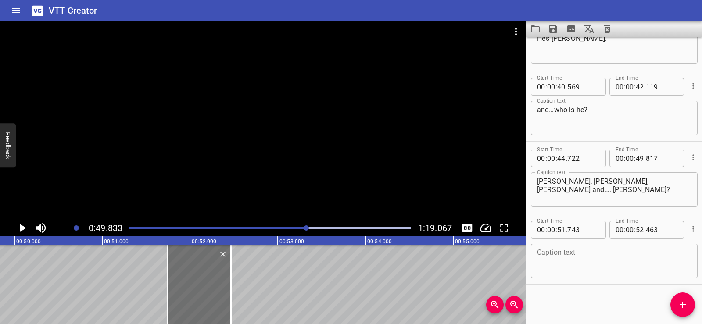
click at [534, 242] on div "Caption text Caption text" at bounding box center [614, 261] width 167 height 40
click at [559, 260] on textarea at bounding box center [614, 261] width 155 height 25
paste textarea "Yes!"
type textarea "Yes!"
click at [564, 275] on div "Yes! Caption text" at bounding box center [614, 261] width 167 height 34
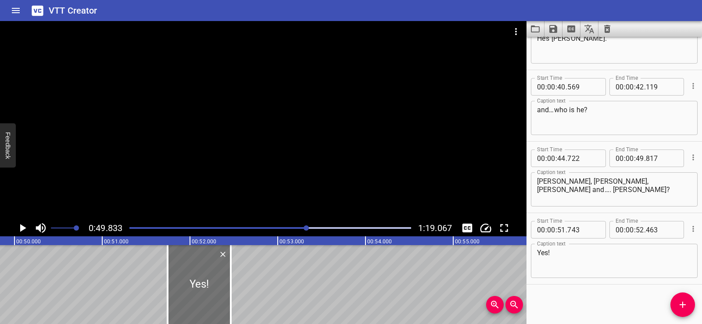
click at [289, 173] on div at bounding box center [263, 120] width 527 height 199
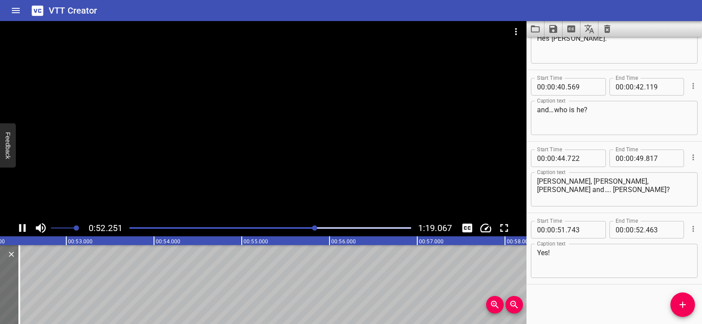
click at [270, 126] on div at bounding box center [263, 120] width 527 height 199
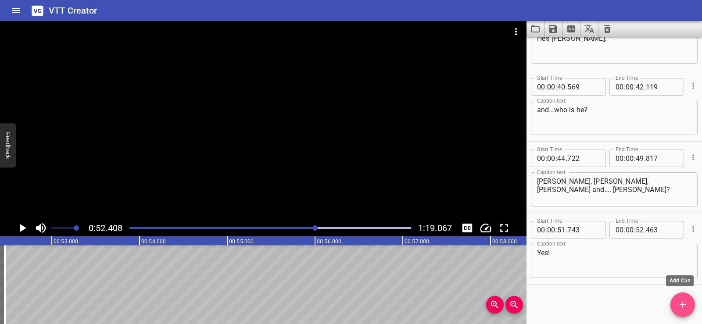
click at [677, 305] on span "Add Cue" at bounding box center [683, 305] width 25 height 11
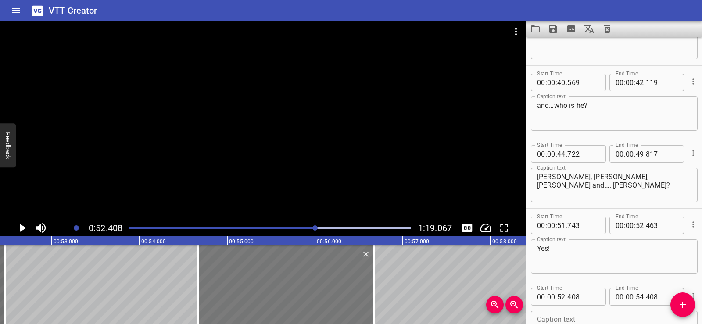
drag, startPoint x: 107, startPoint y: 282, endPoint x: 308, endPoint y: 287, distance: 201.1
click at [308, 287] on div at bounding box center [286, 284] width 176 height 79
type input "54"
type input "693"
type input "56"
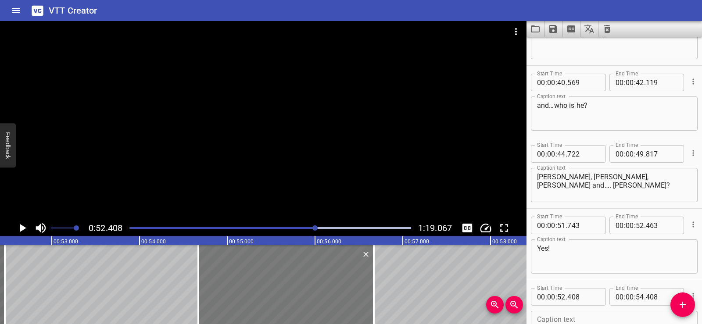
type input "693"
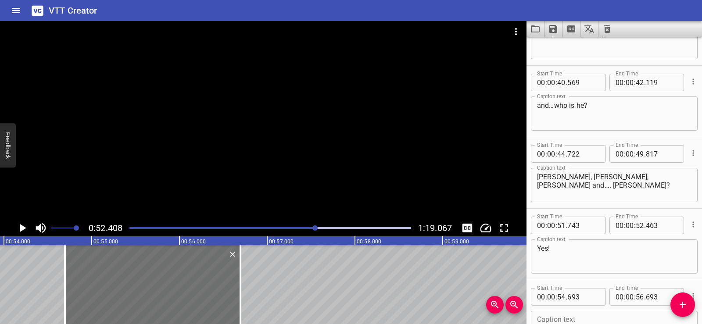
scroll to position [0, 4755]
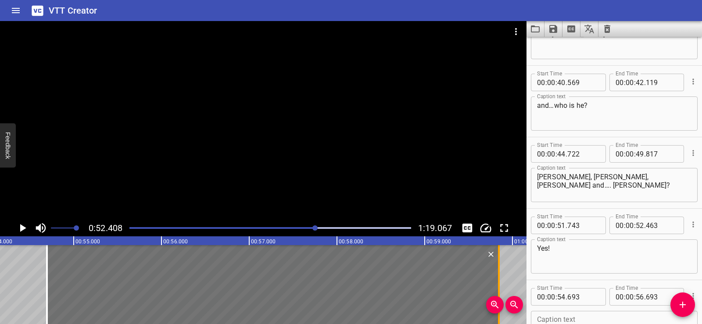
drag, startPoint x: 222, startPoint y: 297, endPoint x: 498, endPoint y: 294, distance: 276.6
click at [498, 294] on div at bounding box center [499, 284] width 2 height 79
type input "59"
type input "843"
click at [693, 274] on div "Start Time 00 : 00 : 51 . 743 Start Time End Time 00 : 00 : 52 . 463 End Time C…" at bounding box center [615, 244] width 176 height 71
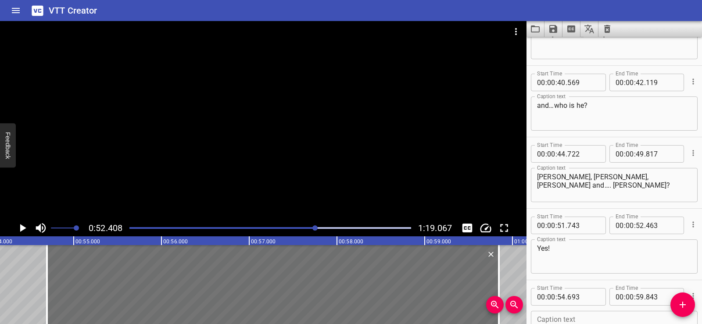
scroll to position [1185, 0]
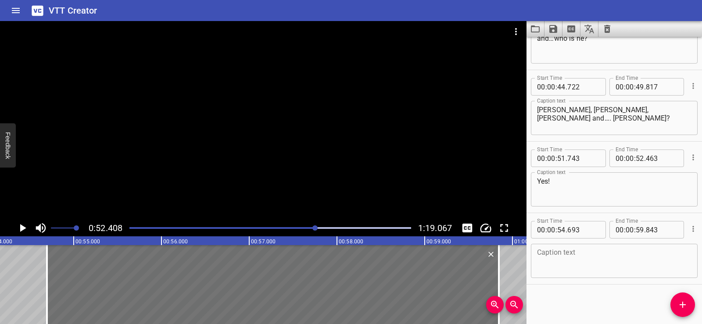
click at [563, 264] on textarea at bounding box center [614, 261] width 155 height 25
paste textarea "Michael…from Turkey, Omar from…"
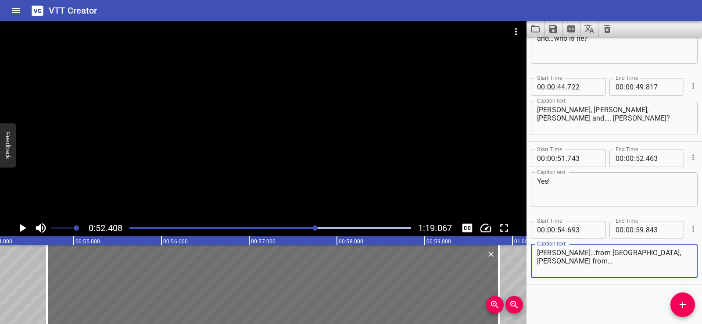
type textarea "Michael…from Turkey, Omar from…"
click at [571, 298] on div "Start Time 00 : 00 : 00 . 282 Start Time End Time 00 : 00 : 03 . 337 End Time C…" at bounding box center [615, 181] width 176 height 288
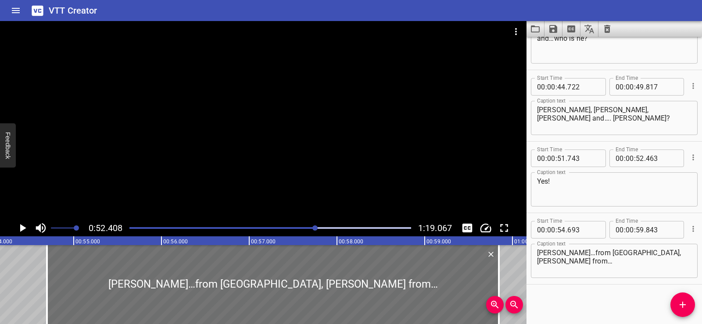
click at [293, 136] on div at bounding box center [263, 120] width 527 height 199
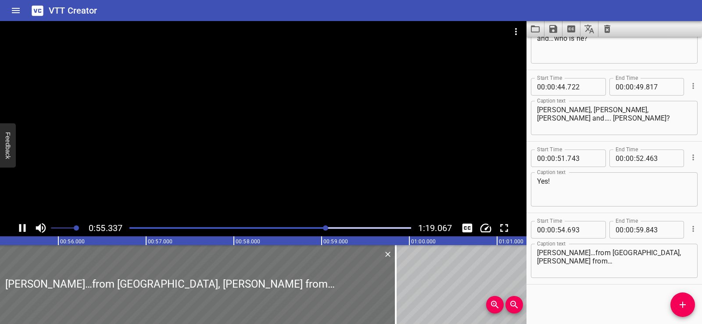
click at [278, 105] on div at bounding box center [263, 120] width 527 height 199
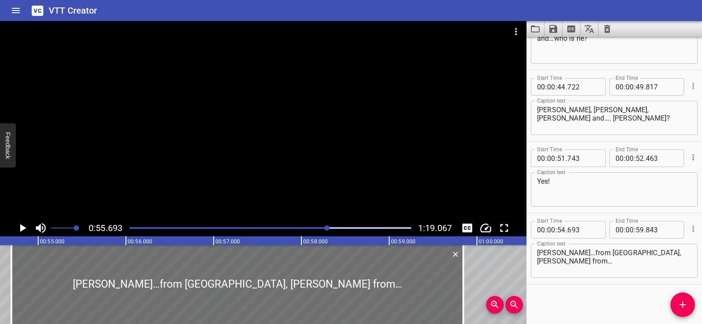
scroll to position [0, 4799]
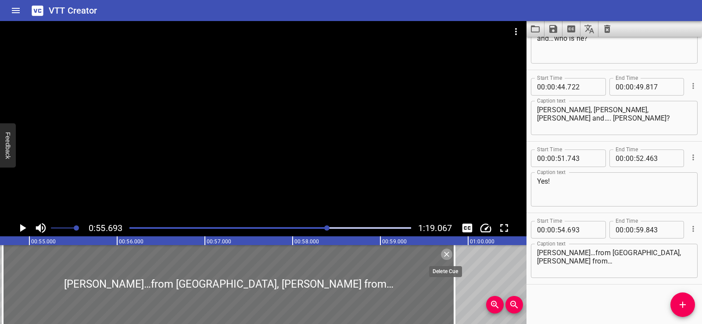
click at [449, 254] on icon "Delete" at bounding box center [446, 254] width 9 height 9
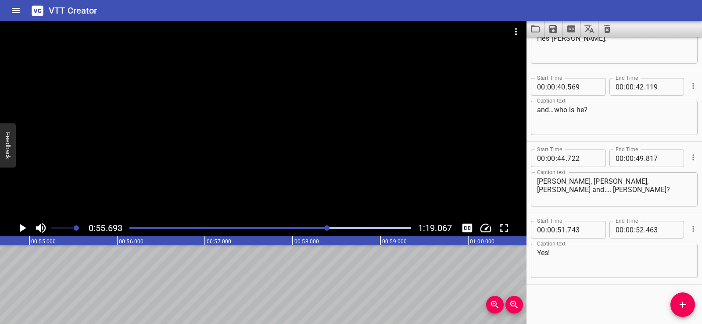
scroll to position [1113, 0]
click at [682, 302] on icon "Add Cue" at bounding box center [683, 305] width 11 height 11
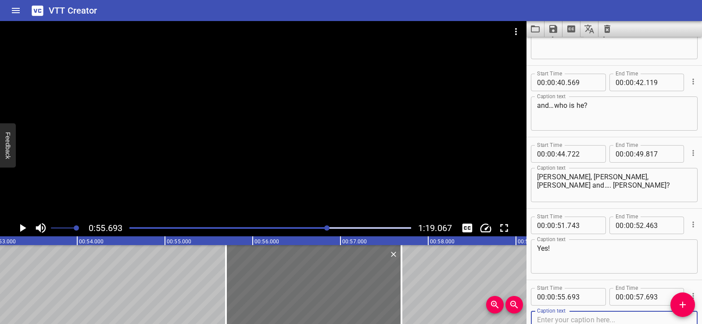
scroll to position [0, 4645]
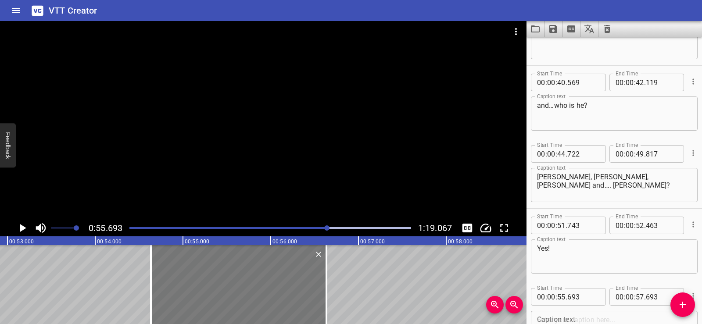
drag, startPoint x: 320, startPoint y: 284, endPoint x: 227, endPoint y: 288, distance: 93.1
click at [227, 288] on div at bounding box center [239, 284] width 176 height 79
type input "54"
type input "633"
type input "56"
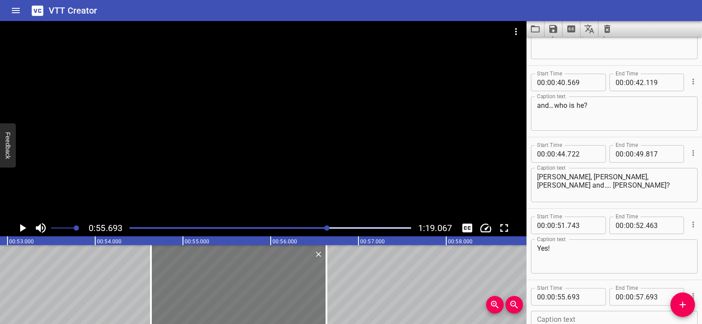
type input "633"
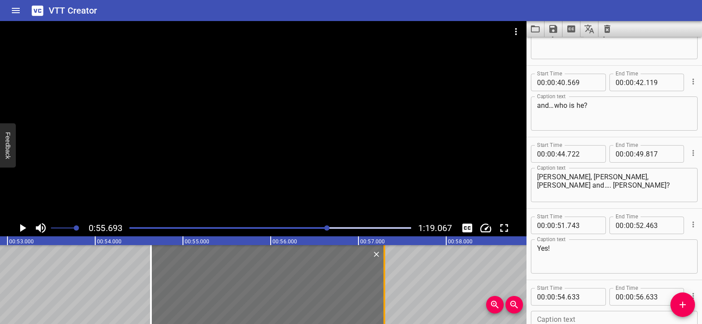
drag, startPoint x: 325, startPoint y: 294, endPoint x: 383, endPoint y: 286, distance: 58.5
click at [383, 286] on div at bounding box center [384, 284] width 9 height 79
type input "57"
type input "293"
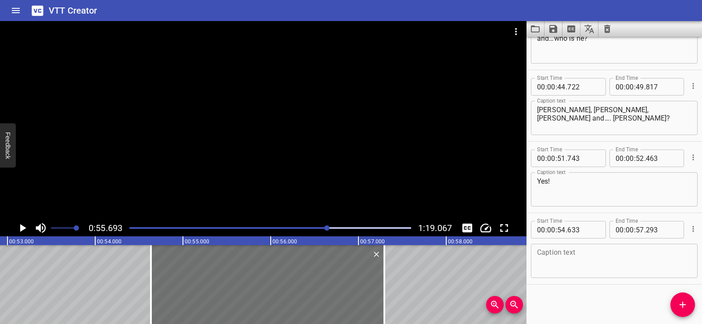
click at [548, 258] on textarea at bounding box center [614, 261] width 155 height 25
paste textarea "Hi everyone. Meet my friend Sara!"
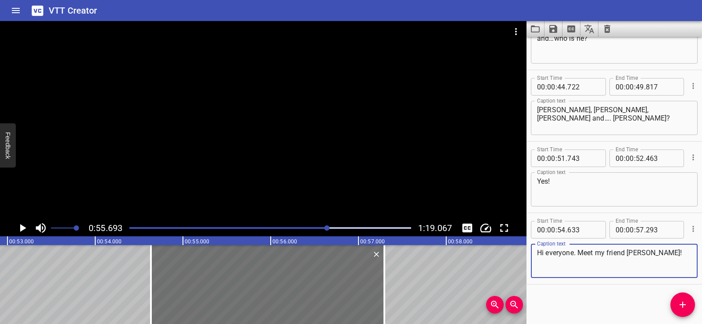
type textarea "Hi everyone. Meet my friend Sara!"
click at [579, 295] on div "Start Time 00 : 00 : 00 . 282 Start Time End Time 00 : 00 : 03 . 337 End Time C…" at bounding box center [615, 181] width 176 height 288
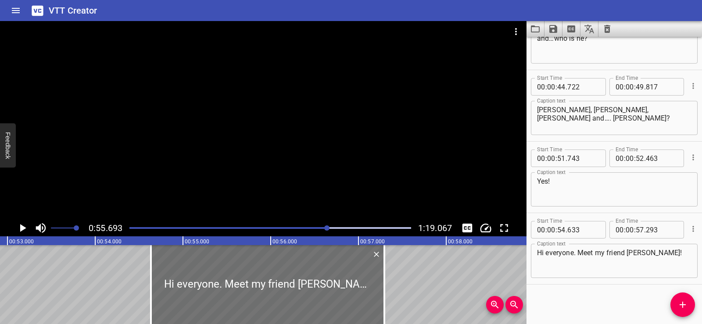
click at [318, 126] on div at bounding box center [263, 120] width 527 height 199
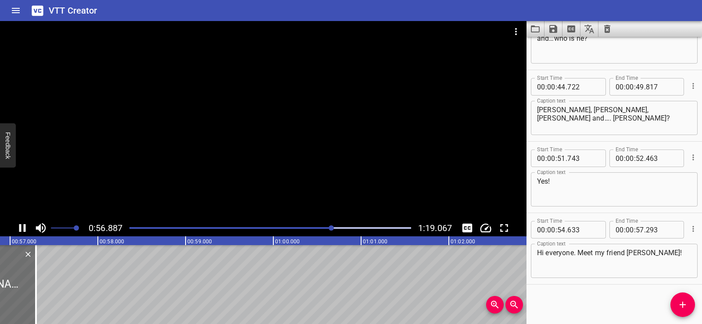
click at [313, 114] on div at bounding box center [263, 120] width 527 height 199
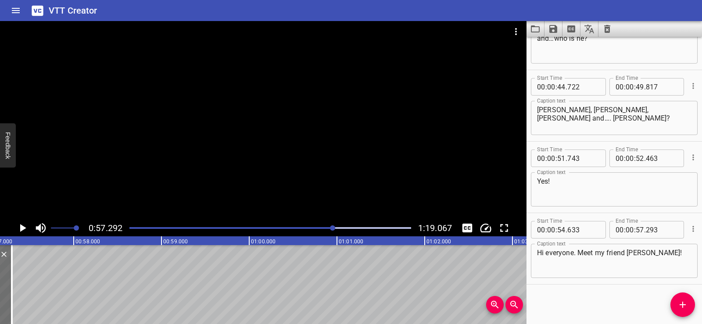
scroll to position [0, 5030]
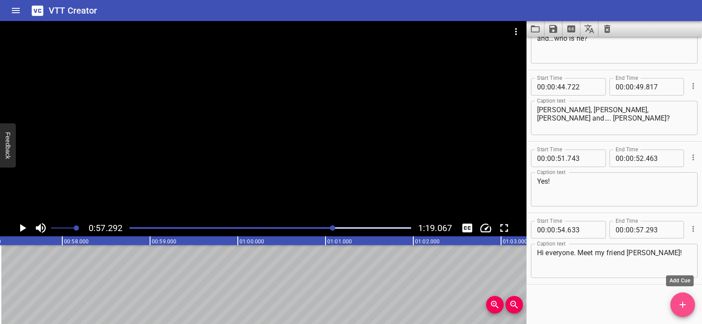
click at [682, 303] on icon "Add Cue" at bounding box center [683, 305] width 11 height 11
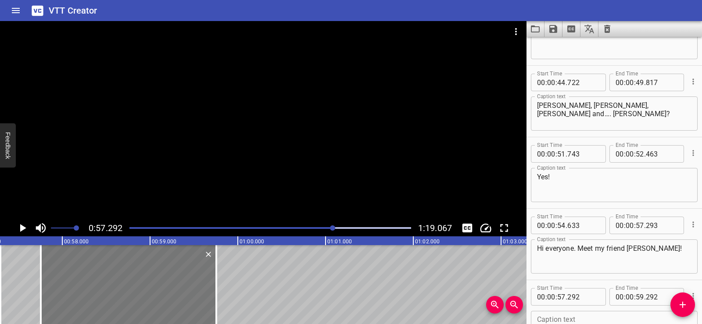
drag, startPoint x: 98, startPoint y: 281, endPoint x: 129, endPoint y: 287, distance: 31.2
click at [129, 287] on div at bounding box center [129, 284] width 176 height 79
type input "757"
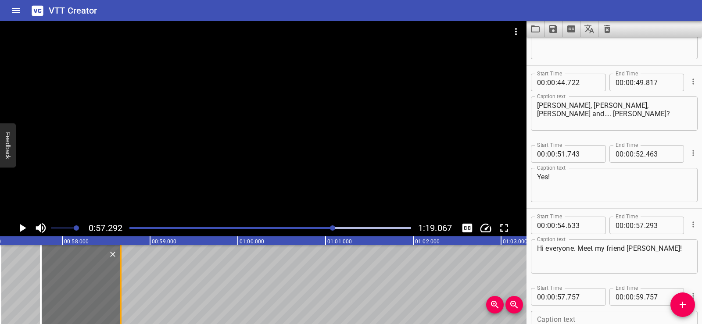
drag, startPoint x: 216, startPoint y: 289, endPoint x: 120, endPoint y: 297, distance: 95.5
click at [120, 297] on div at bounding box center [121, 284] width 2 height 79
type input "58"
type input "672"
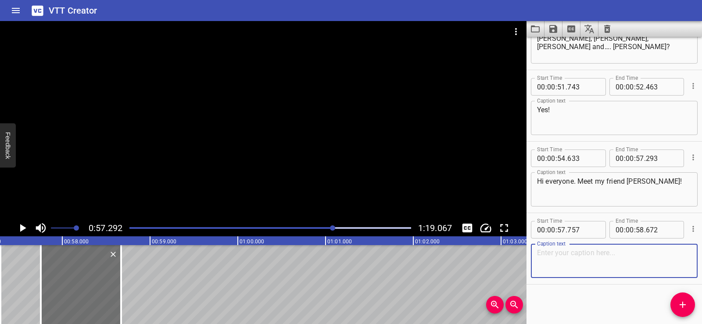
click at [571, 262] on textarea at bounding box center [614, 261] width 155 height 25
paste textarea "Hi everyone!"
type textarea "Hi everyone!"
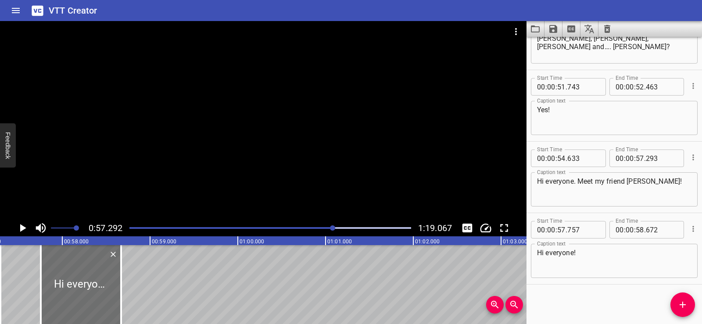
click at [578, 278] on div "Hi everyone! Caption text" at bounding box center [614, 261] width 167 height 34
click at [300, 118] on div at bounding box center [263, 120] width 527 height 199
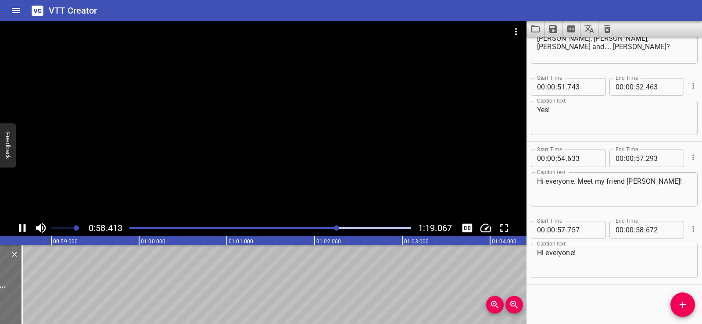
click at [303, 99] on div at bounding box center [263, 120] width 527 height 199
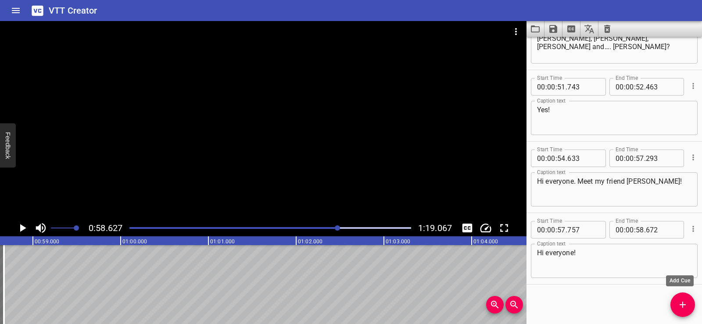
click at [683, 298] on button "Add Cue" at bounding box center [683, 305] width 25 height 25
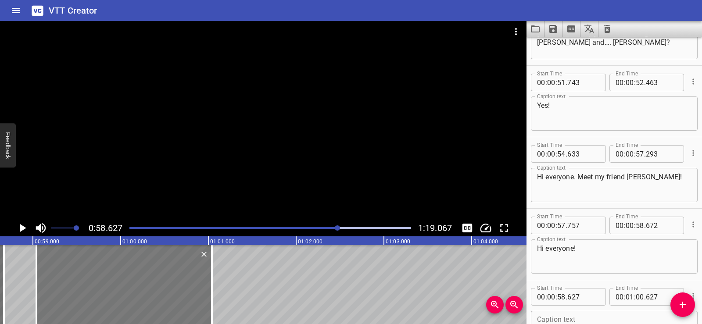
drag, startPoint x: 129, startPoint y: 304, endPoint x: 147, endPoint y: 303, distance: 17.2
click at [147, 303] on div at bounding box center [124, 284] width 176 height 79
type input "59"
type input "042"
type input "01"
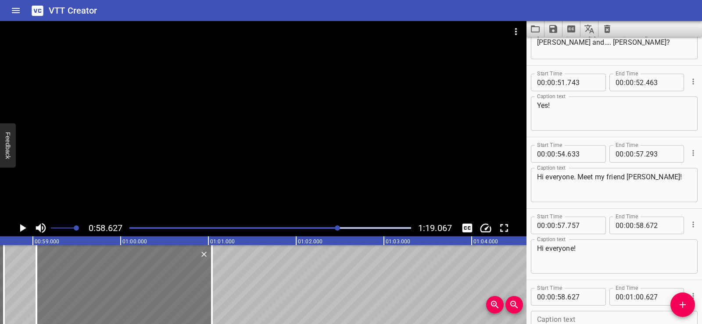
type input "042"
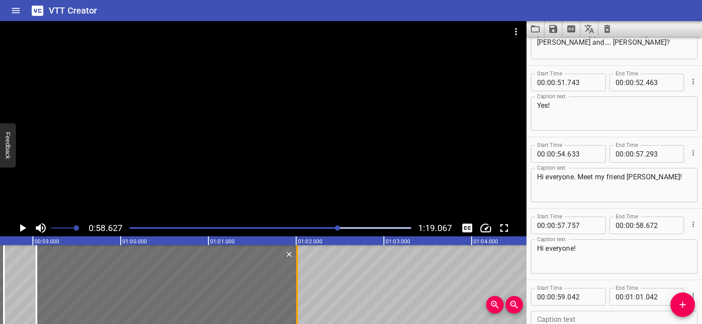
drag, startPoint x: 208, startPoint y: 307, endPoint x: 293, endPoint y: 301, distance: 85.4
click at [293, 301] on div at bounding box center [297, 284] width 9 height 79
type input "02"
type input "012"
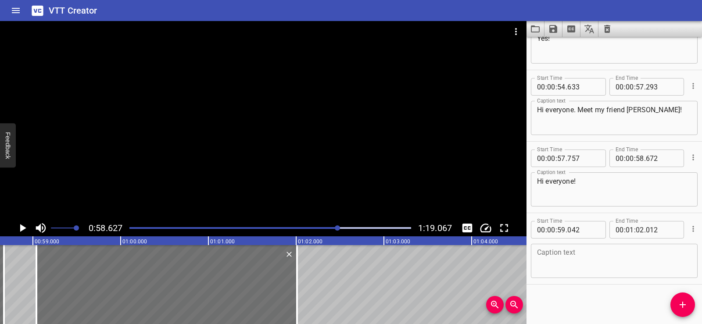
click at [561, 261] on textarea at bounding box center [614, 261] width 155 height 25
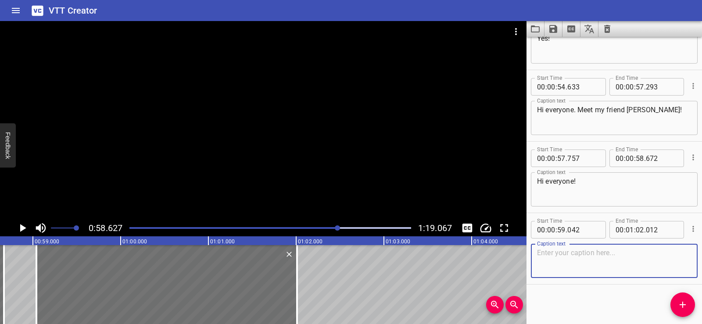
paste textarea "Hi Michael, you’re from the United States, right? And, you’re from Turkey, Abdu…"
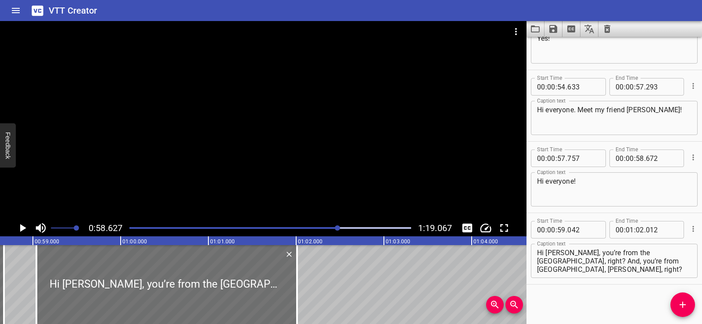
click at [575, 296] on div "Start Time 00 : 00 : 00 . 282 Start Time End Time 00 : 00 : 03 . 337 End Time C…" at bounding box center [615, 181] width 176 height 288
click at [350, 150] on div at bounding box center [263, 120] width 527 height 199
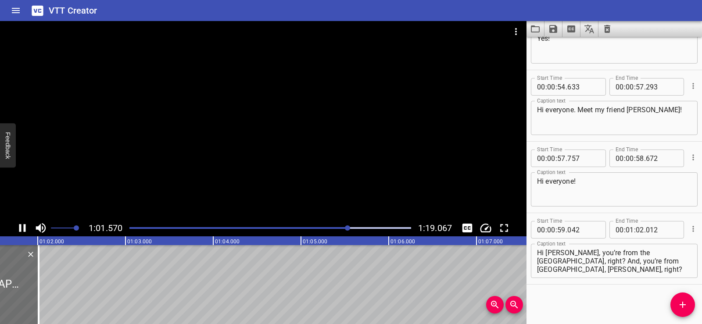
click at [263, 125] on div at bounding box center [263, 120] width 527 height 199
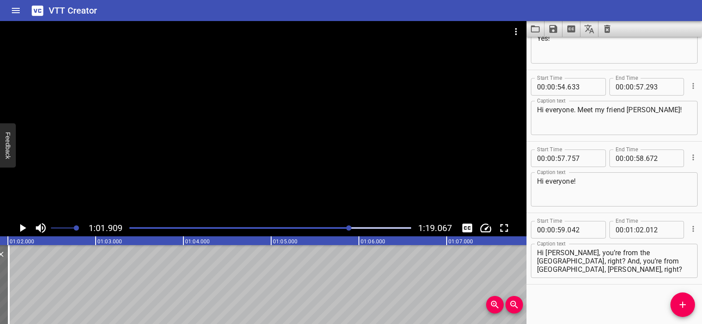
click at [616, 266] on textarea "Hi Michael, you’re from the United States, right? And, you’re from Turkey, Abdu…" at bounding box center [614, 261] width 155 height 25
drag, startPoint x: 557, startPoint y: 259, endPoint x: 561, endPoint y: 277, distance: 17.6
click at [561, 277] on div "Hi Michael, you’re from the United States, right? And, you’re from Turkey, Abdu…" at bounding box center [614, 261] width 167 height 34
type textarea "Hi Michael, you’re from the United States, right?"
click at [565, 299] on div "Start Time 00 : 00 : 00 . 282 Start Time End Time 00 : 00 : 03 . 337 End Time C…" at bounding box center [615, 181] width 176 height 288
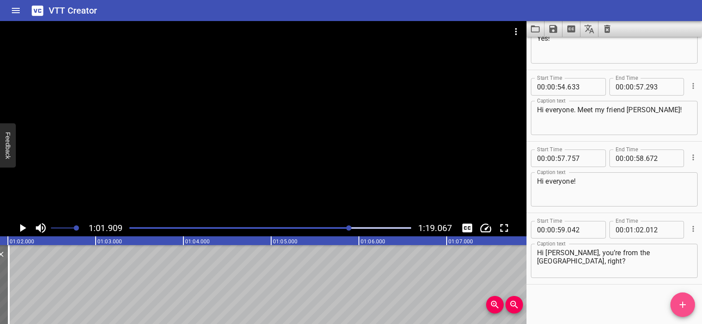
click at [687, 305] on icon "Add Cue" at bounding box center [683, 305] width 11 height 11
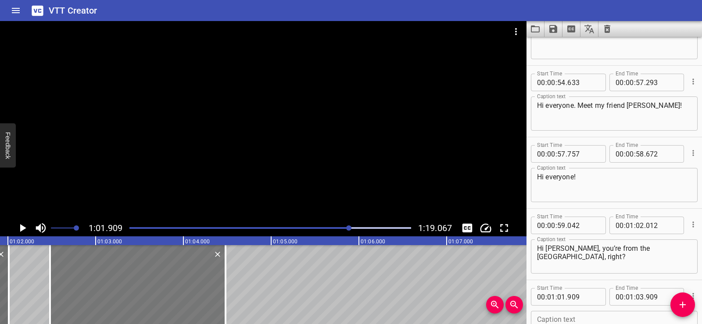
drag, startPoint x: 111, startPoint y: 292, endPoint x: 161, endPoint y: 297, distance: 50.3
click at [161, 297] on div at bounding box center [138, 284] width 176 height 79
type input "02"
type input "479"
type input "04"
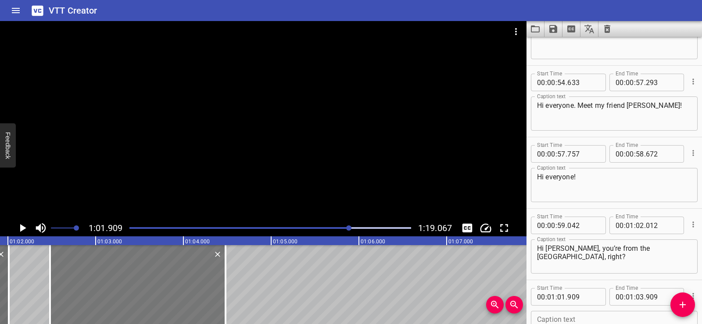
type input "479"
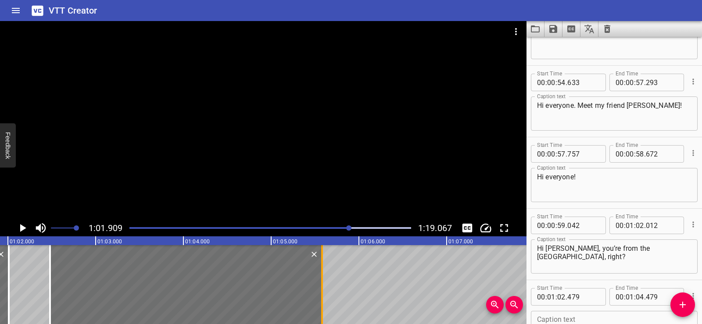
drag, startPoint x: 227, startPoint y: 299, endPoint x: 324, endPoint y: 297, distance: 97.0
click at [324, 297] on div at bounding box center [322, 284] width 9 height 79
type input "05"
type input "584"
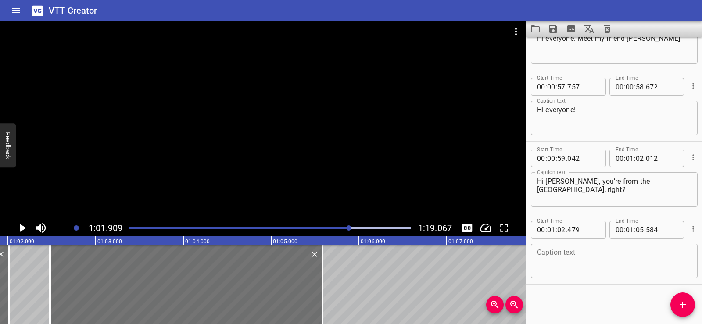
click at [567, 257] on textarea at bounding box center [614, 261] width 155 height 25
paste textarea "And, you’re from Turkey, Abdullah, right? And…"
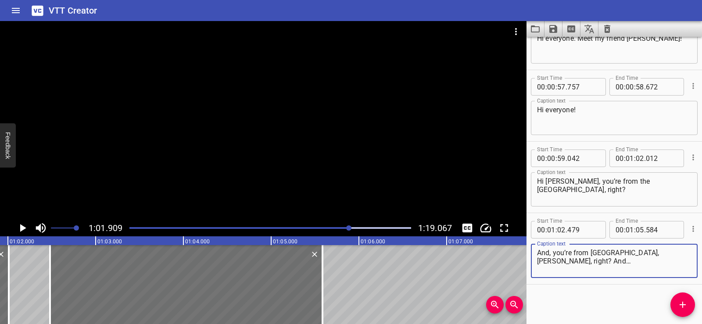
click at [573, 301] on div "Start Time 00 : 00 : 00 . 282 Start Time End Time 00 : 00 : 03 . 337 End Time C…" at bounding box center [615, 181] width 176 height 288
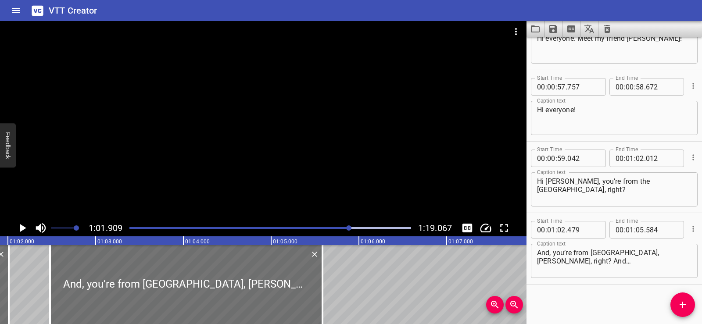
click at [325, 139] on div at bounding box center [263, 120] width 527 height 199
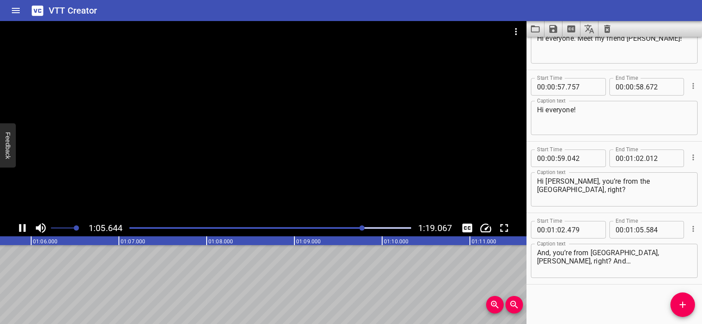
click at [299, 118] on div at bounding box center [263, 120] width 527 height 199
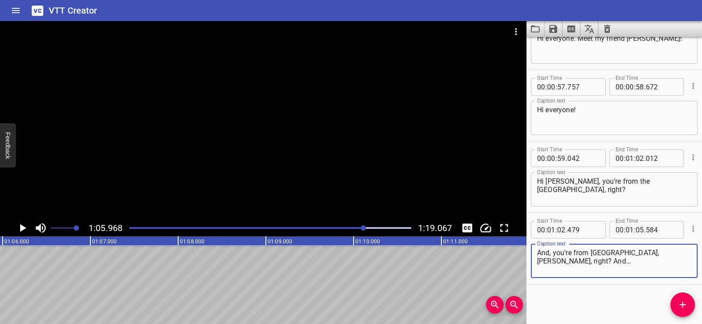
drag, startPoint x: 663, startPoint y: 251, endPoint x: 692, endPoint y: 255, distance: 28.9
click at [692, 255] on div "Start Time 00 : 01 : 02 . 479 Start Time End Time 00 : 01 : 05 . 584 End Time C…" at bounding box center [615, 248] width 176 height 71
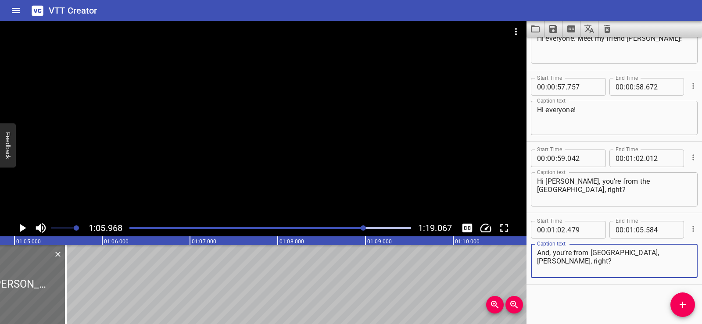
type textarea "And, you’re from Turkey, Abdullah, right?"
click at [684, 300] on icon "Add Cue" at bounding box center [683, 305] width 11 height 11
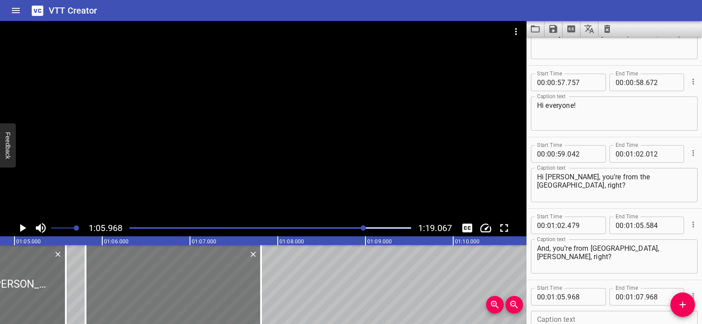
drag, startPoint x: 169, startPoint y: 295, endPoint x: 155, endPoint y: 295, distance: 14.1
click at [155, 295] on div at bounding box center [174, 284] width 176 height 79
type input "808"
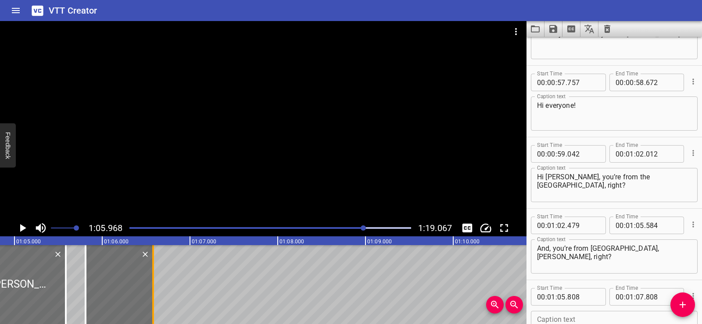
drag, startPoint x: 262, startPoint y: 294, endPoint x: 154, endPoint y: 295, distance: 108.0
click at [154, 295] on div at bounding box center [153, 284] width 2 height 79
type input "06"
type input "578"
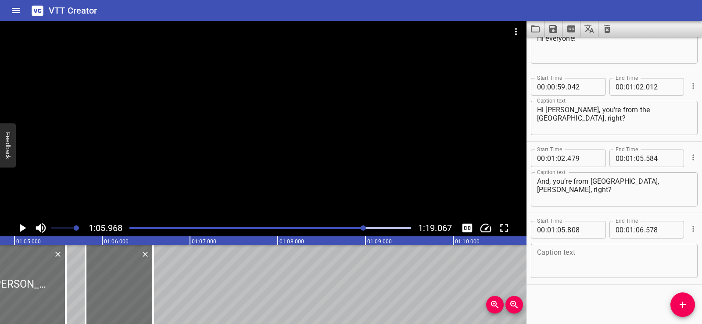
click at [574, 270] on textarea at bounding box center [614, 261] width 155 height 25
paste textarea "And…"
type textarea "And…"
click at [576, 291] on div "Start Time 00 : 00 : 00 . 282 Start Time End Time 00 : 00 : 03 . 337 End Time C…" at bounding box center [615, 181] width 176 height 288
click at [343, 137] on div at bounding box center [263, 120] width 527 height 199
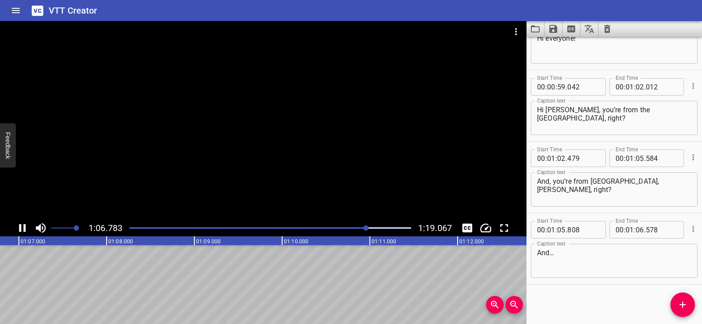
click at [294, 122] on div at bounding box center [263, 120] width 527 height 199
click at [683, 306] on icon "Add Cue" at bounding box center [683, 305] width 6 height 6
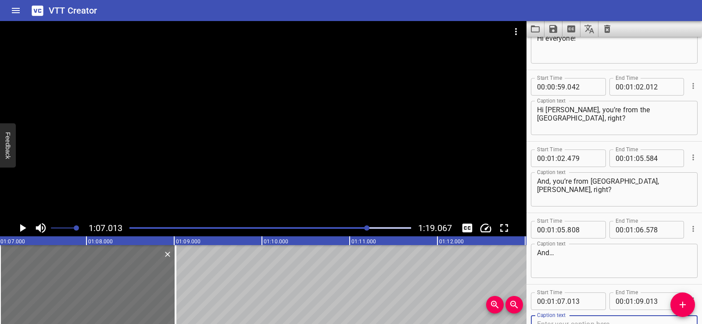
scroll to position [1475, 0]
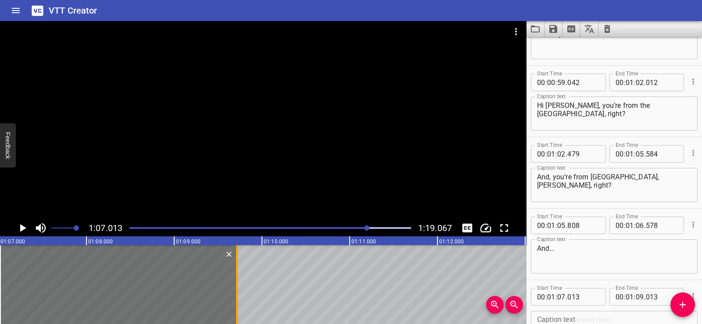
drag, startPoint x: 177, startPoint y: 294, endPoint x: 240, endPoint y: 295, distance: 62.3
click at [240, 295] on div at bounding box center [237, 284] width 9 height 79
type input "723"
click at [287, 163] on div at bounding box center [263, 120] width 527 height 199
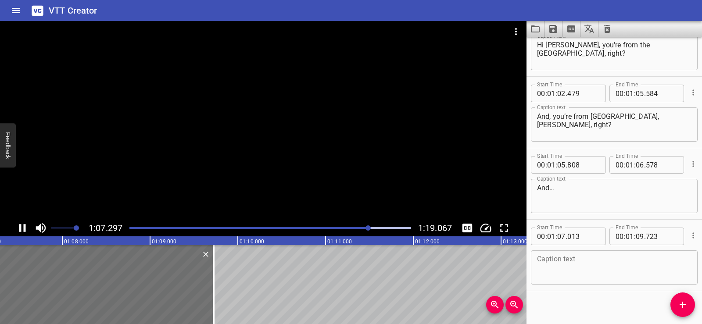
scroll to position [1542, 0]
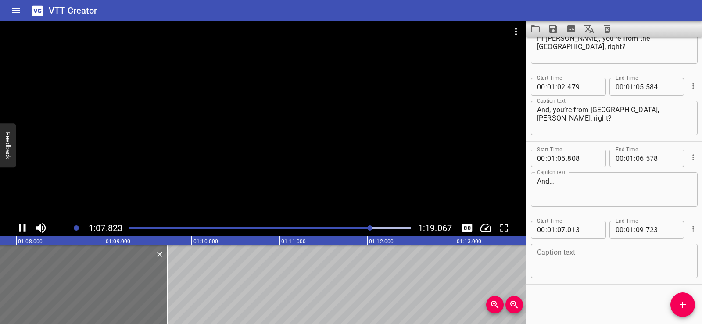
click at [252, 111] on div at bounding box center [263, 120] width 527 height 199
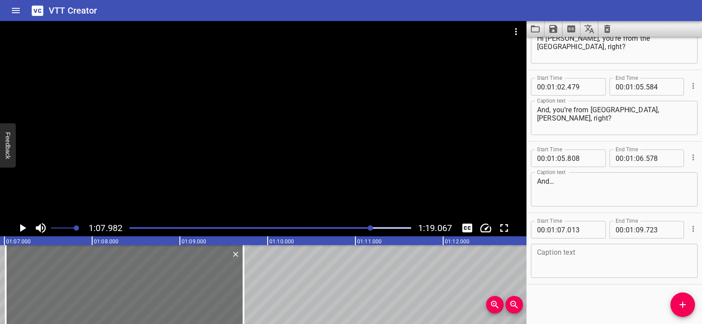
scroll to position [0, 5860]
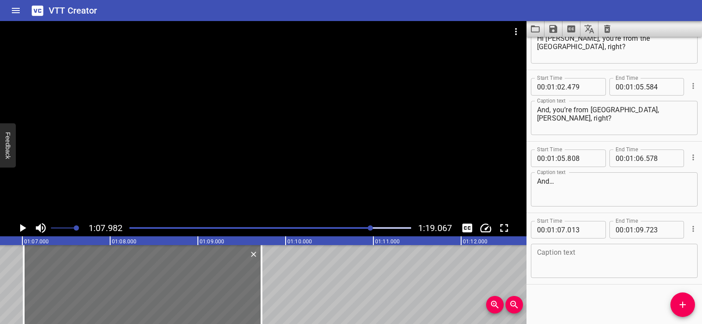
click at [550, 262] on textarea at bounding box center [614, 261] width 155 height 25
paste textarea "Learn to listen for names and places."
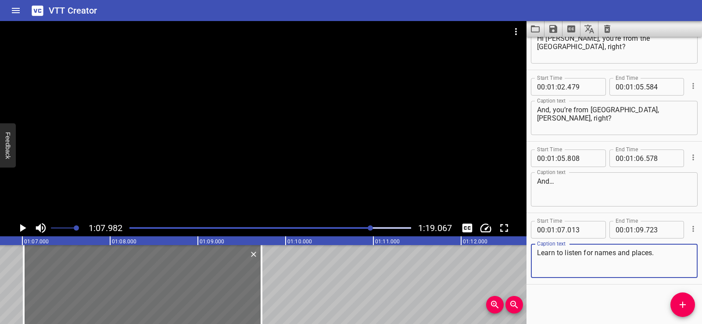
type textarea "Learn to listen for names and places."
click at [590, 291] on div "Start Time 00 : 00 : 00 . 282 Start Time End Time 00 : 00 : 03 . 337 End Time C…" at bounding box center [615, 181] width 176 height 288
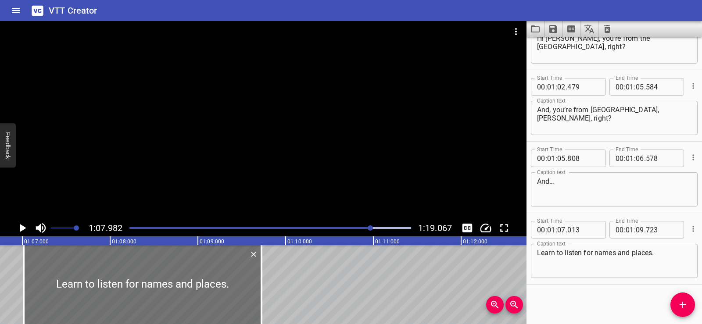
click at [232, 106] on div at bounding box center [263, 120] width 527 height 199
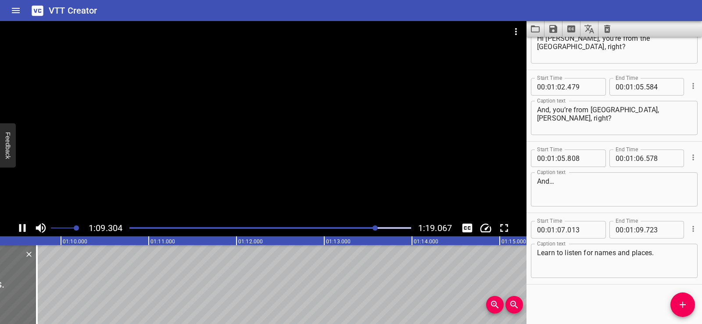
click at [254, 101] on div at bounding box center [263, 120] width 527 height 199
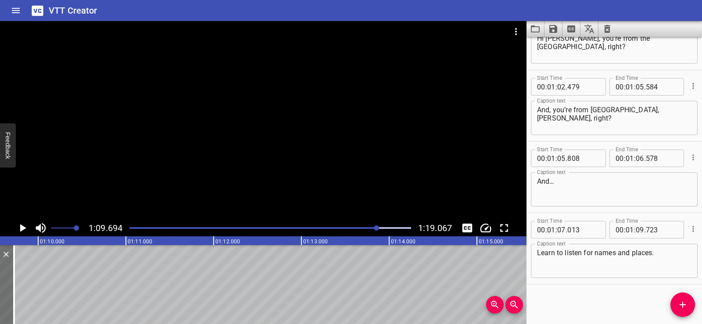
scroll to position [0, 6119]
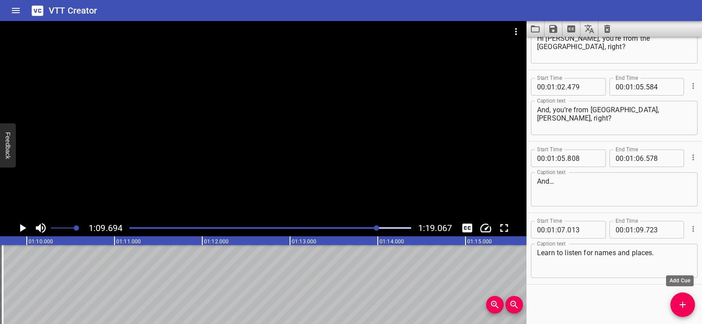
click at [685, 304] on icon "Add Cue" at bounding box center [683, 305] width 11 height 11
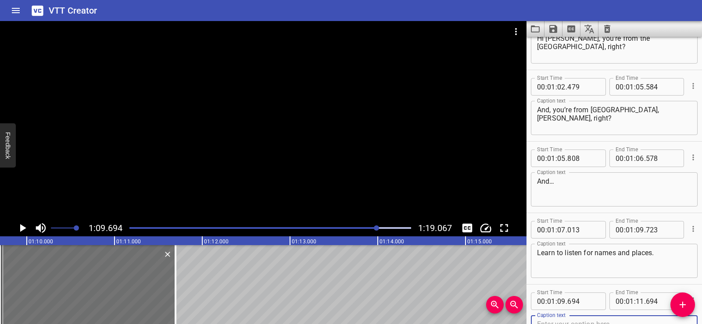
scroll to position [1547, 0]
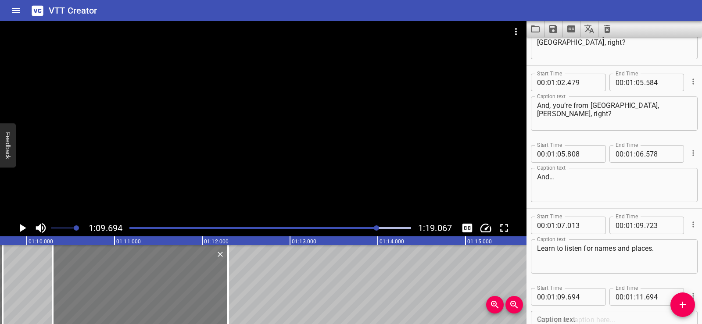
drag, startPoint x: 78, startPoint y: 285, endPoint x: 130, endPoint y: 279, distance: 53.0
click at [130, 279] on div at bounding box center [141, 284] width 176 height 79
type input "10"
type input "294"
type input "12"
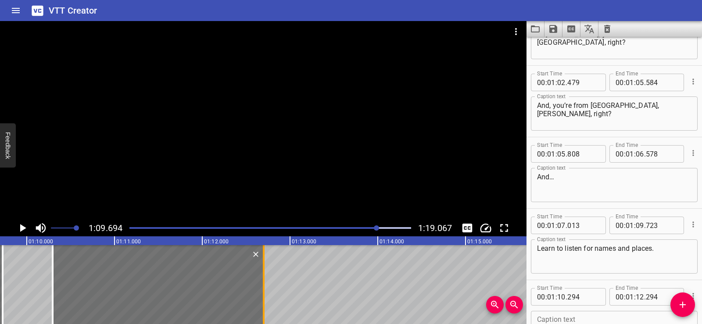
drag, startPoint x: 227, startPoint y: 300, endPoint x: 262, endPoint y: 299, distance: 35.6
click at [262, 299] on div at bounding box center [263, 284] width 9 height 79
type input "699"
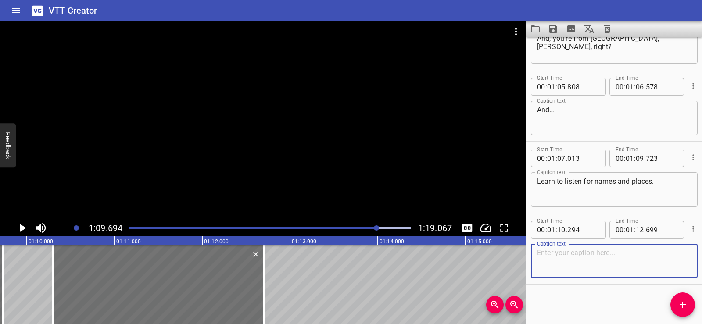
click at [576, 261] on textarea at bounding box center [614, 261] width 155 height 25
paste textarea "These are usually key pieces of information."
type textarea "These are usually key pieces of information."
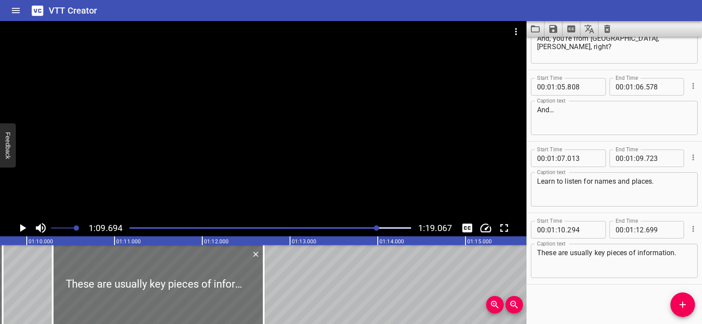
click at [575, 298] on div "Start Time 00 : 00 : 00 . 282 Start Time End Time 00 : 00 : 03 . 337 End Time C…" at bounding box center [615, 181] width 176 height 288
click at [269, 143] on div at bounding box center [263, 120] width 527 height 199
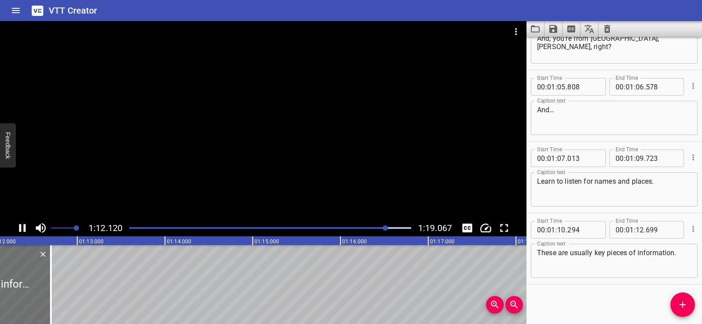
click at [285, 122] on div at bounding box center [263, 120] width 527 height 199
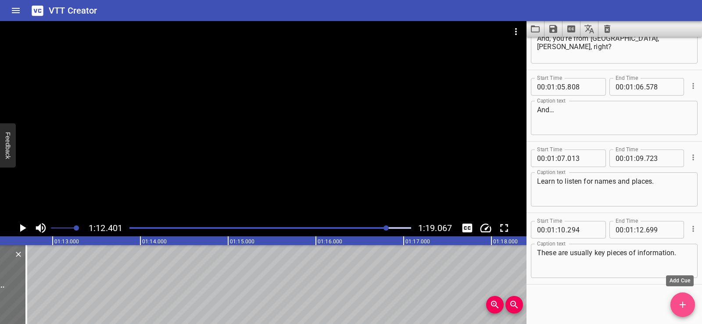
click at [685, 301] on icon "Add Cue" at bounding box center [683, 305] width 11 height 11
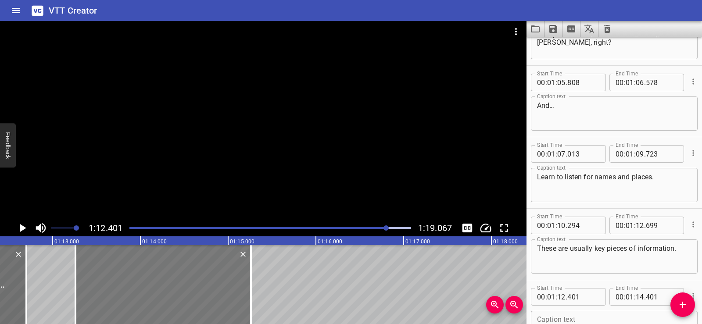
drag, startPoint x: 93, startPoint y: 274, endPoint x: 169, endPoint y: 278, distance: 75.6
click at [169, 278] on div at bounding box center [164, 284] width 176 height 79
type input "13"
type input "261"
type input "15"
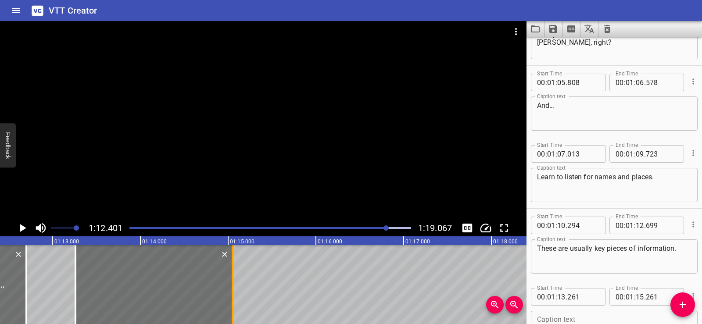
drag, startPoint x: 248, startPoint y: 292, endPoint x: 229, endPoint y: 294, distance: 18.5
click at [229, 294] on div at bounding box center [232, 284] width 9 height 79
type input "051"
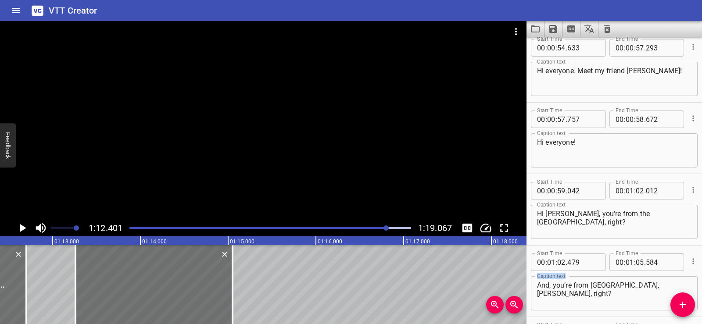
drag, startPoint x: 694, startPoint y: 254, endPoint x: 699, endPoint y: 285, distance: 31.9
click at [699, 285] on div "Start Time 00 : 00 : 00 . 282 Start Time End Time 00 : 00 : 03 . 337 End Time C…" at bounding box center [615, 181] width 176 height 288
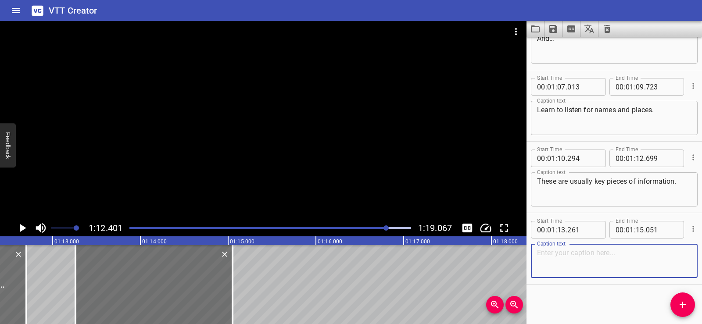
click at [575, 267] on textarea at bounding box center [614, 261] width 155 height 25
paste textarea "Ask if you don’t hear the first time."
type textarea "Ask if you don’t hear the first time."
click at [569, 297] on div "Start Time 00 : 00 : 00 . 282 Start Time End Time 00 : 00 : 03 . 337 End Time C…" at bounding box center [615, 181] width 176 height 288
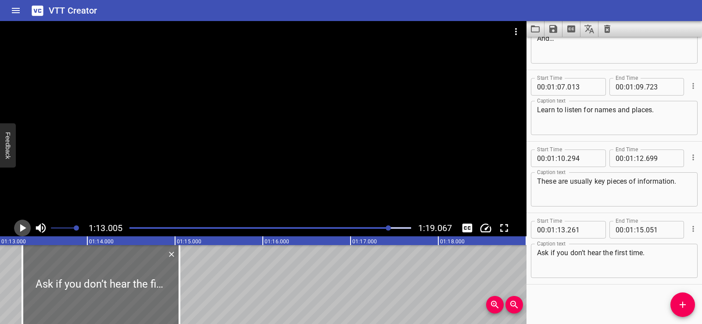
click at [19, 226] on icon "Play/Pause" at bounding box center [22, 228] width 13 height 13
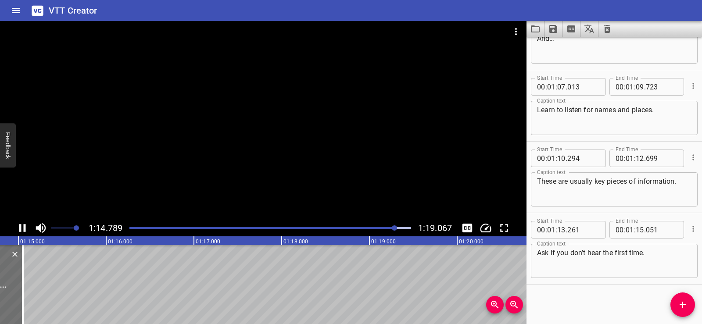
click at [316, 129] on div at bounding box center [263, 120] width 527 height 199
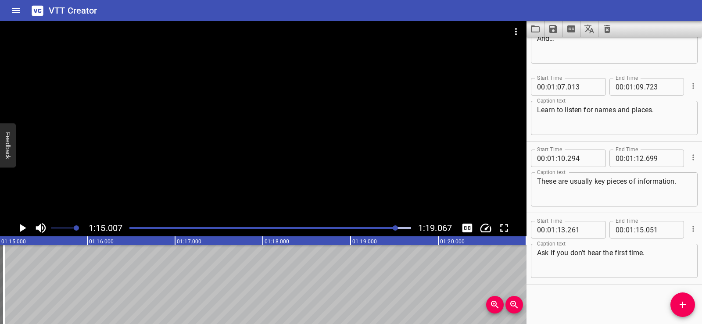
click at [678, 304] on icon "Add Cue" at bounding box center [683, 305] width 11 height 11
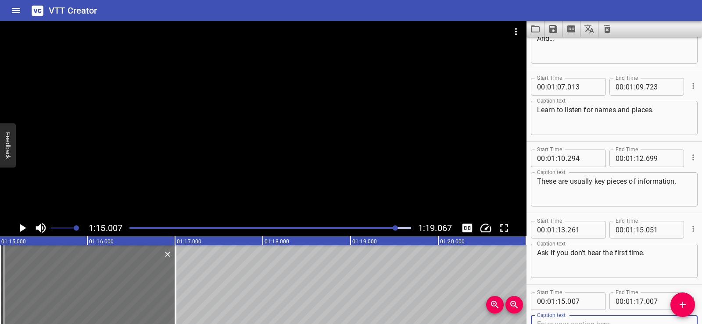
scroll to position [1690, 0]
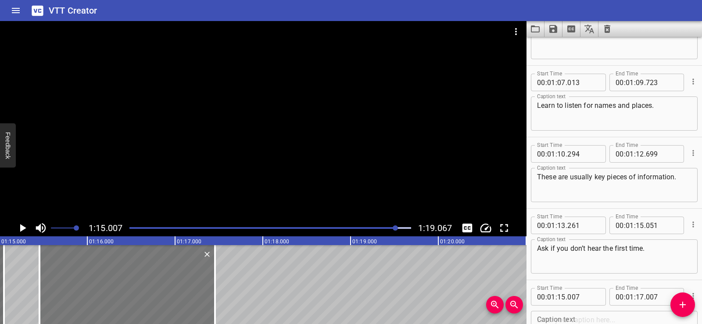
drag, startPoint x: 110, startPoint y: 280, endPoint x: 149, endPoint y: 281, distance: 39.5
click at [149, 281] on div at bounding box center [128, 284] width 176 height 79
type input "457"
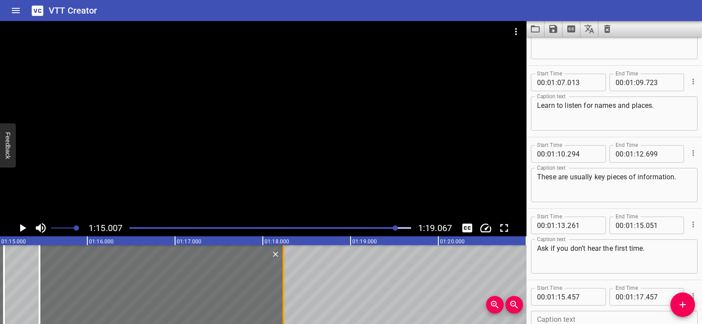
drag, startPoint x: 214, startPoint y: 294, endPoint x: 283, endPoint y: 294, distance: 68.9
click at [283, 294] on div at bounding box center [284, 284] width 2 height 79
type input "18"
type input "242"
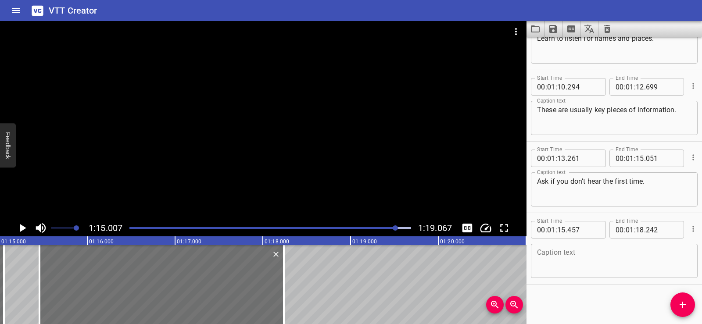
click at [583, 266] on textarea at bounding box center [614, 261] width 155 height 25
paste textarea "Use the question words ‘who’ and ‘where’."
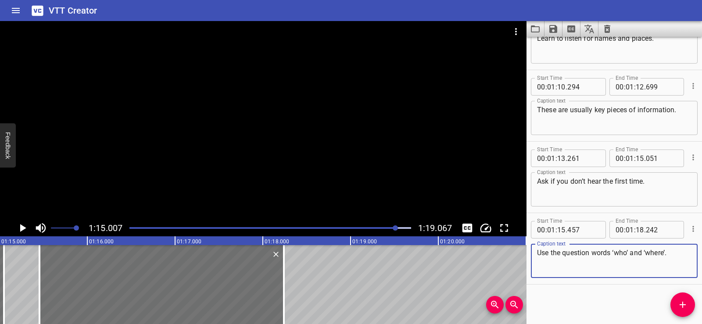
click at [582, 302] on div "Start Time 00 : 00 : 00 . 282 Start Time End Time 00 : 00 : 03 . 337 End Time C…" at bounding box center [615, 181] width 176 height 288
click at [548, 266] on textarea "Use the question words ‘who’ and ‘where’." at bounding box center [614, 261] width 155 height 25
type textarea "Use the question words ‘who’ and ‘where’."
click at [586, 279] on div "Caption text Use the question words ‘who’ and ‘where’. Caption text" at bounding box center [614, 261] width 167 height 40
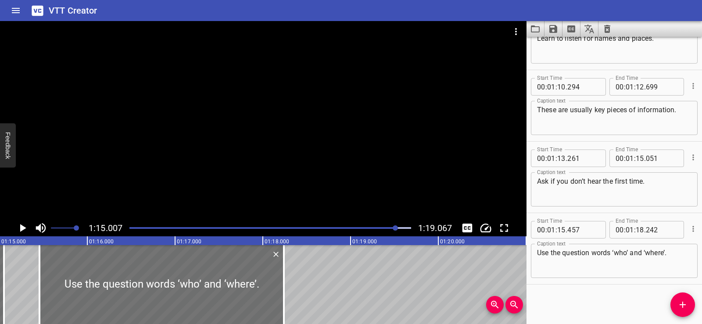
click at [349, 132] on div at bounding box center [263, 120] width 527 height 199
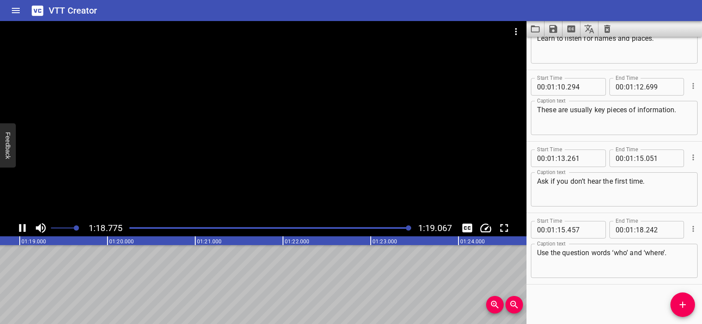
scroll to position [0, 6941]
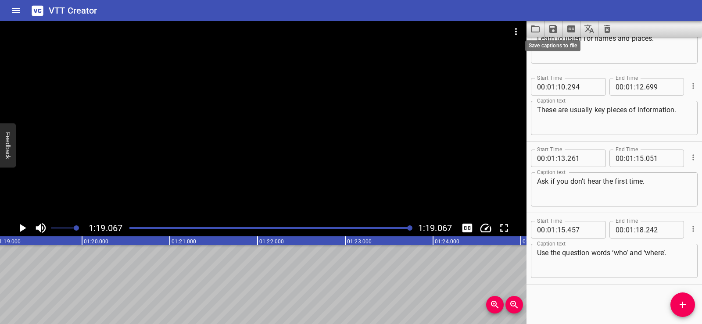
click at [555, 27] on icon "Save captions to file" at bounding box center [554, 29] width 8 height 8
click at [572, 54] on li "Save to VTT file" at bounding box center [577, 48] width 65 height 16
